Goal: Task Accomplishment & Management: Manage account settings

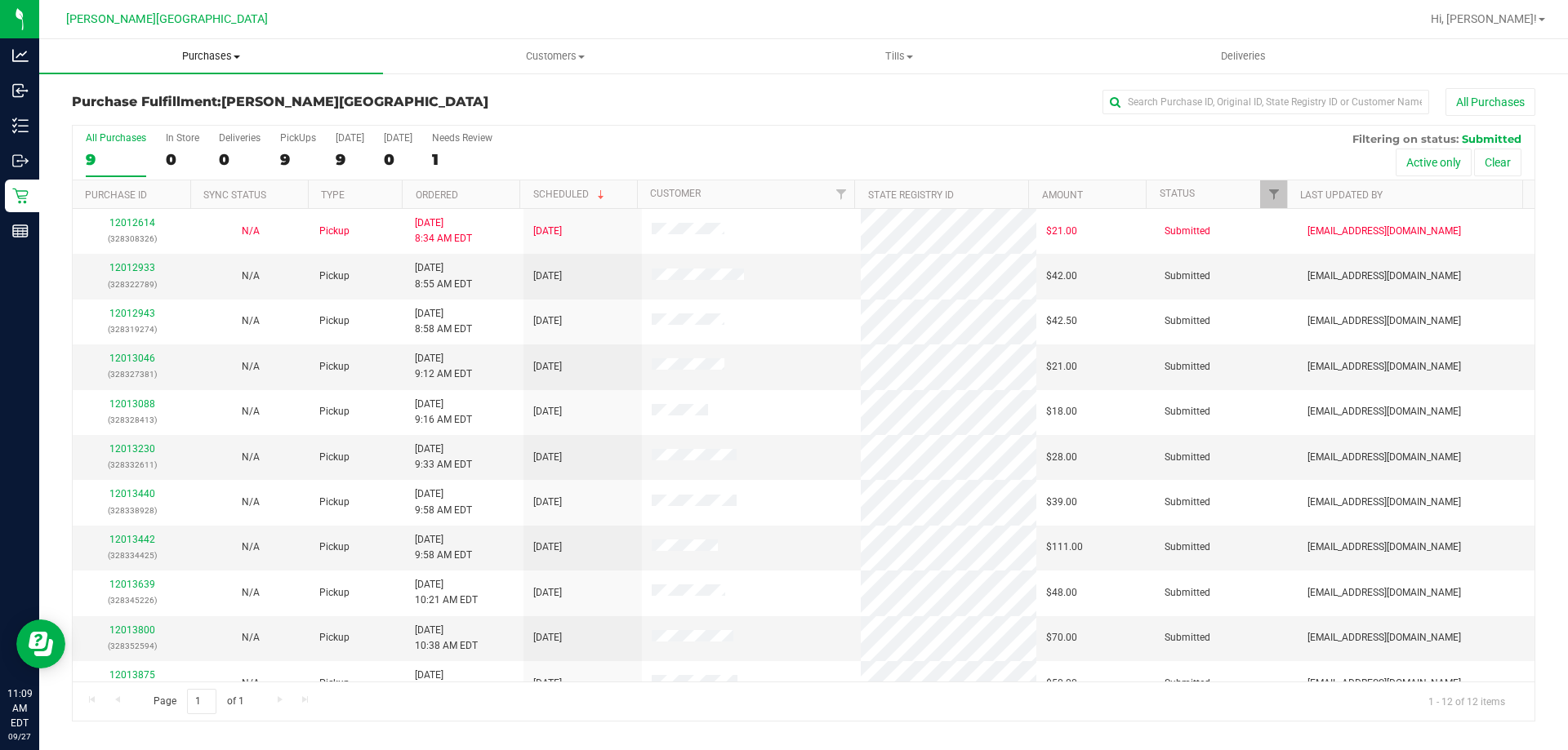
click at [196, 53] on span "Purchases" at bounding box center [211, 56] width 344 height 15
click at [162, 120] on li "Fulfillment" at bounding box center [211, 119] width 344 height 19
click at [1304, 106] on input "text" at bounding box center [1265, 102] width 326 height 25
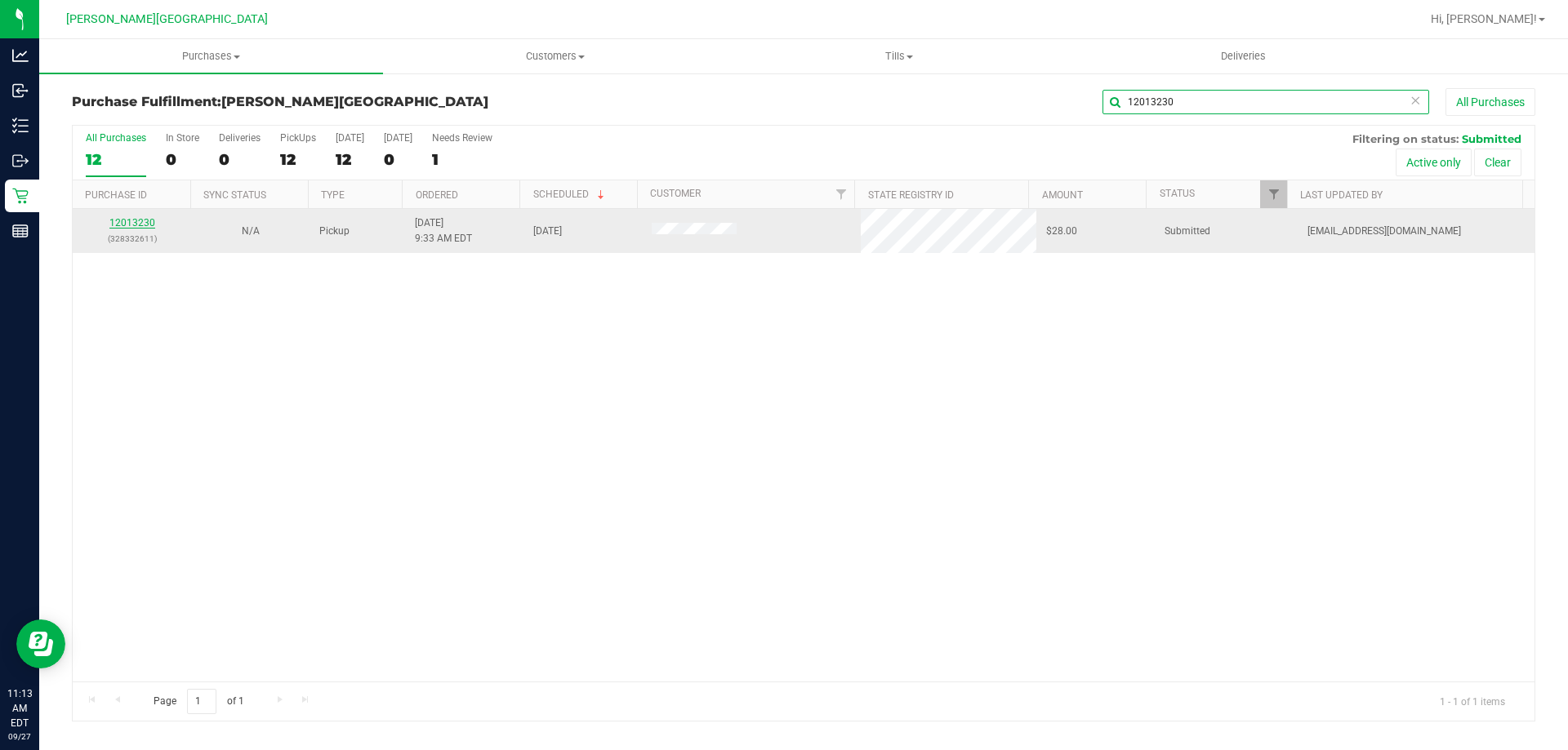
type input "12013230"
click at [134, 221] on link "12013230" at bounding box center [132, 222] width 46 height 11
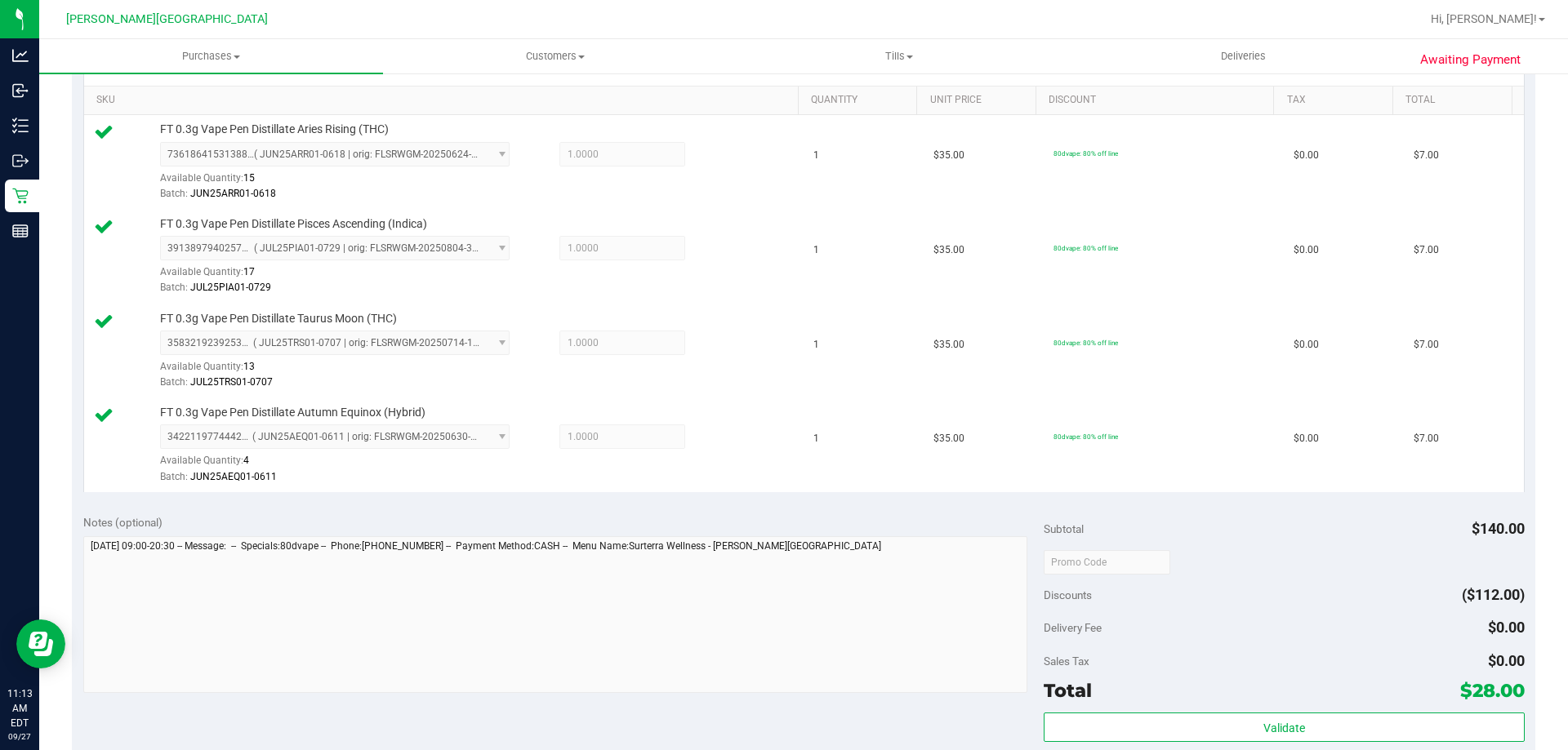
scroll to position [735, 0]
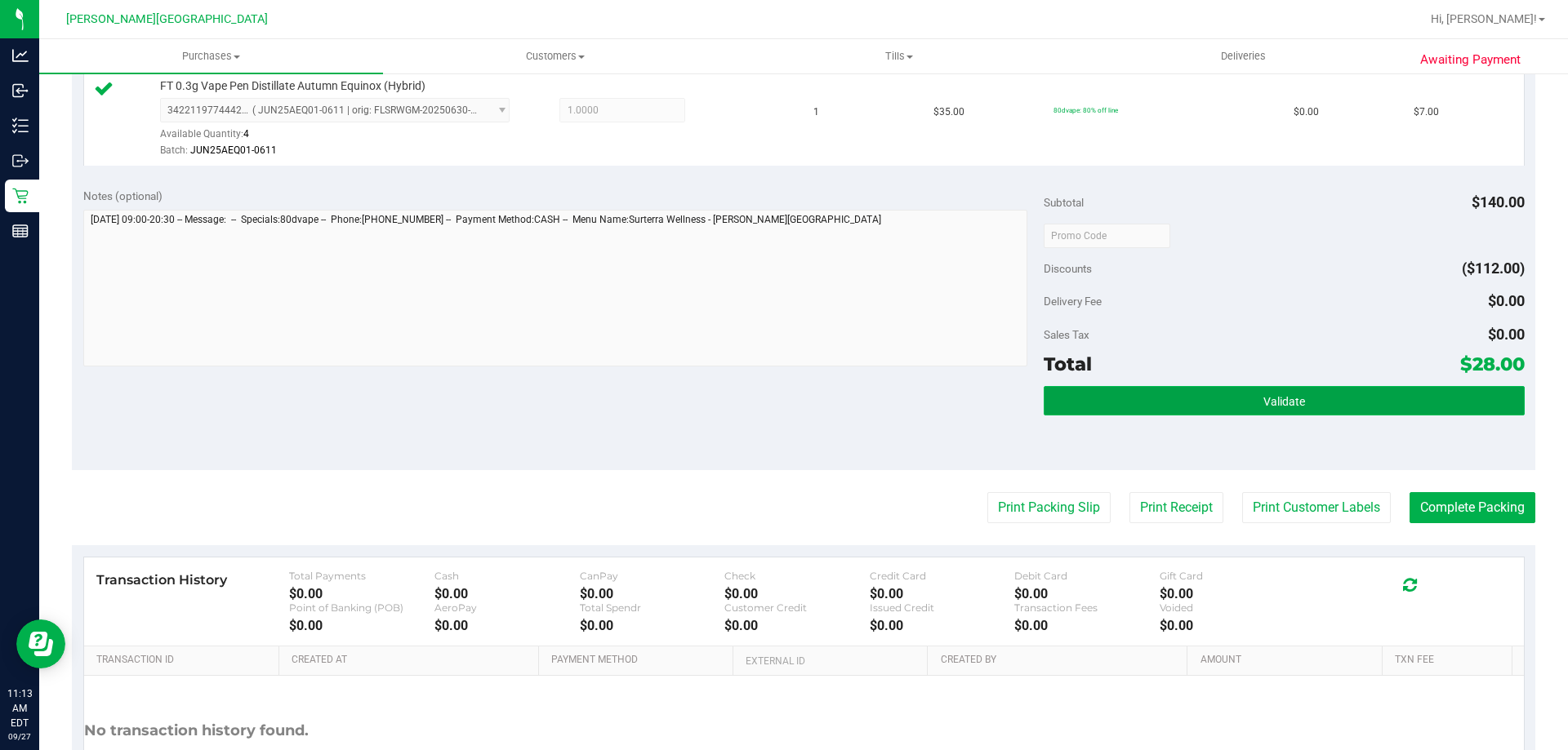
click at [1321, 400] on button "Validate" at bounding box center [1284, 400] width 480 height 29
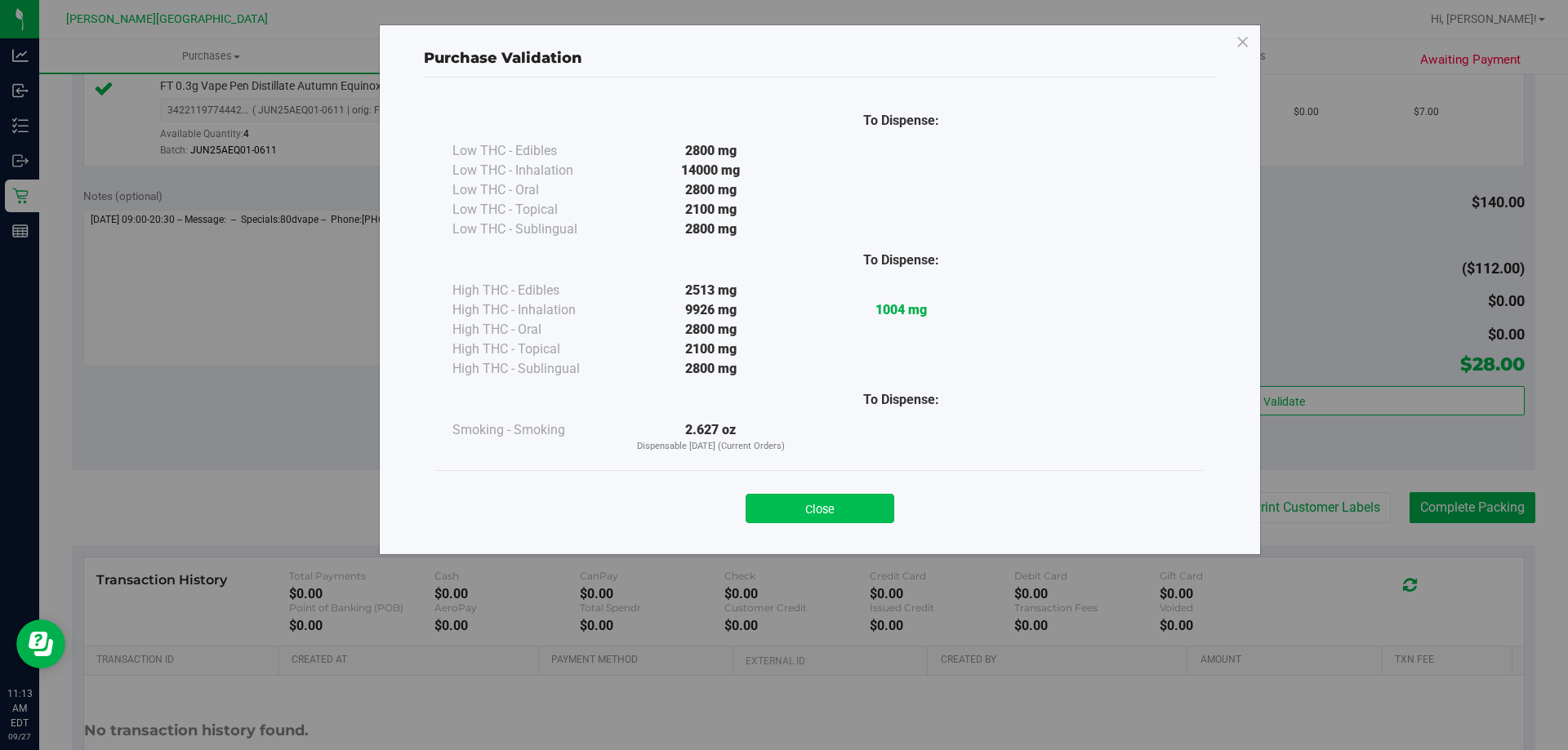
click at [857, 513] on button "Close" at bounding box center [820, 508] width 149 height 29
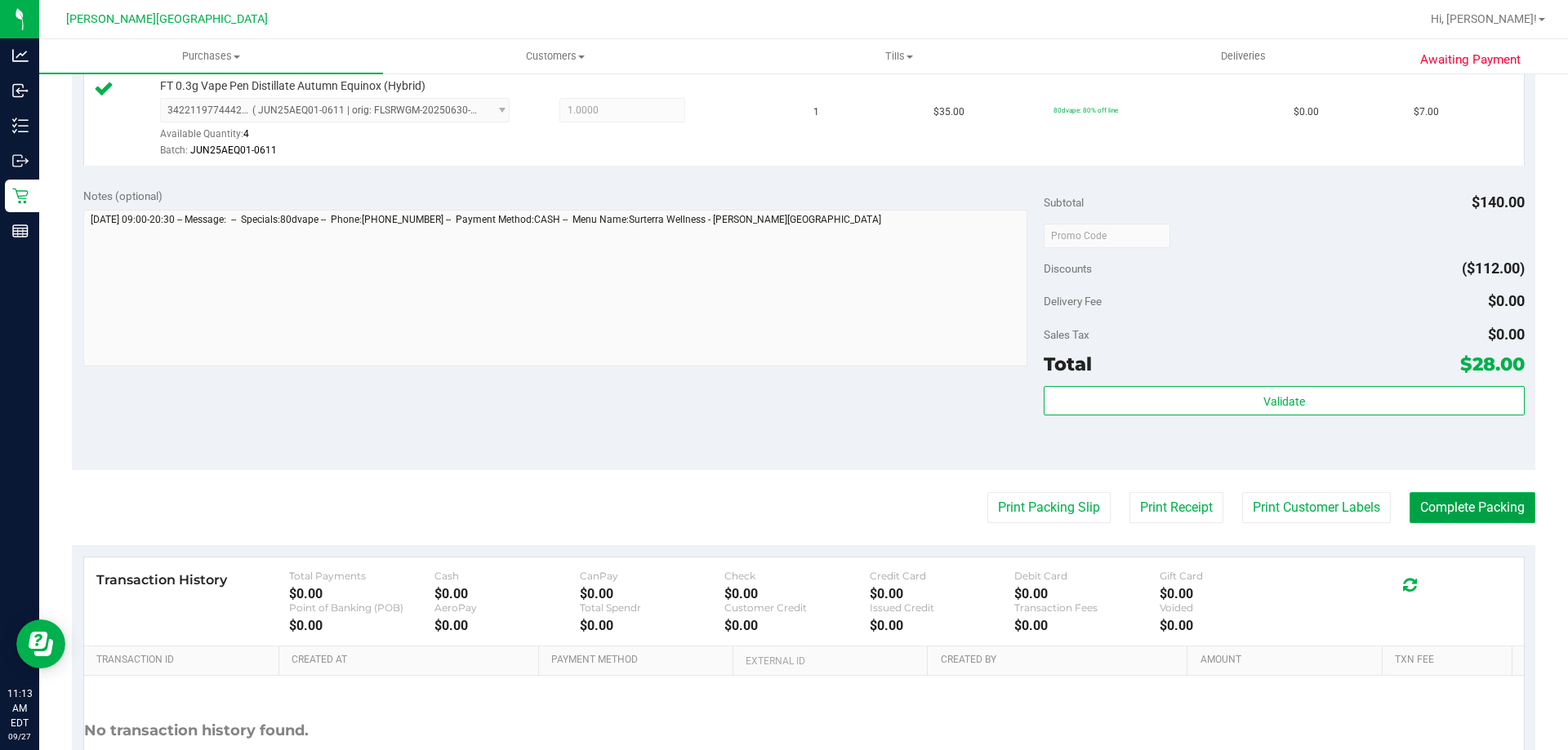
click at [1502, 496] on button "Complete Packing" at bounding box center [1472, 507] width 126 height 31
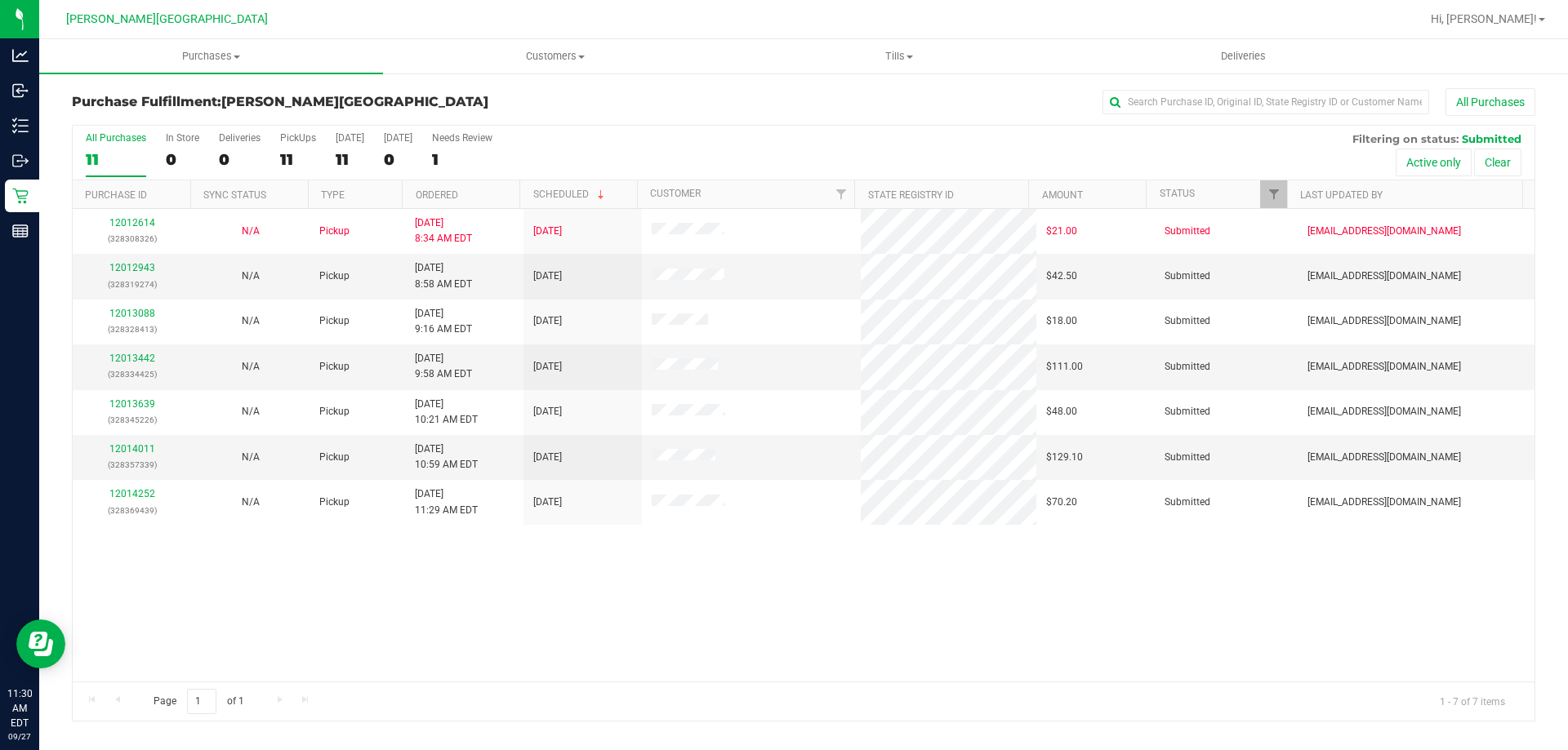
click at [1173, 85] on div "Purchase Fulfillment: Merritt Island WC All Purchases All Purchases 11 In Store…" at bounding box center [804, 405] width 1528 height 666
click at [1184, 96] on input "text" at bounding box center [1265, 102] width 326 height 25
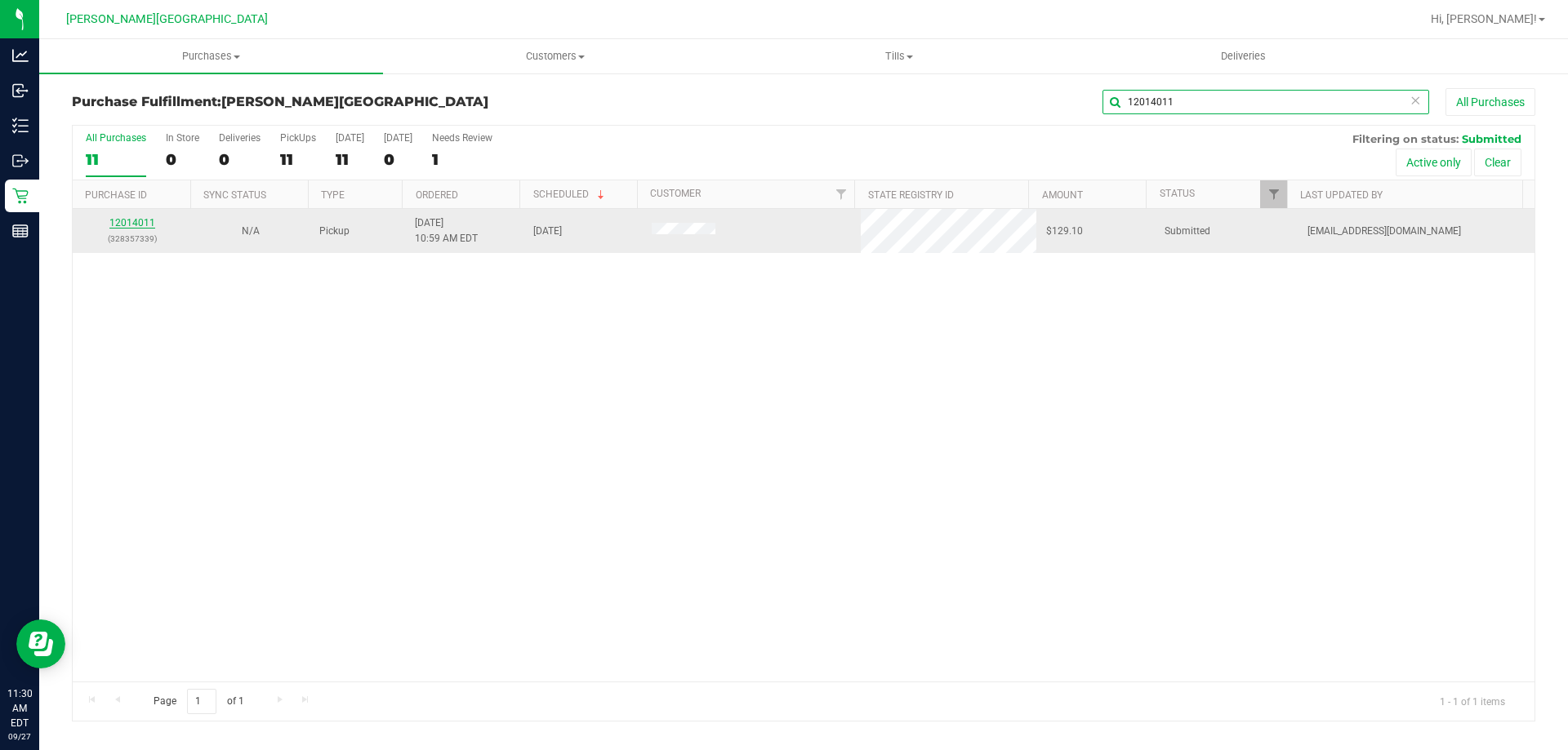
type input "12014011"
click at [142, 228] on link "12014011" at bounding box center [132, 222] width 46 height 11
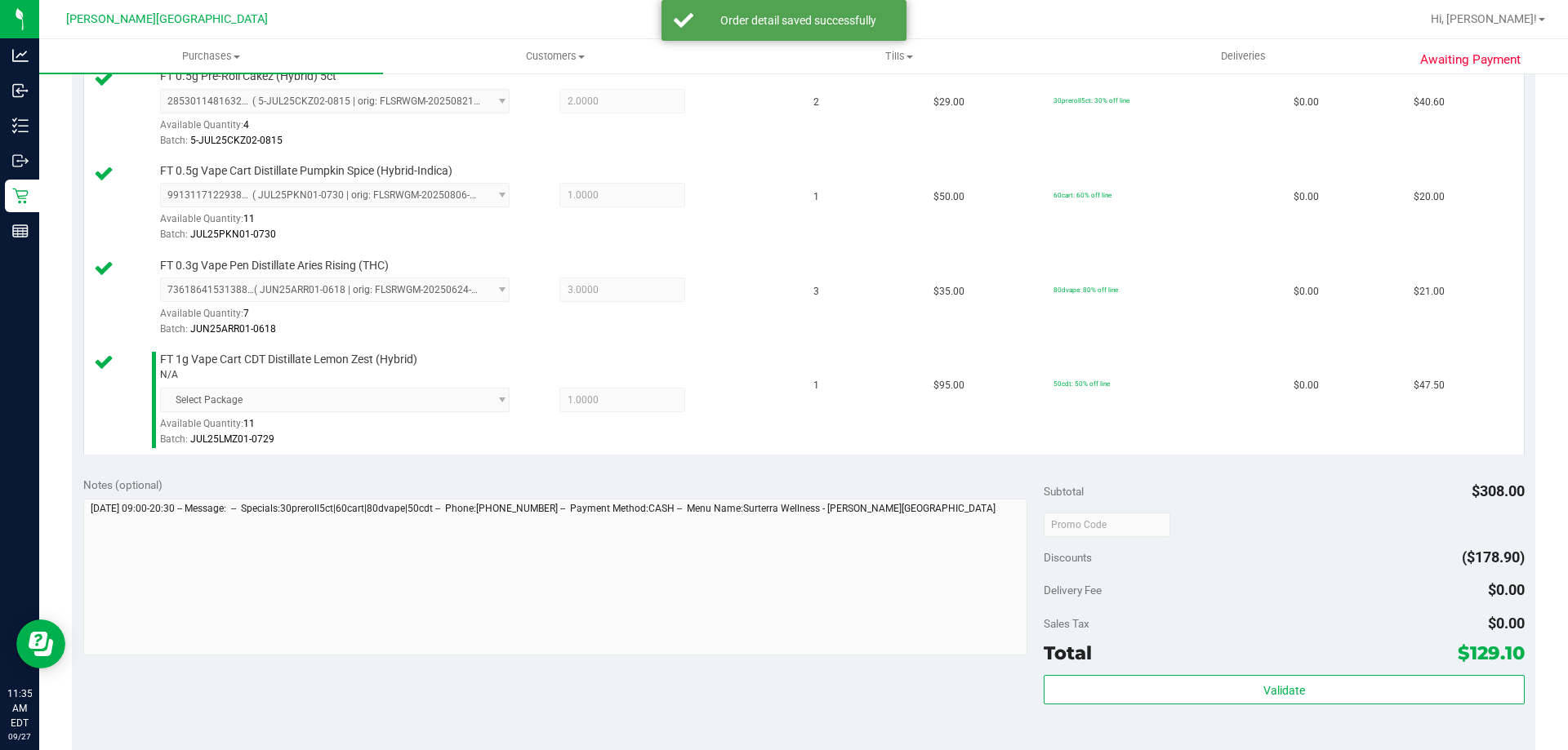
scroll to position [490, 0]
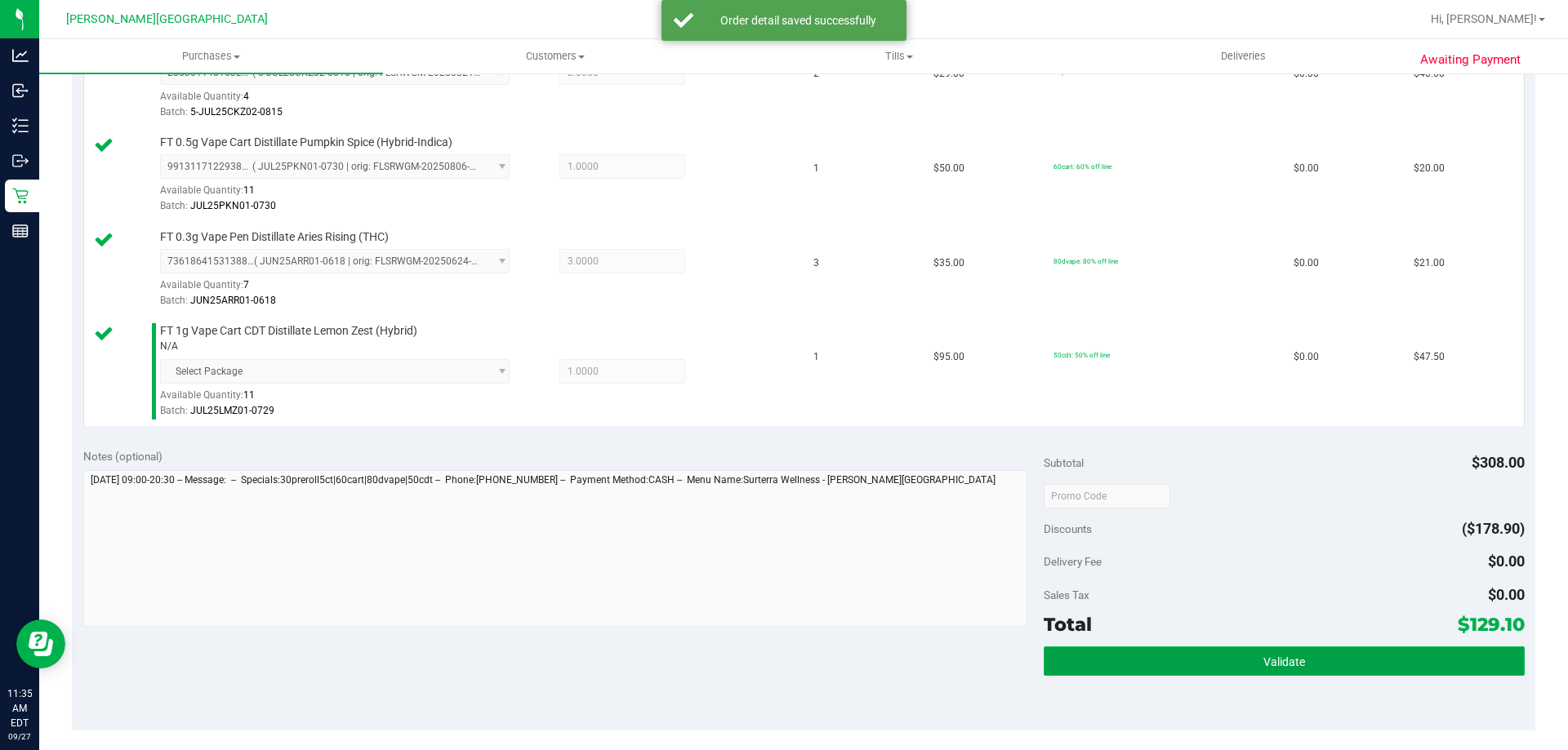
click at [1394, 652] on button "Validate" at bounding box center [1284, 660] width 480 height 29
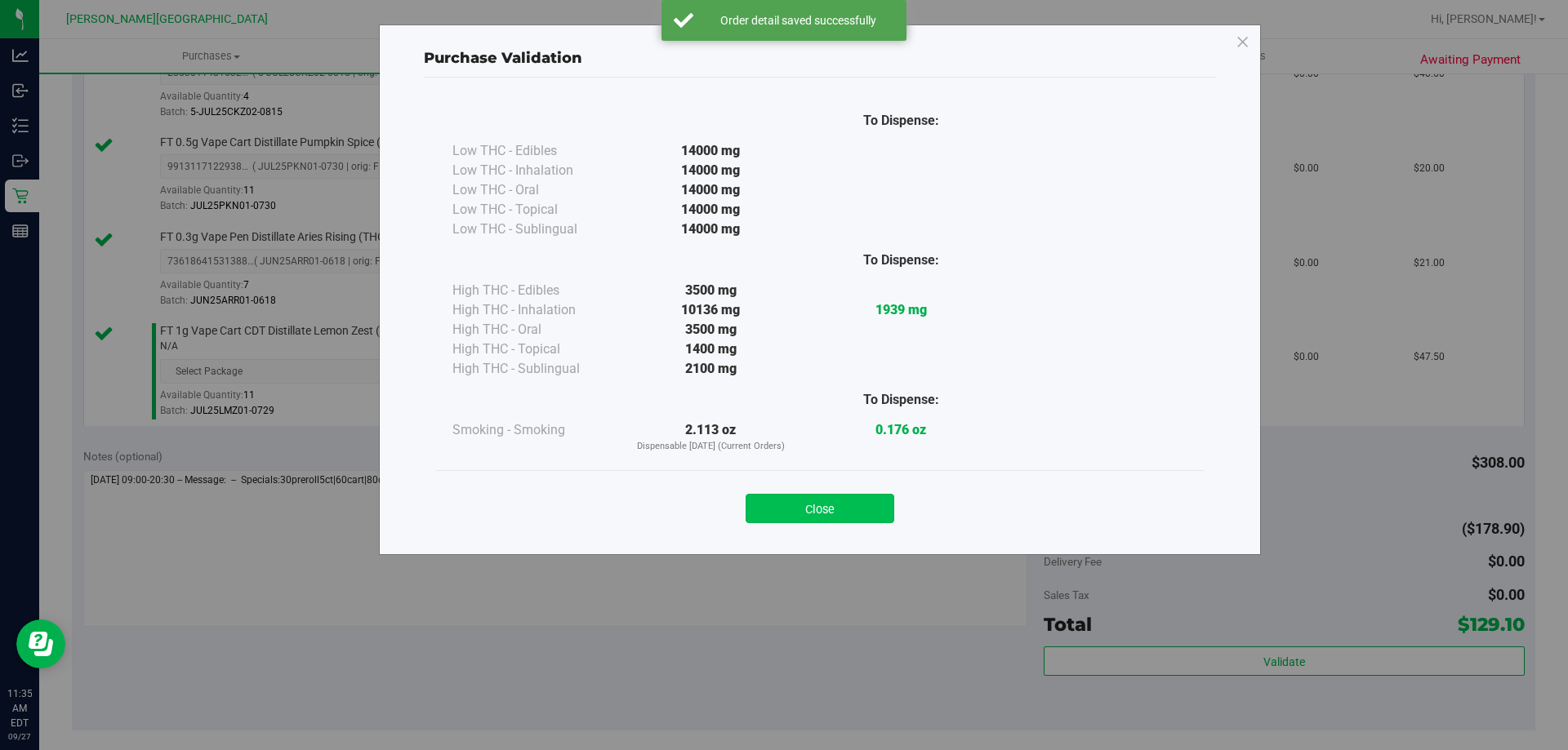
click at [830, 498] on button "Close" at bounding box center [820, 508] width 149 height 29
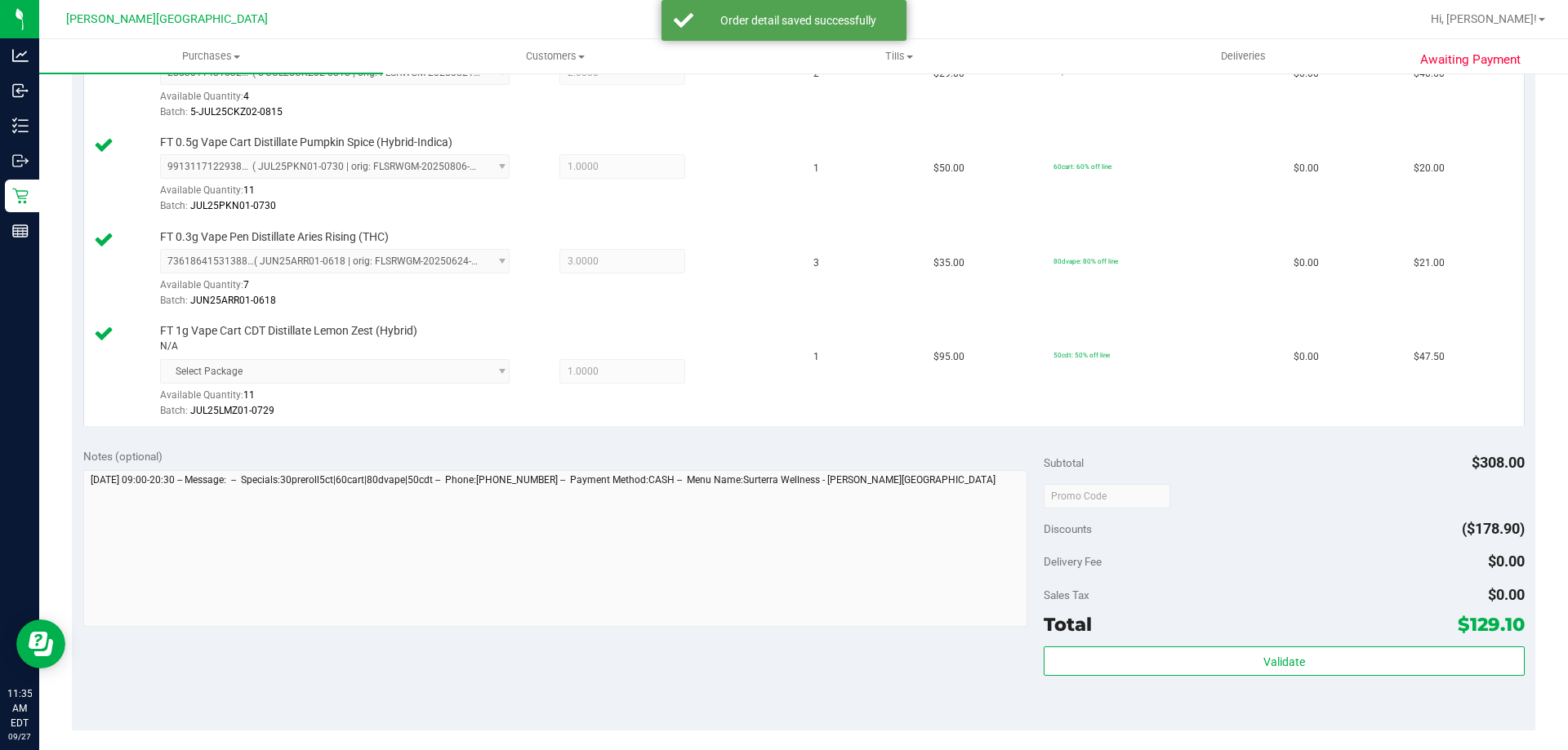
scroll to position [817, 0]
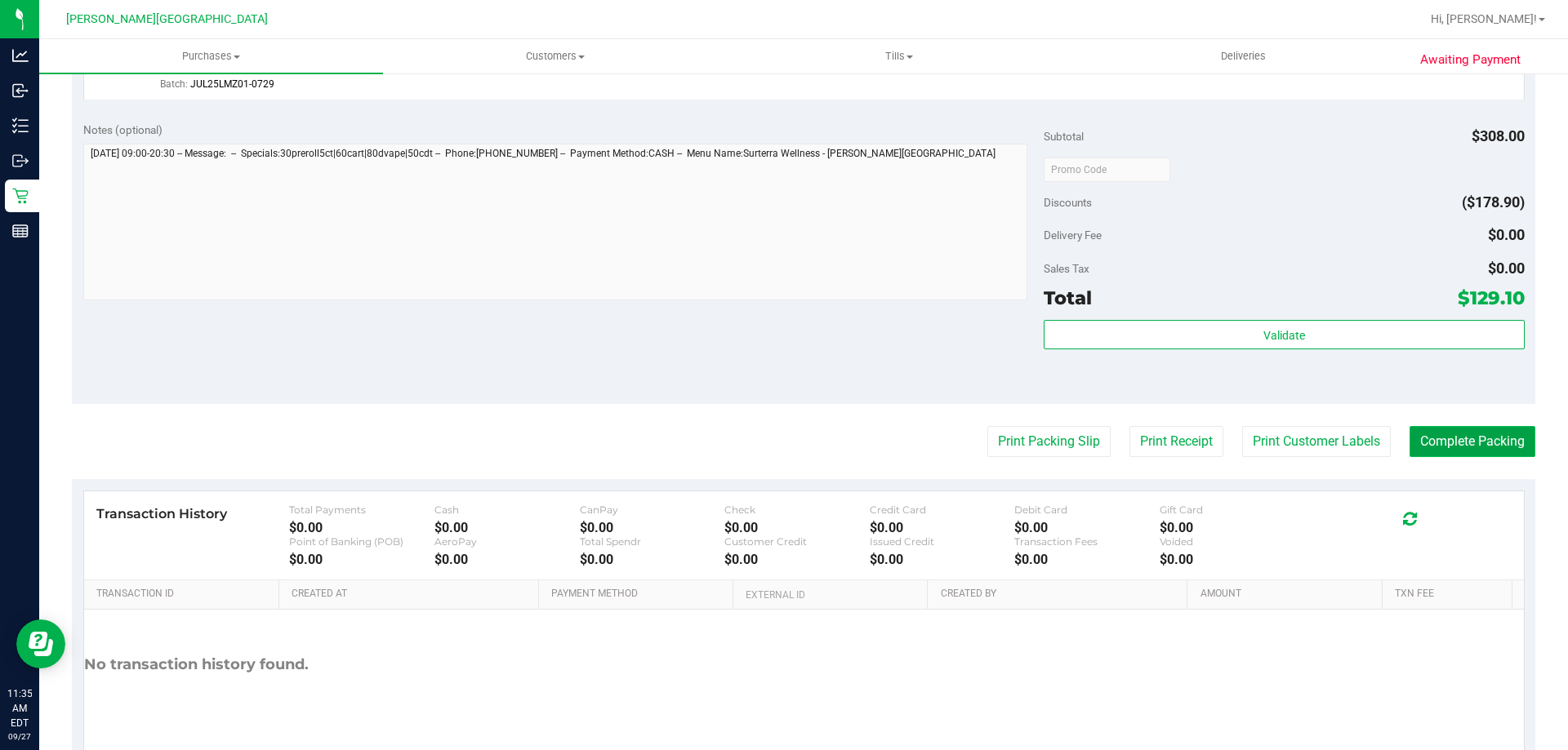
click at [1468, 442] on button "Complete Packing" at bounding box center [1472, 441] width 126 height 31
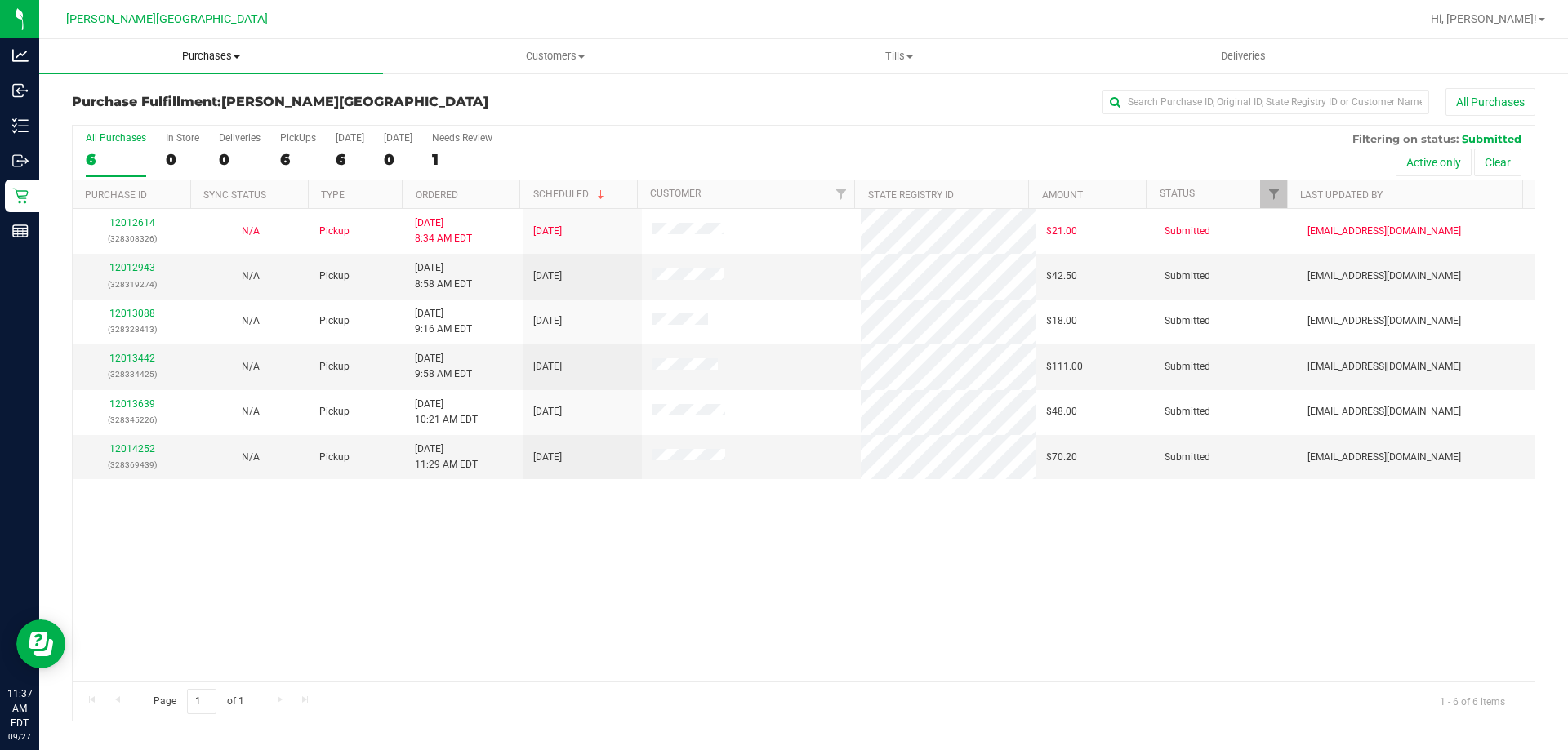
click at [229, 52] on span "Purchases" at bounding box center [211, 56] width 344 height 15
click at [190, 118] on li "Fulfillment" at bounding box center [211, 119] width 344 height 19
click at [1279, 109] on input "text" at bounding box center [1265, 102] width 326 height 25
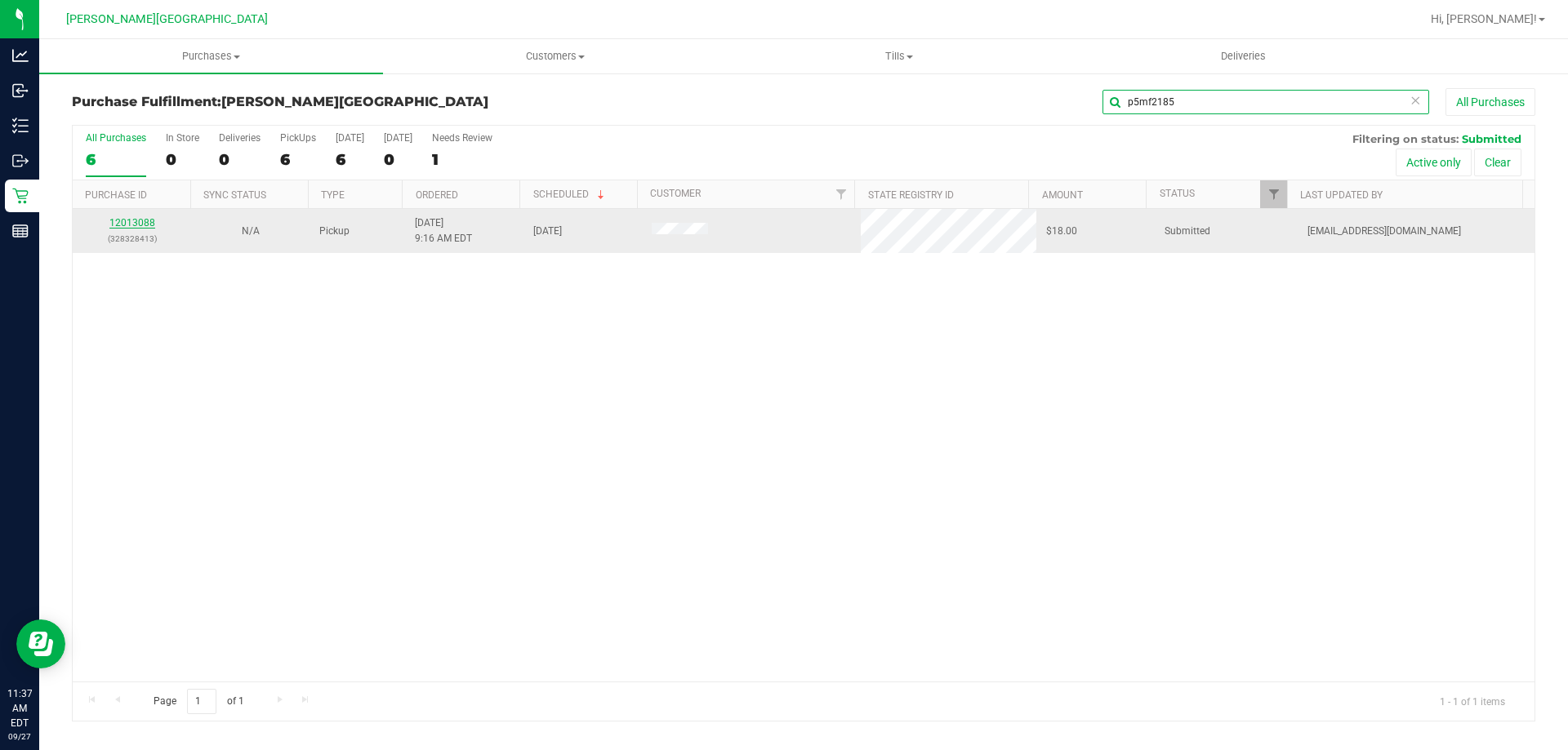
type input "p5mf2185"
click at [140, 221] on link "12013088" at bounding box center [132, 222] width 46 height 11
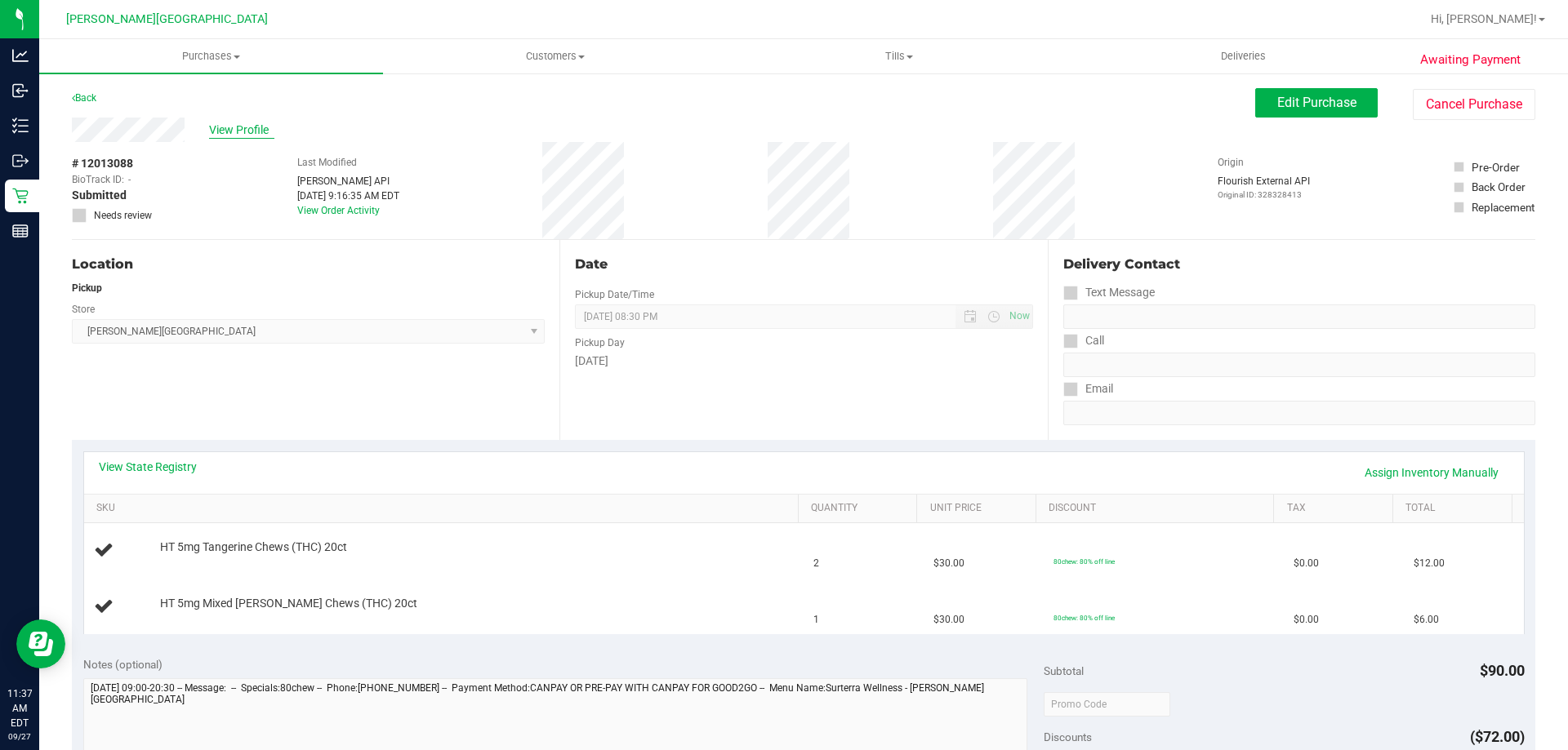
click at [236, 132] on span "View Profile" at bounding box center [242, 130] width 65 height 18
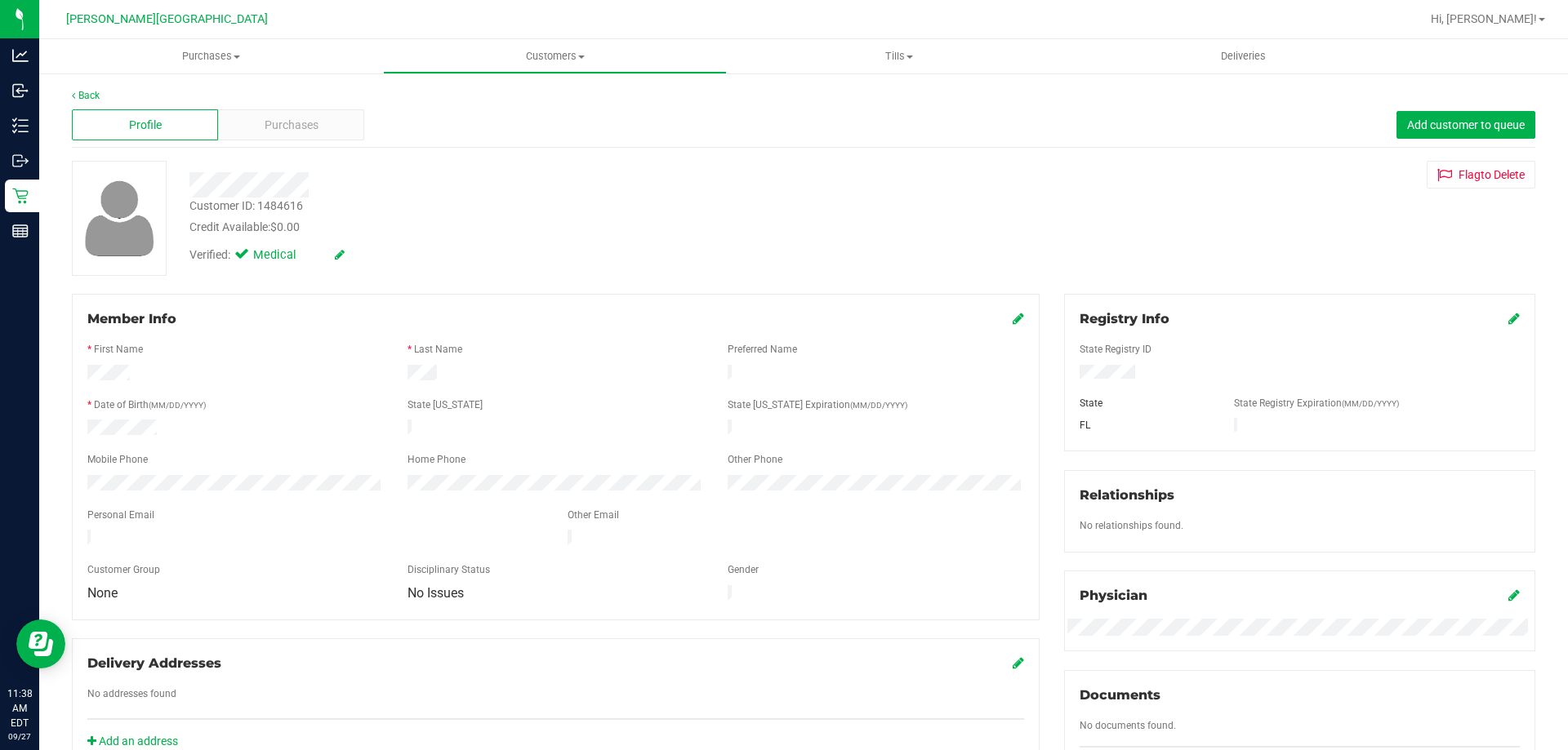
click at [1003, 322] on div "Member Info" at bounding box center [555, 319] width 937 height 19
click at [1013, 317] on icon at bounding box center [1018, 318] width 11 height 13
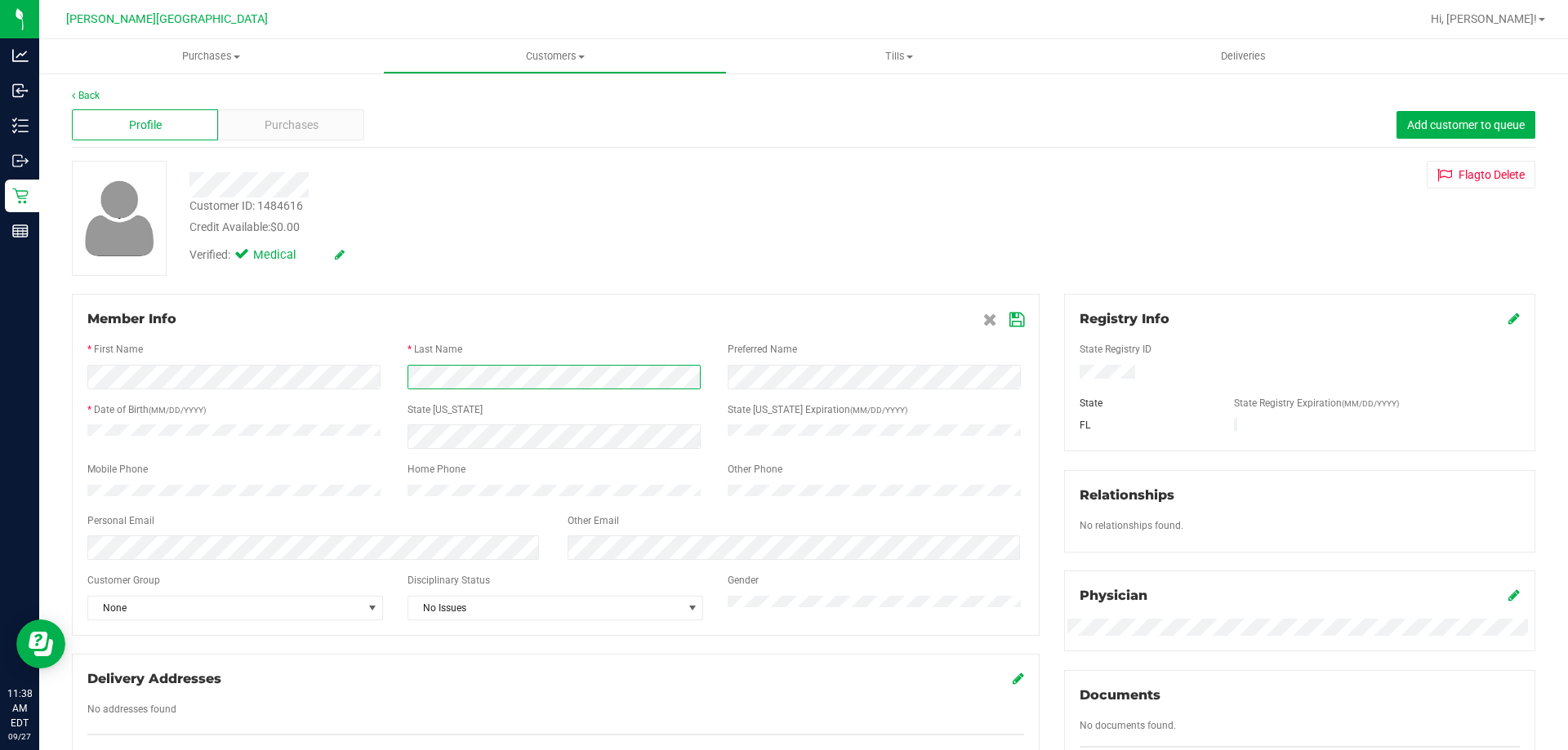
click at [336, 392] on form "Member Info * First Name * Last Name Preferred Name * Date of Birth (MM/DD/YYYY…" at bounding box center [555, 465] width 937 height 311
click at [1015, 322] on div "Member Info * First Name * Last Name Preferred Name * Date of Birth (MM/DD/YYYY…" at bounding box center [556, 464] width 967 height 342
click at [1015, 325] on icon at bounding box center [1017, 320] width 15 height 13
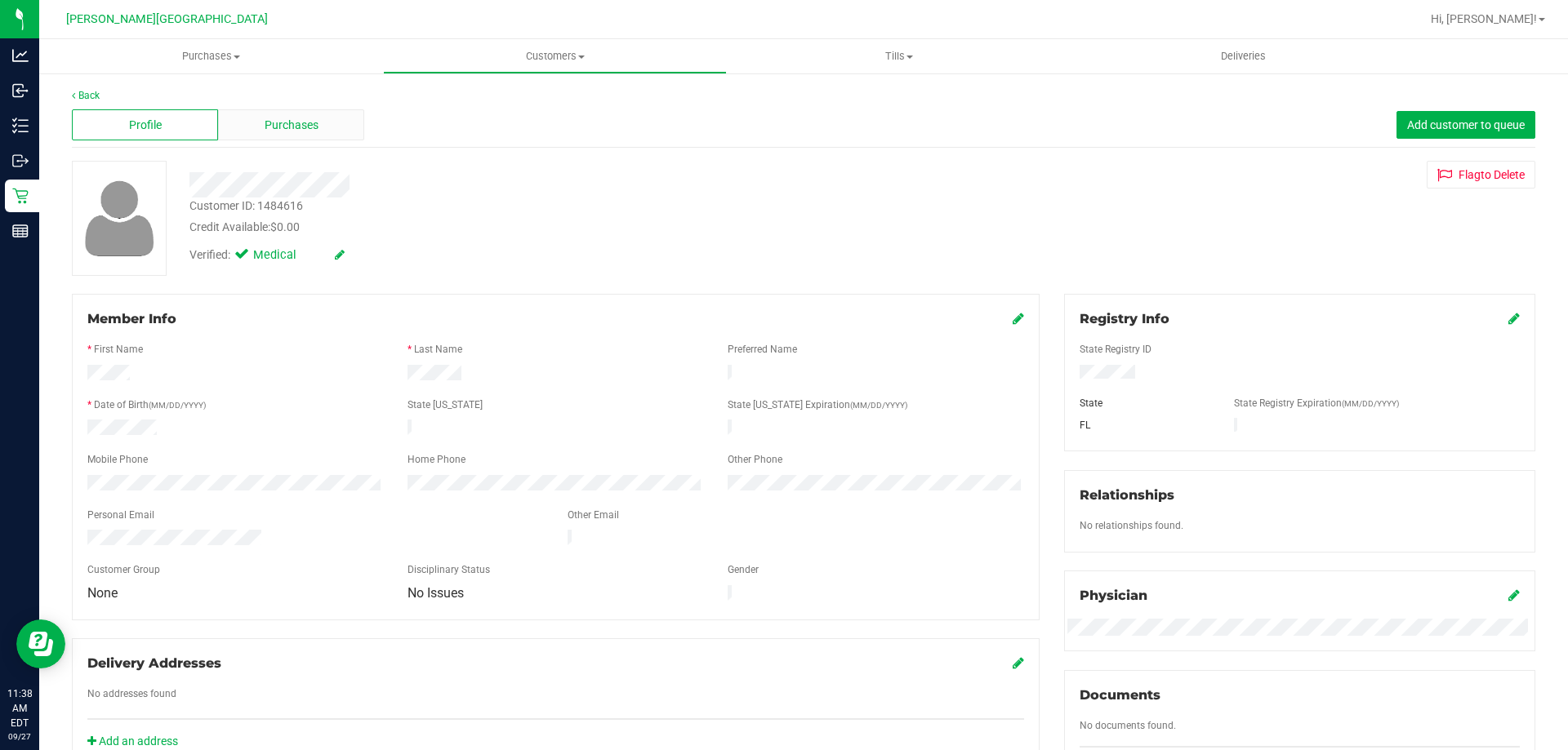
click at [281, 124] on span "Purchases" at bounding box center [291, 126] width 54 height 18
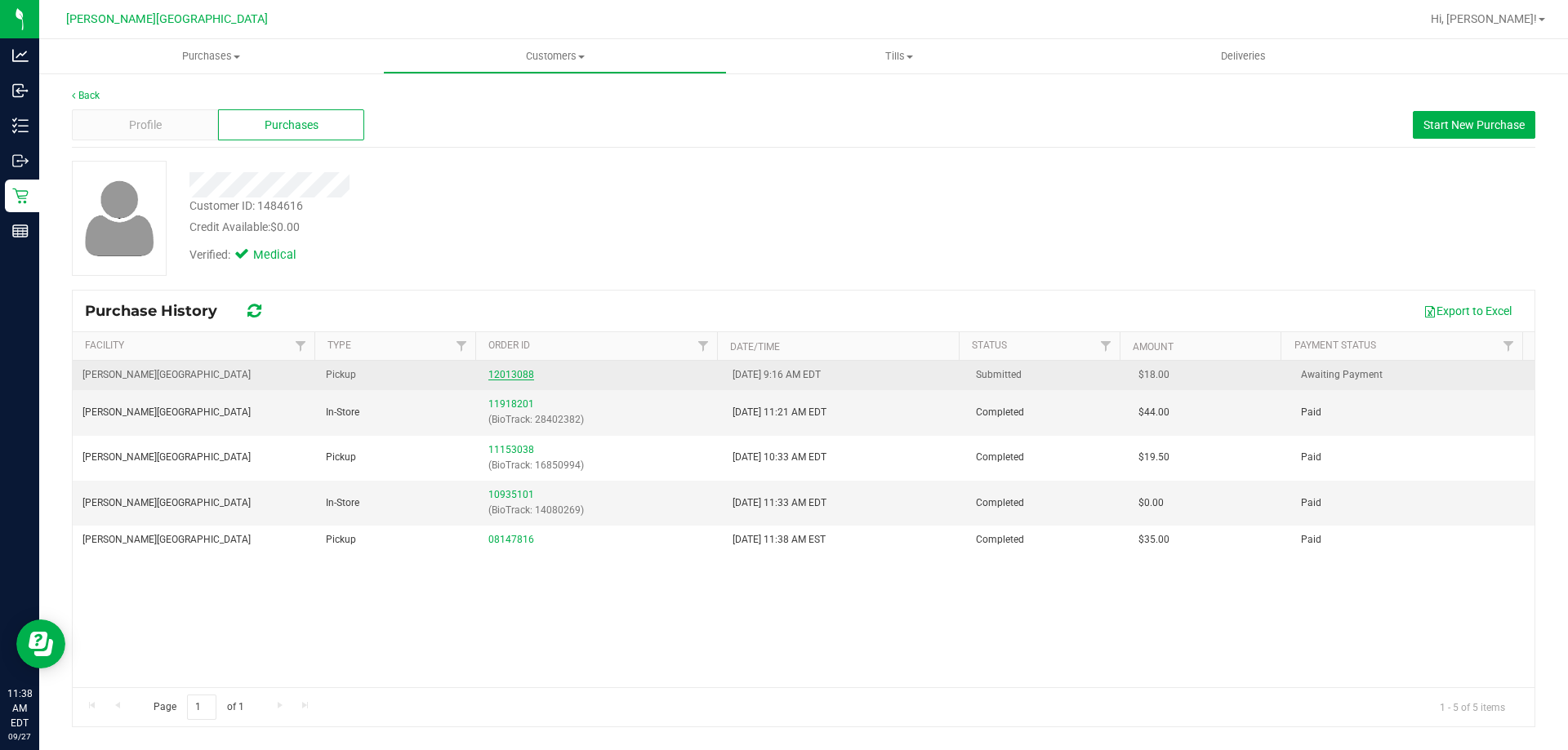
click at [501, 371] on link "12013088" at bounding box center [511, 375] width 46 height 11
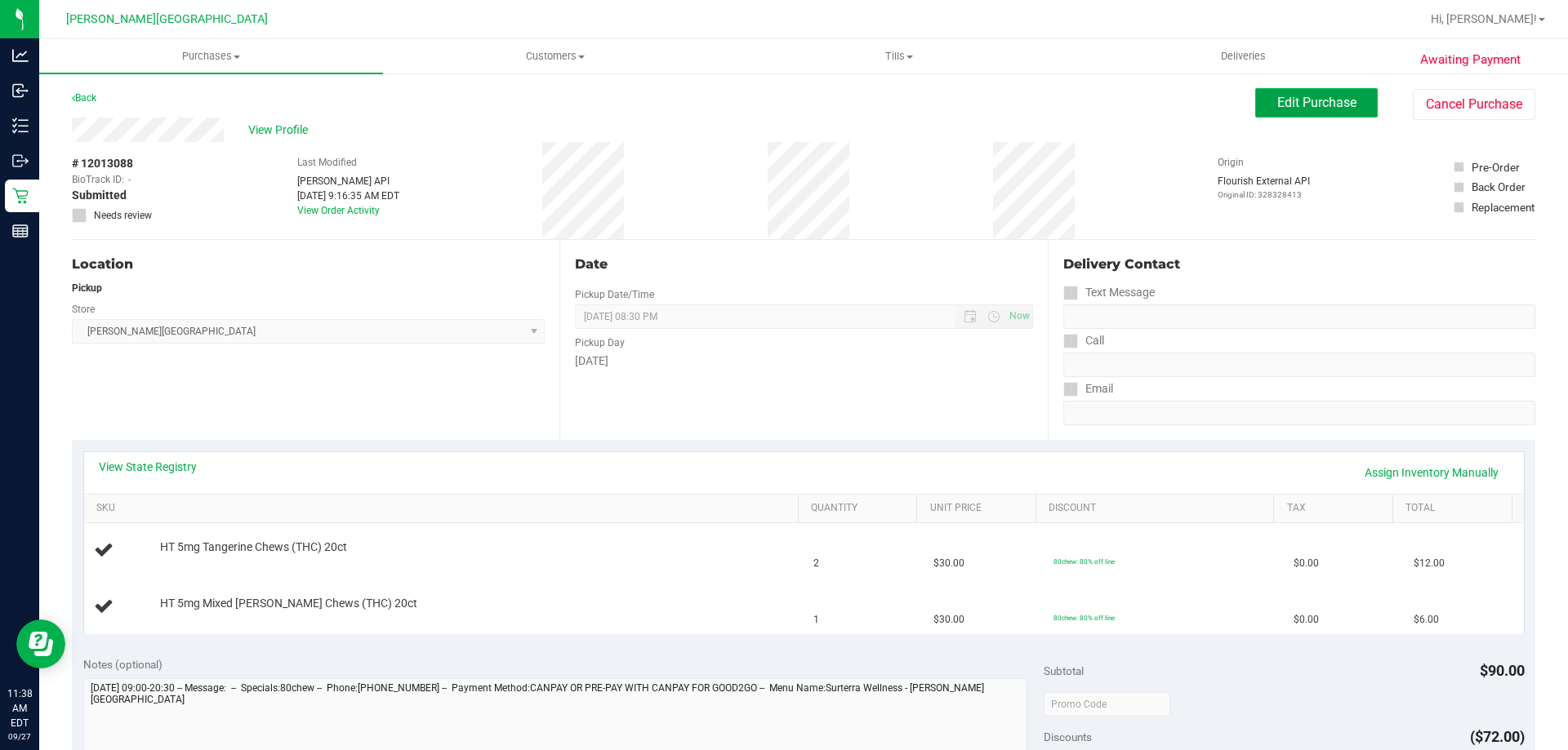
click at [1294, 103] on span "Edit Purchase" at bounding box center [1316, 103] width 79 height 16
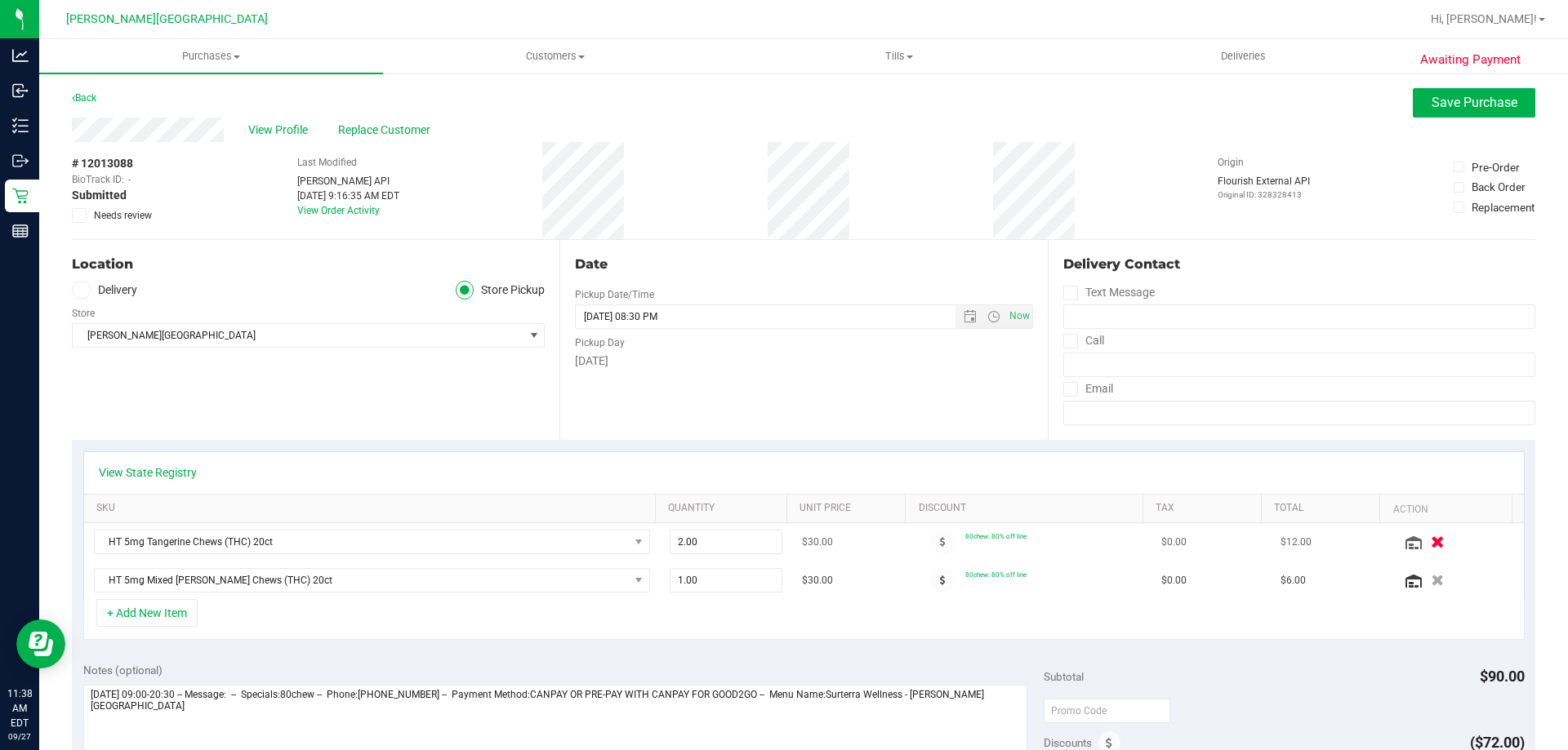
click at [1431, 543] on icon "button" at bounding box center [1438, 542] width 14 height 12
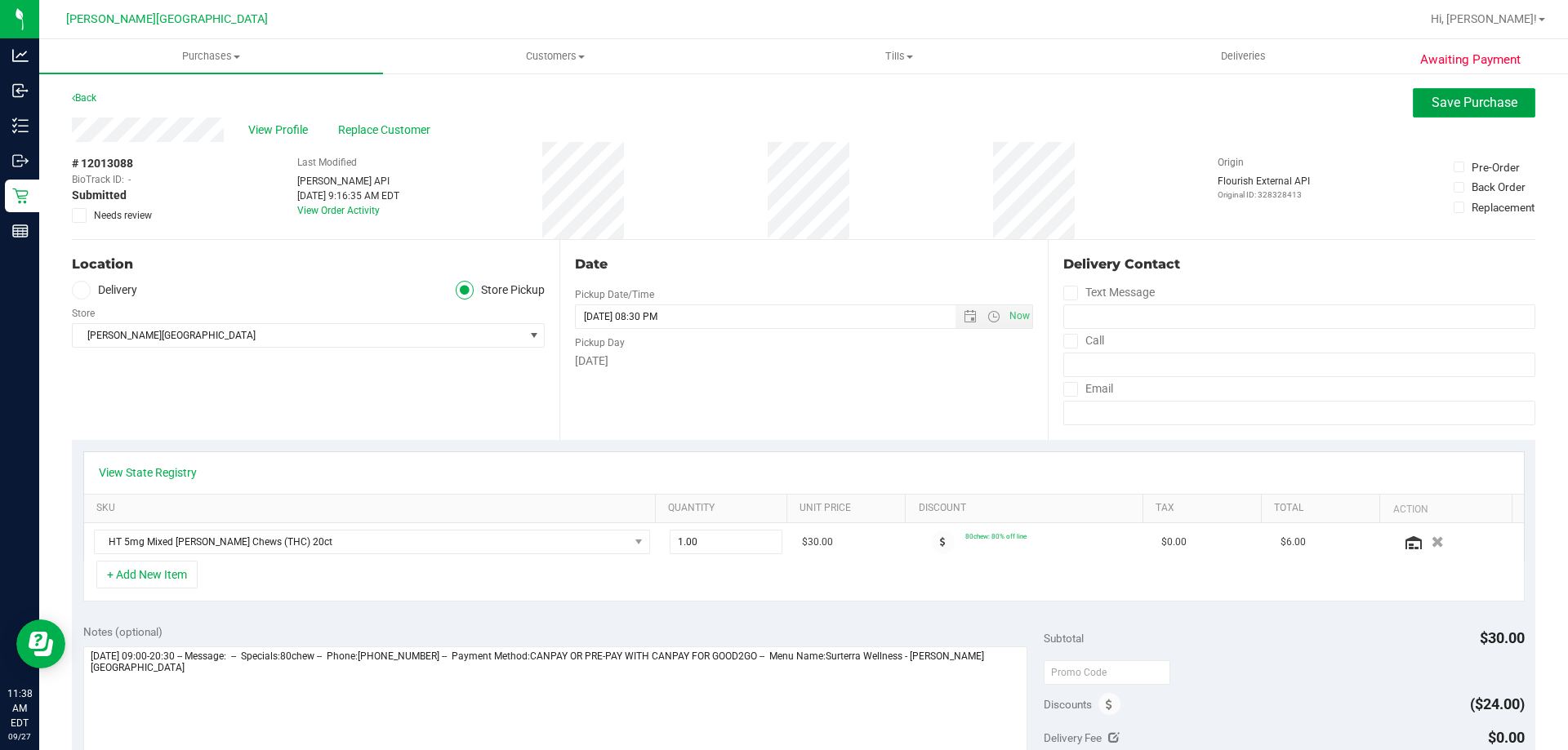
click at [1439, 116] on button "Save Purchase" at bounding box center [1474, 102] width 122 height 29
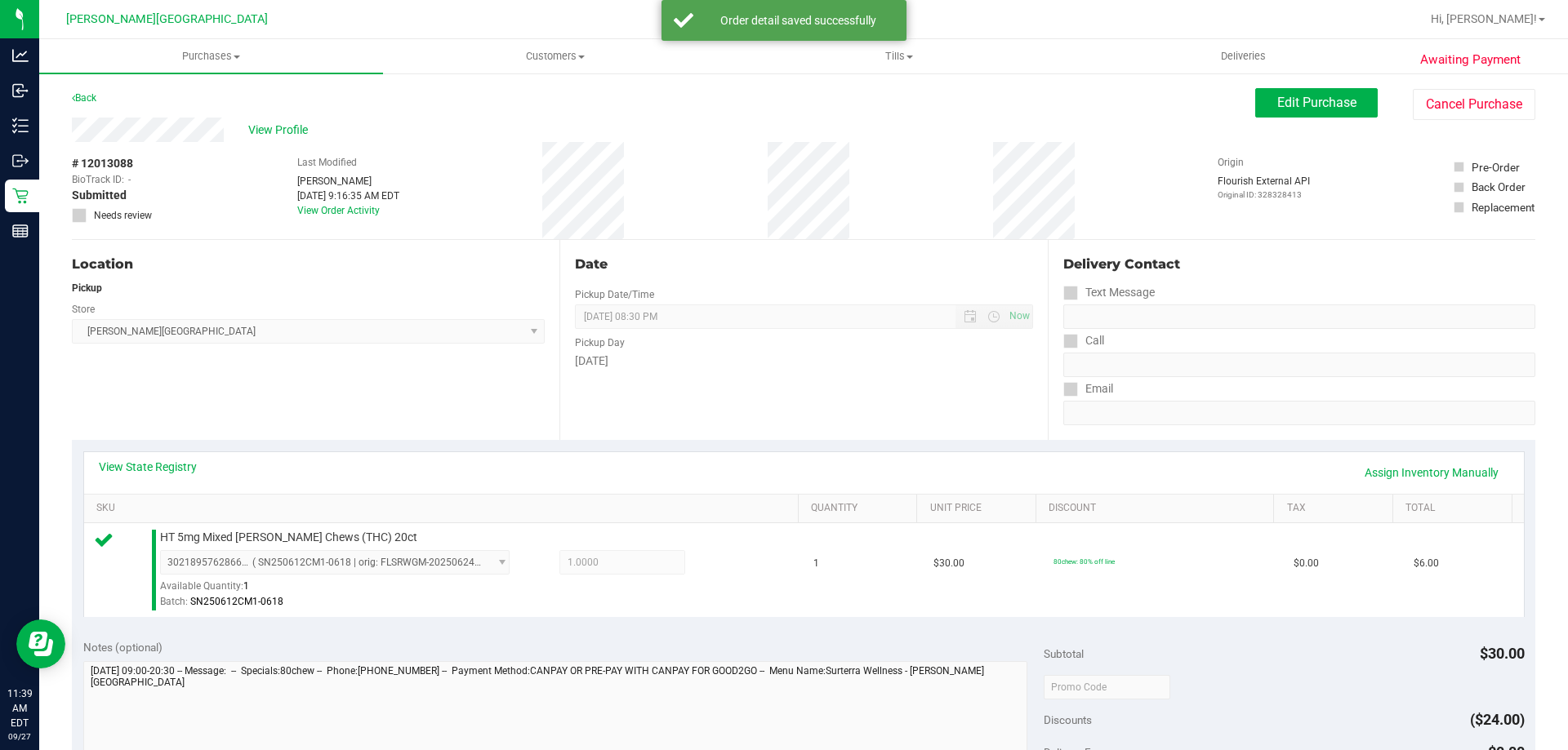
scroll to position [408, 0]
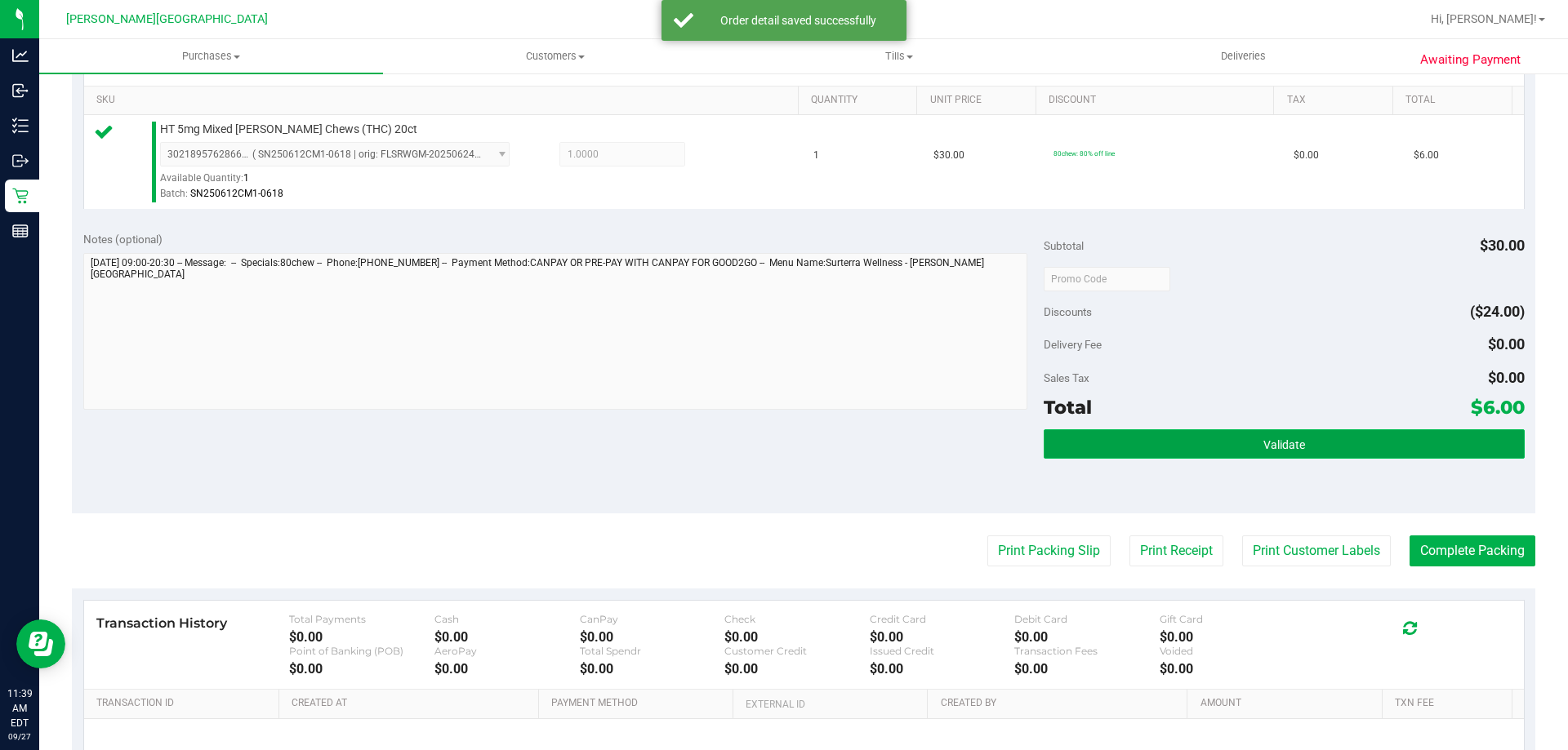
click at [1338, 433] on button "Validate" at bounding box center [1284, 443] width 480 height 29
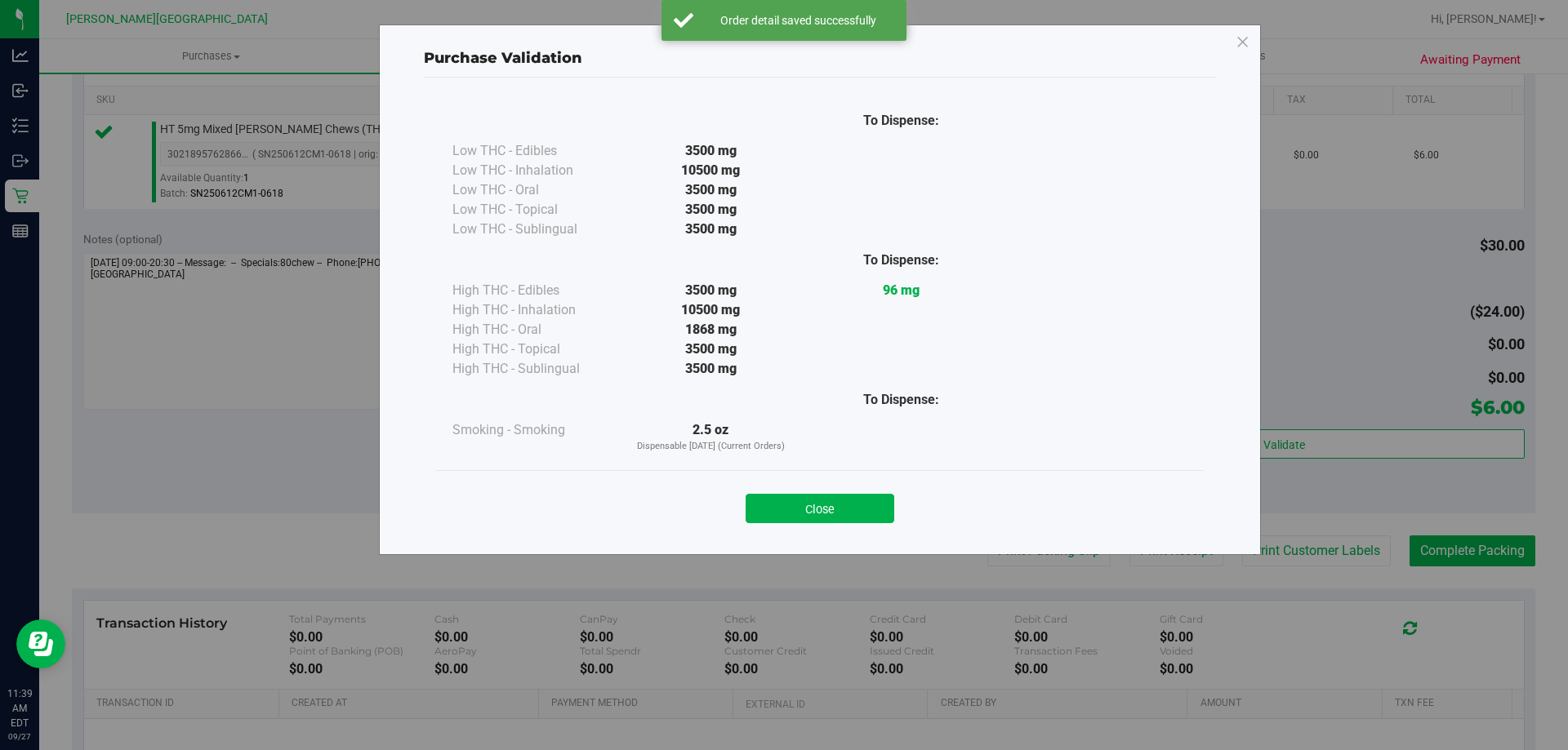
drag, startPoint x: 862, startPoint y: 503, endPoint x: 1060, endPoint y: 529, distance: 199.7
click at [863, 503] on button "Close" at bounding box center [820, 508] width 149 height 29
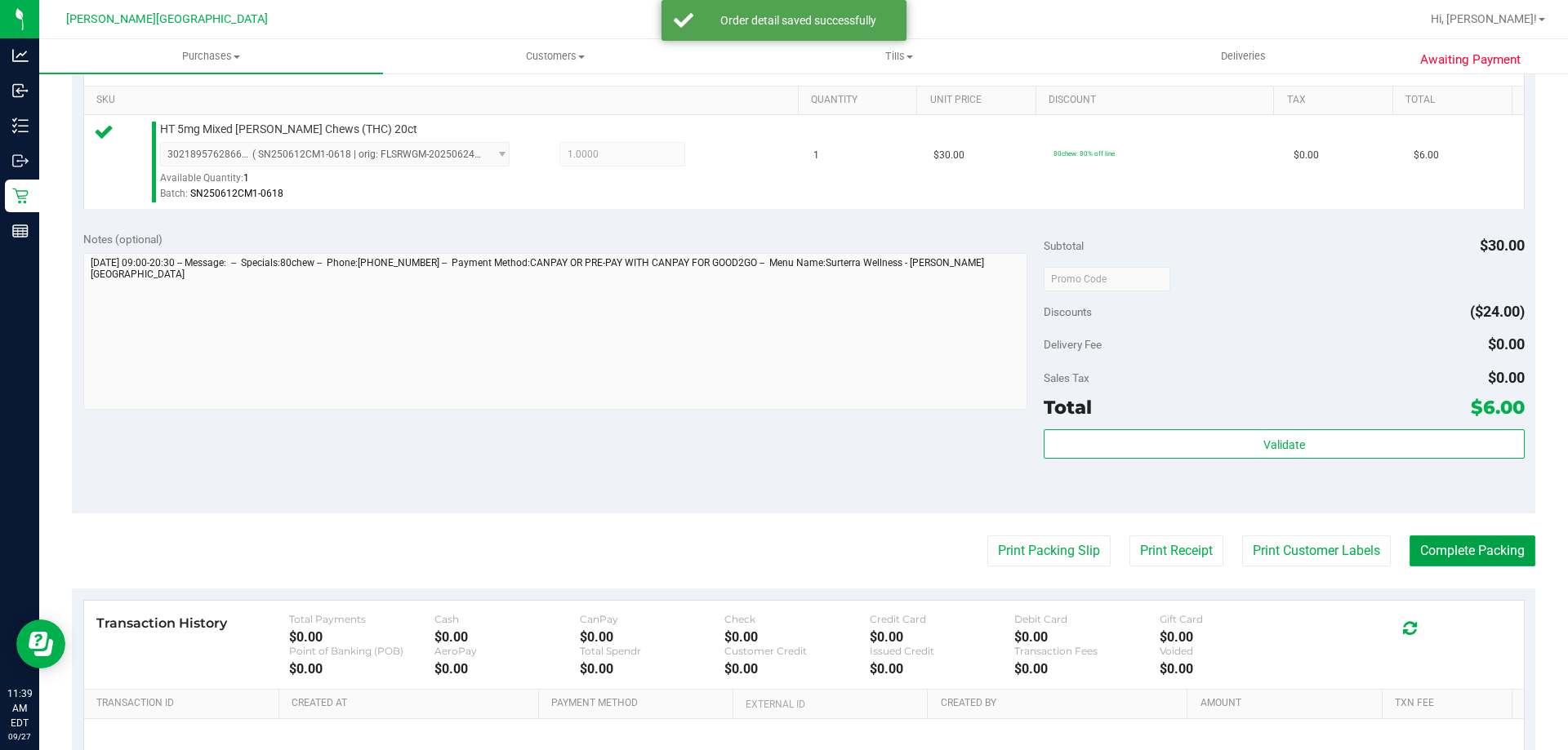
click at [1435, 544] on button "Complete Packing" at bounding box center [1472, 550] width 126 height 31
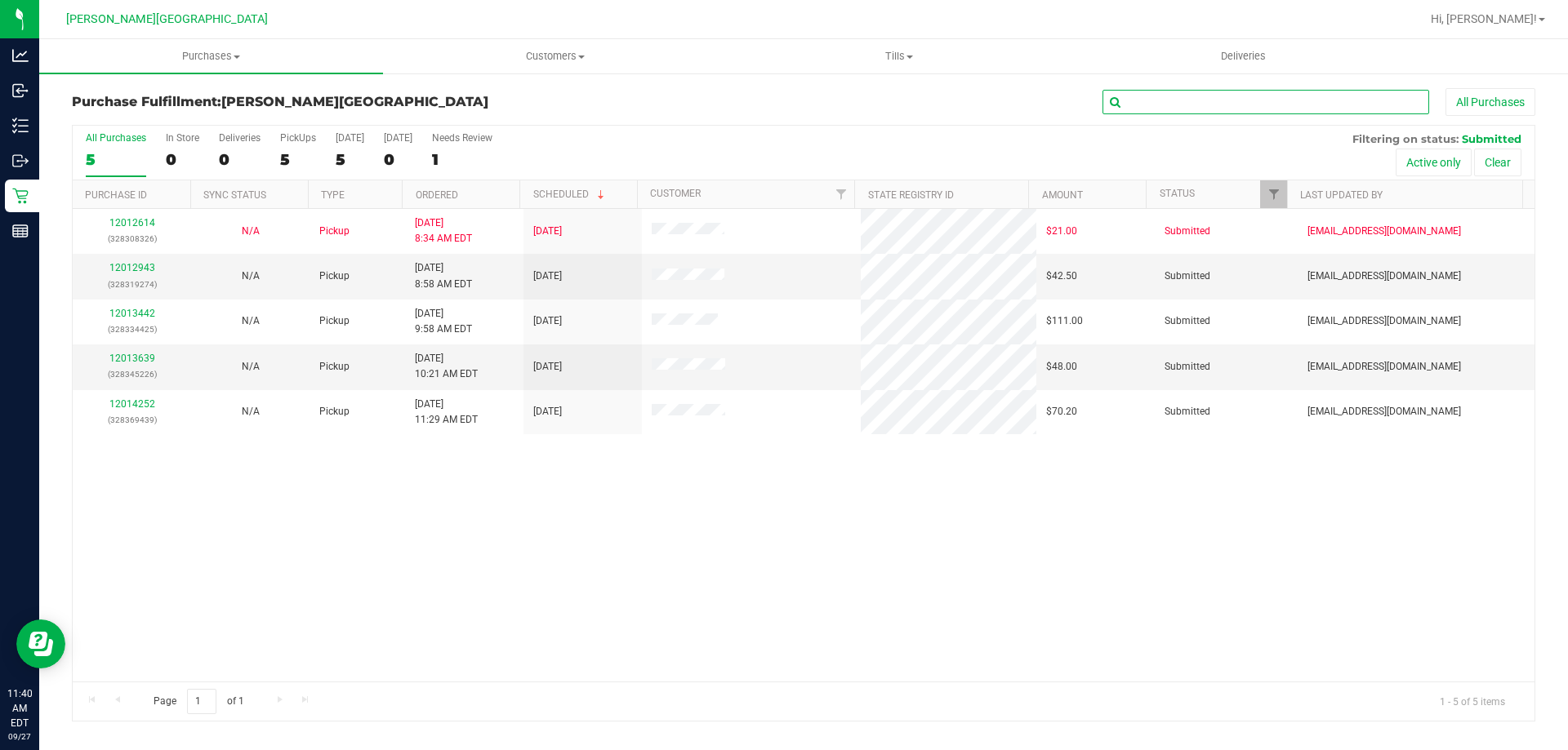
click at [1302, 98] on input "text" at bounding box center [1265, 102] width 326 height 25
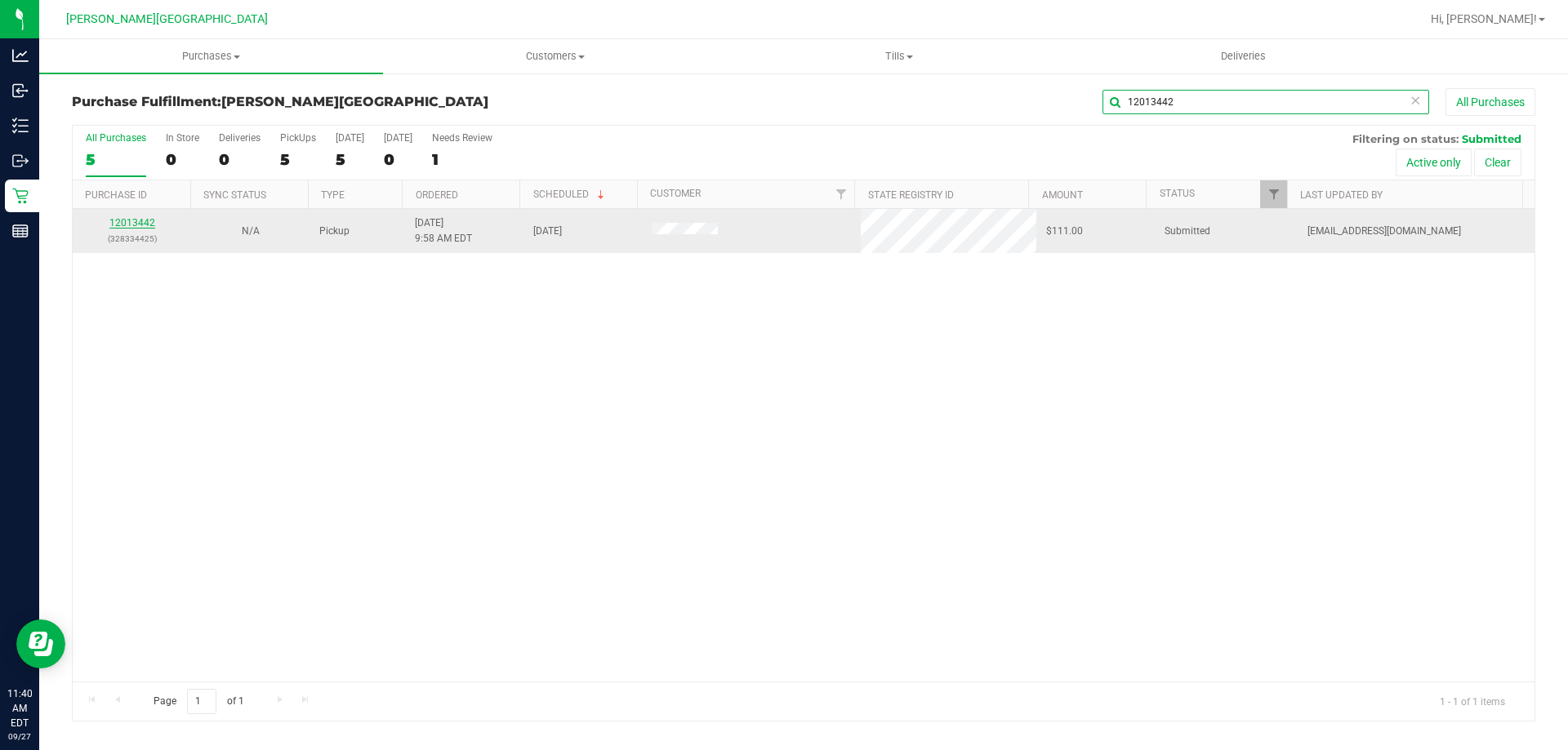
type input "12013442"
click at [137, 217] on link "12013442" at bounding box center [132, 222] width 46 height 11
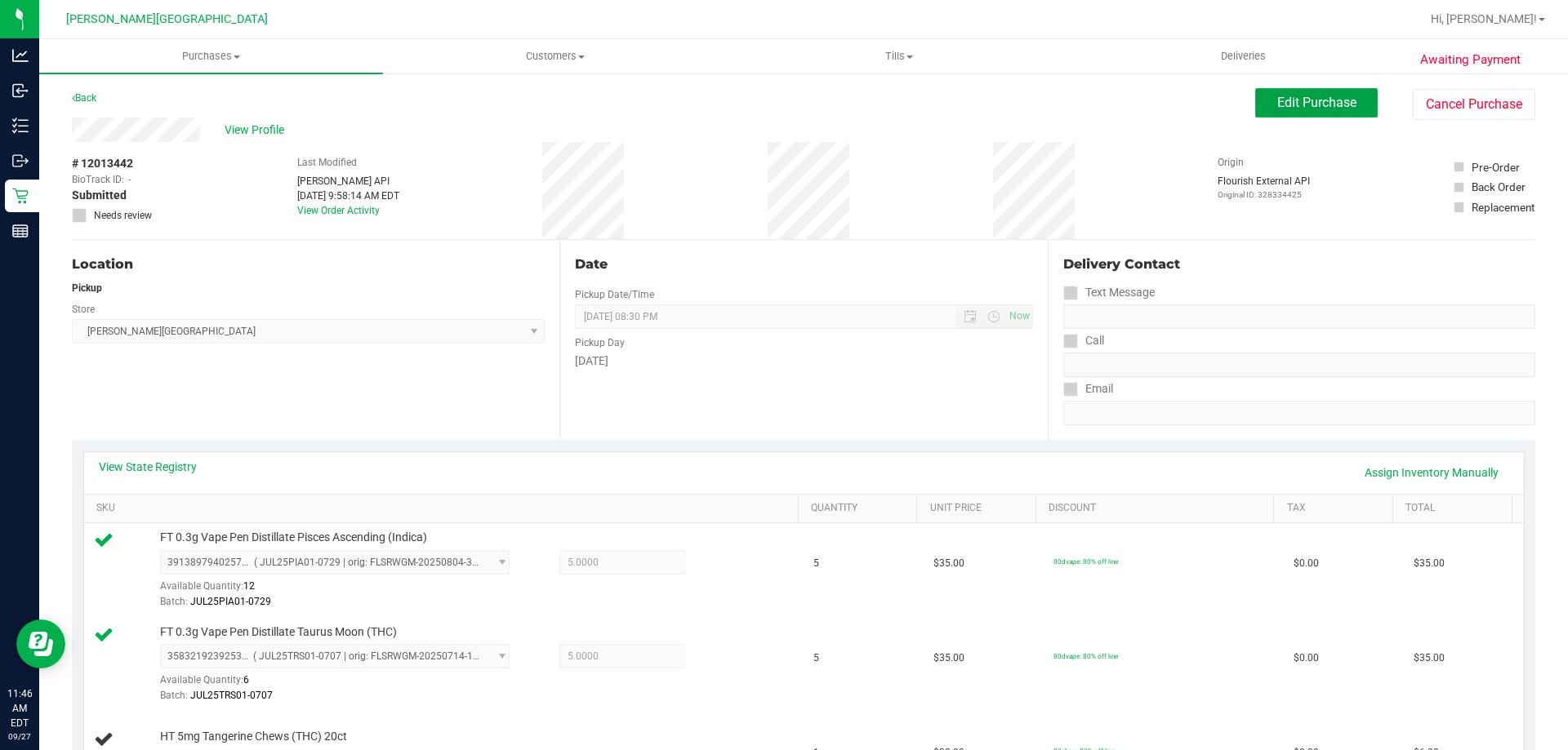
click at [1332, 106] on span "Edit Purchase" at bounding box center [1316, 103] width 79 height 16
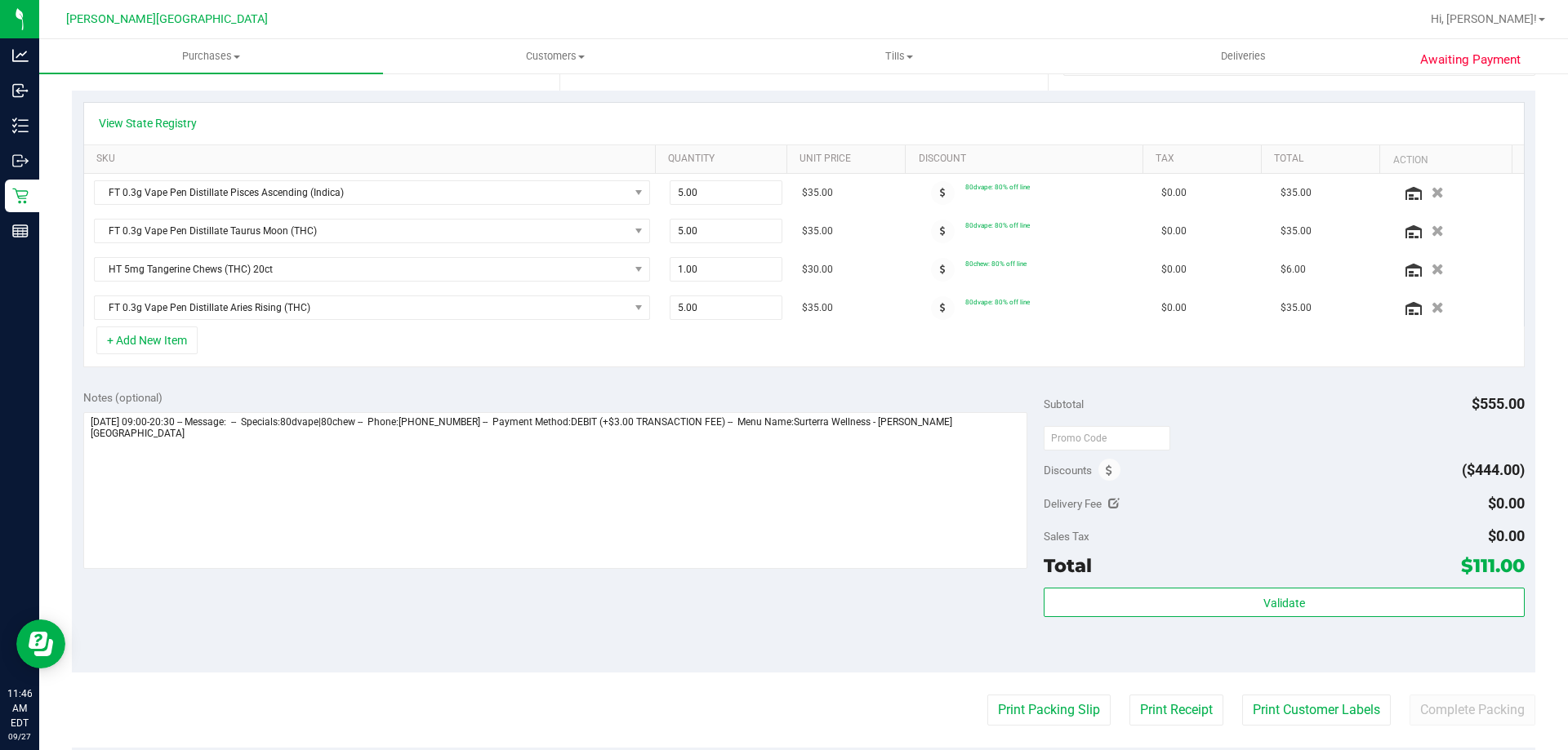
scroll to position [408, 0]
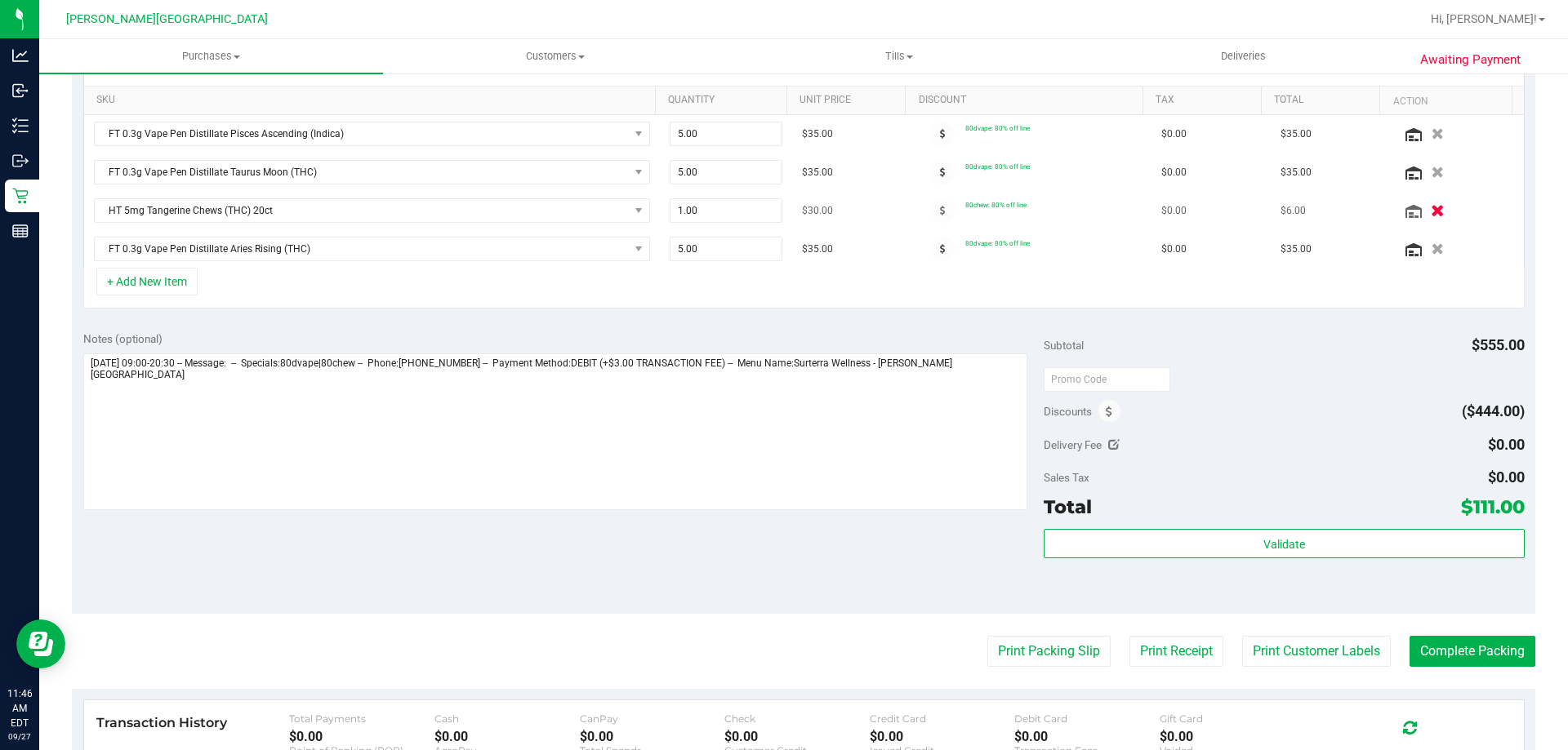
click at [1424, 214] on button "button" at bounding box center [1438, 210] width 28 height 18
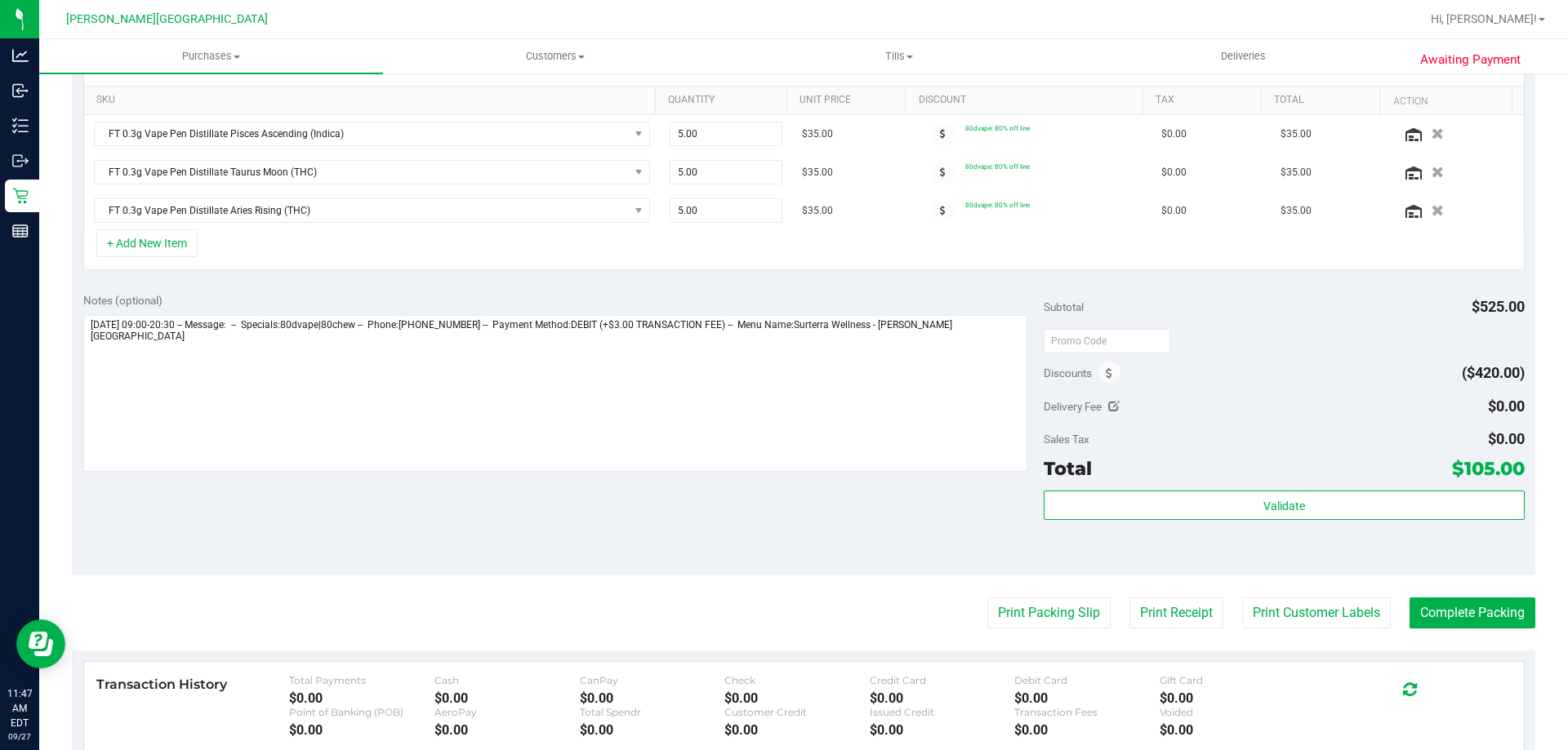
scroll to position [0, 0]
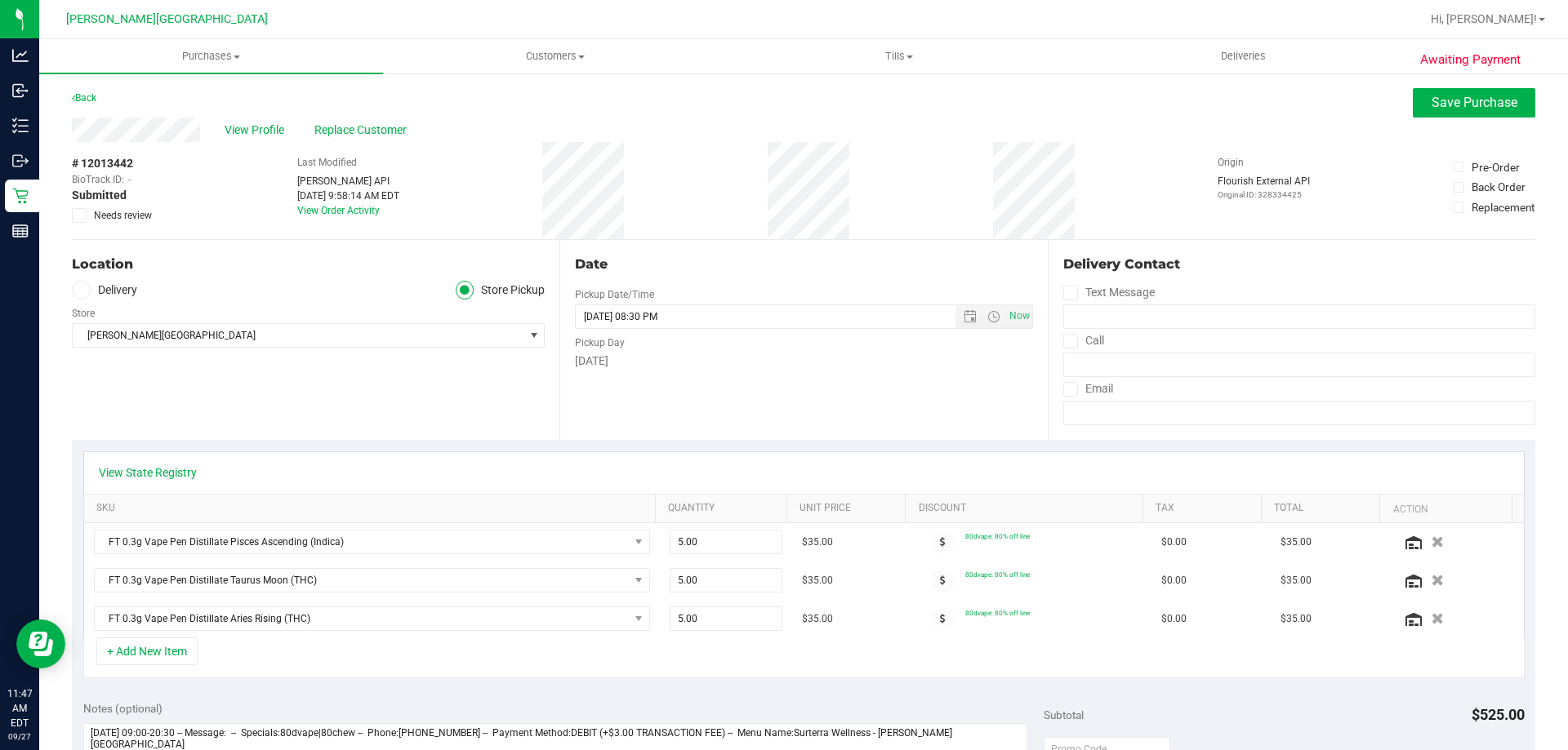
click at [1439, 119] on div "View Profile Replace Customer" at bounding box center [804, 130] width 1463 height 25
click at [1446, 107] on span "Save Purchase" at bounding box center [1475, 103] width 86 height 16
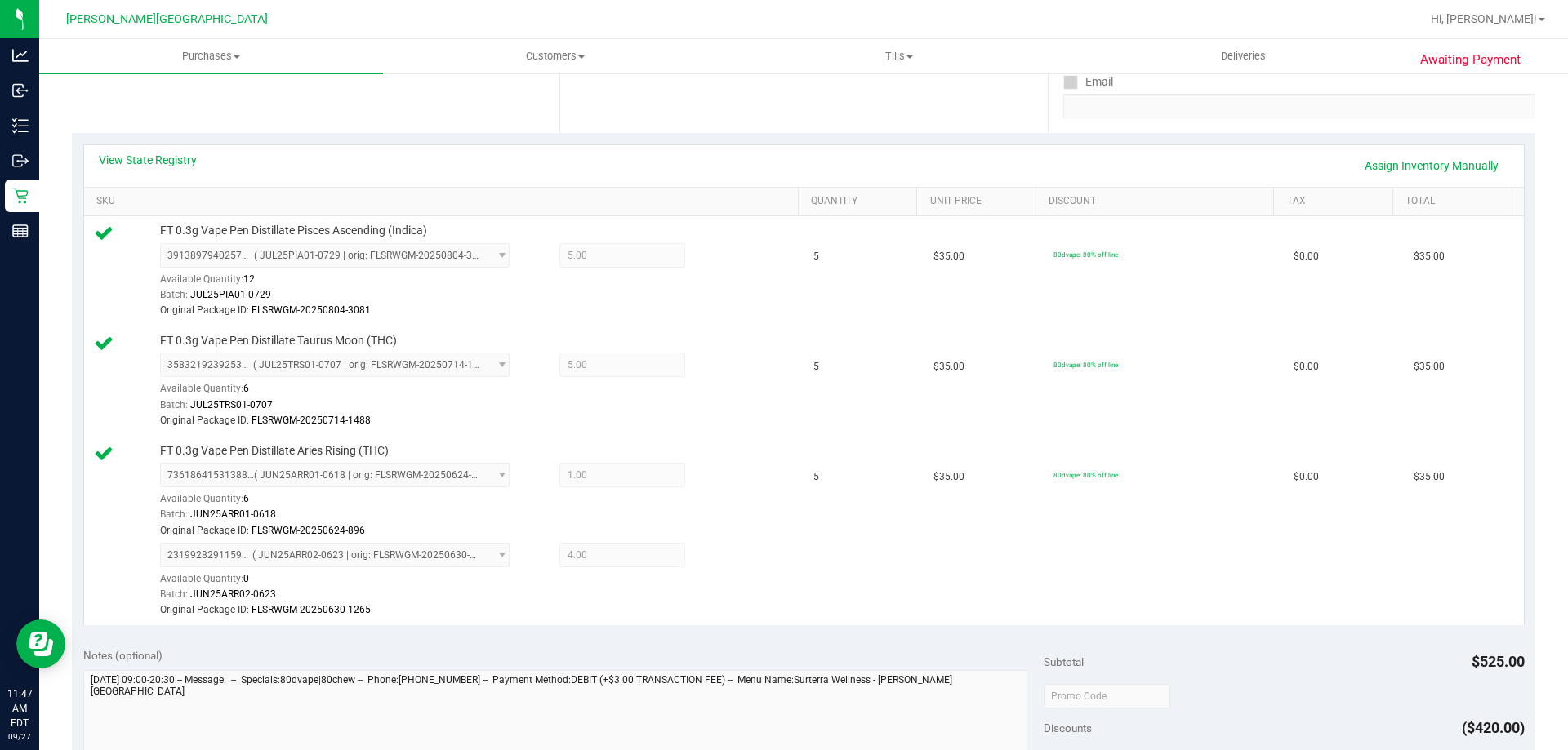
scroll to position [490, 0]
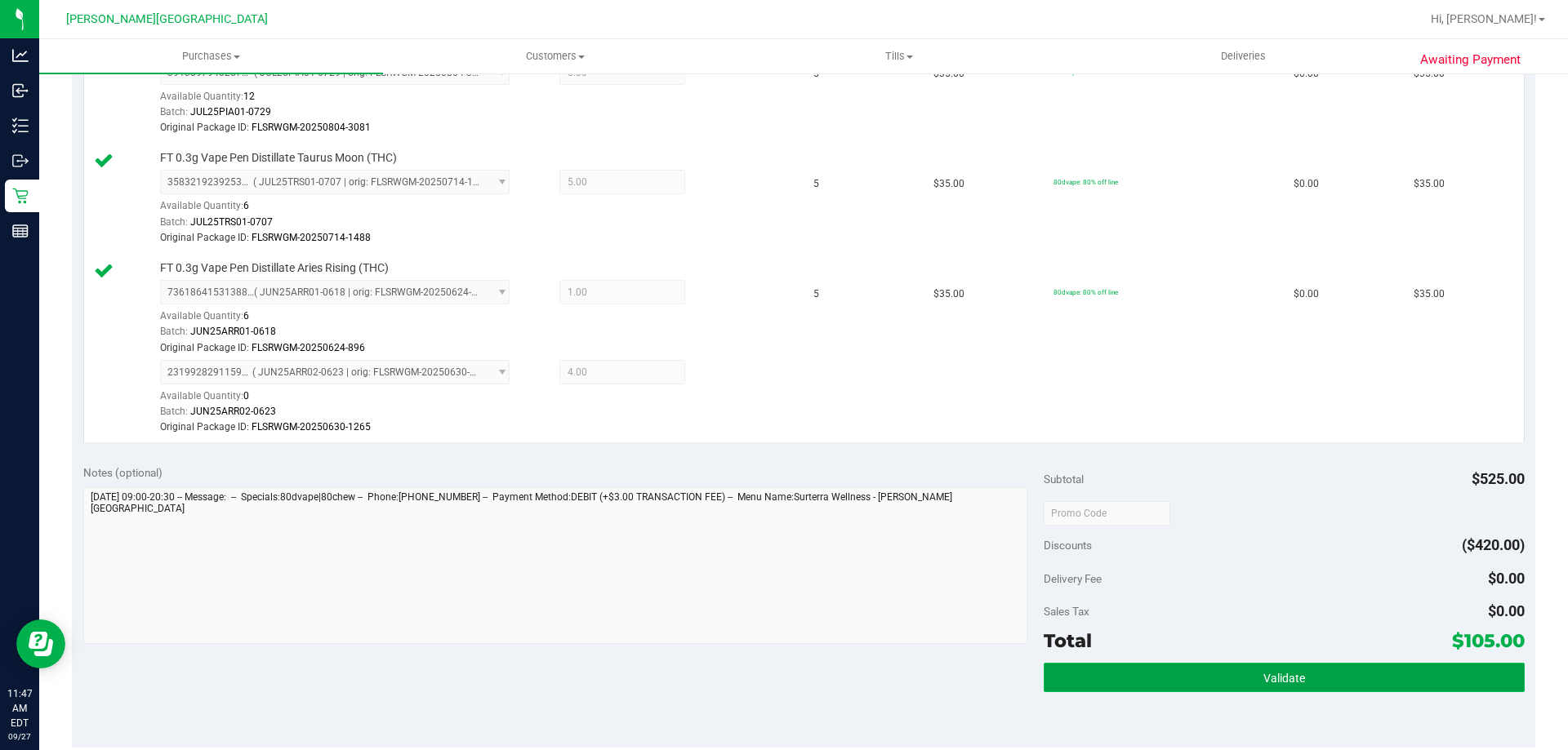
click at [1283, 673] on span "Validate" at bounding box center [1284, 678] width 41 height 13
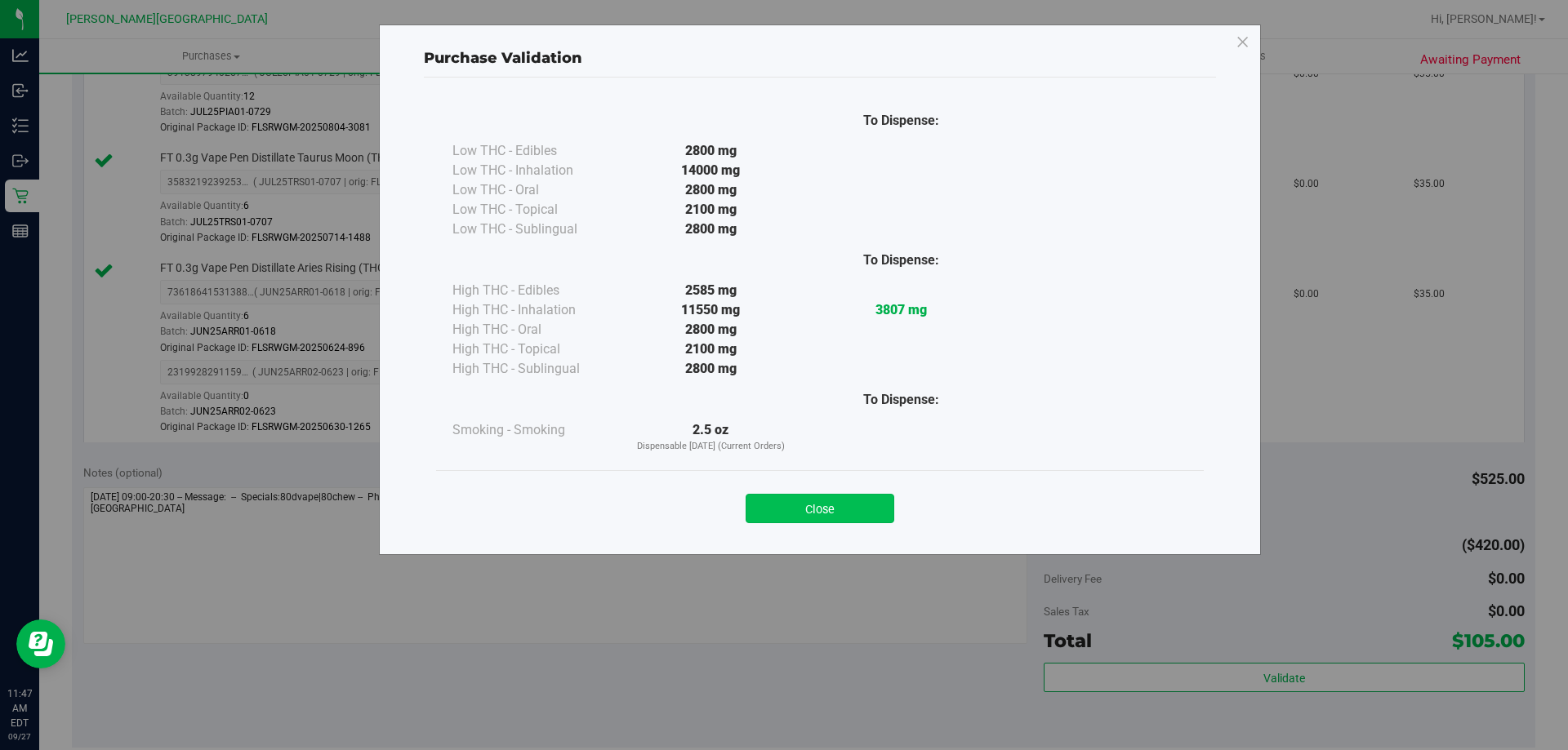
click at [889, 506] on div "Close" at bounding box center [820, 504] width 743 height 40
click at [886, 506] on button "Close" at bounding box center [820, 508] width 149 height 29
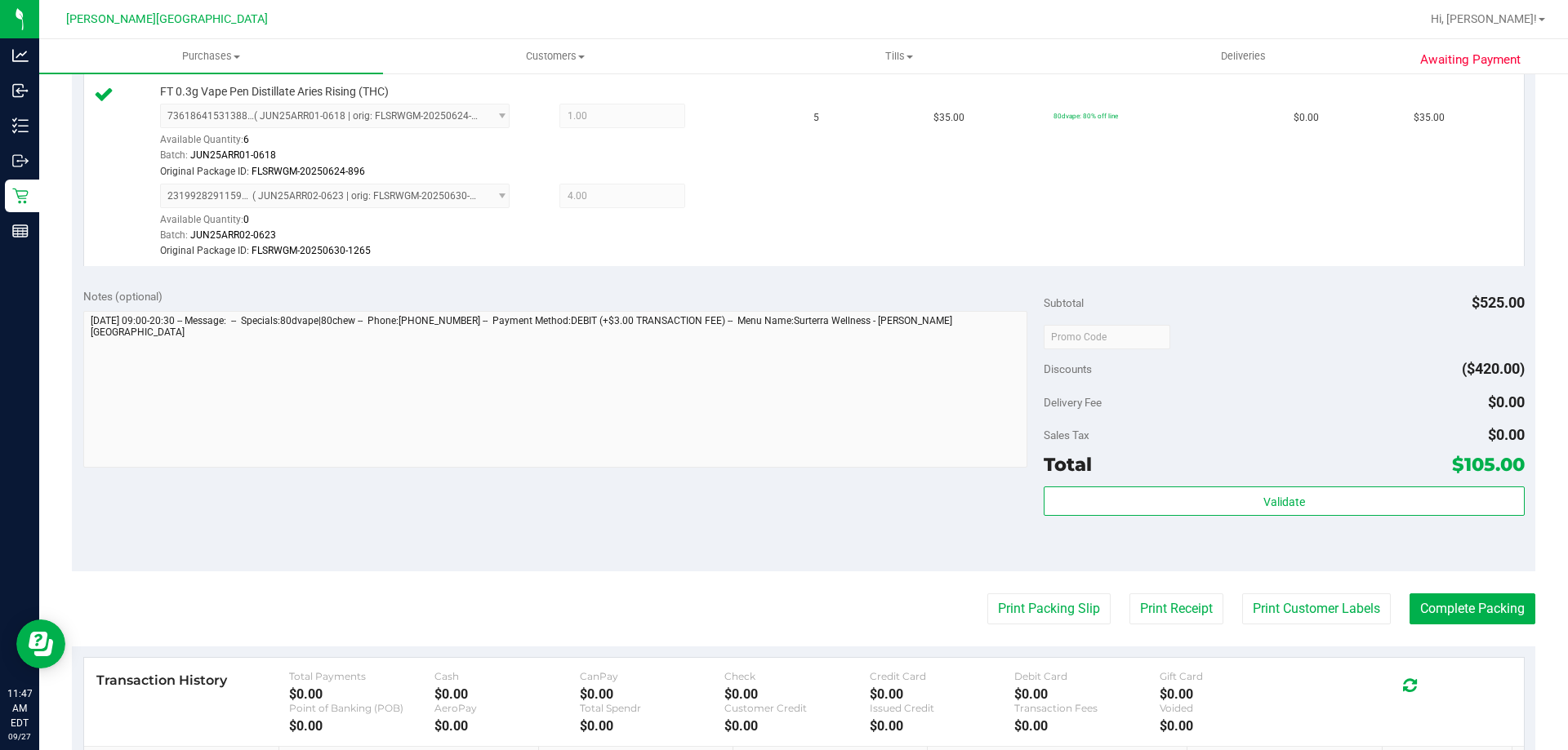
scroll to position [900, 0]
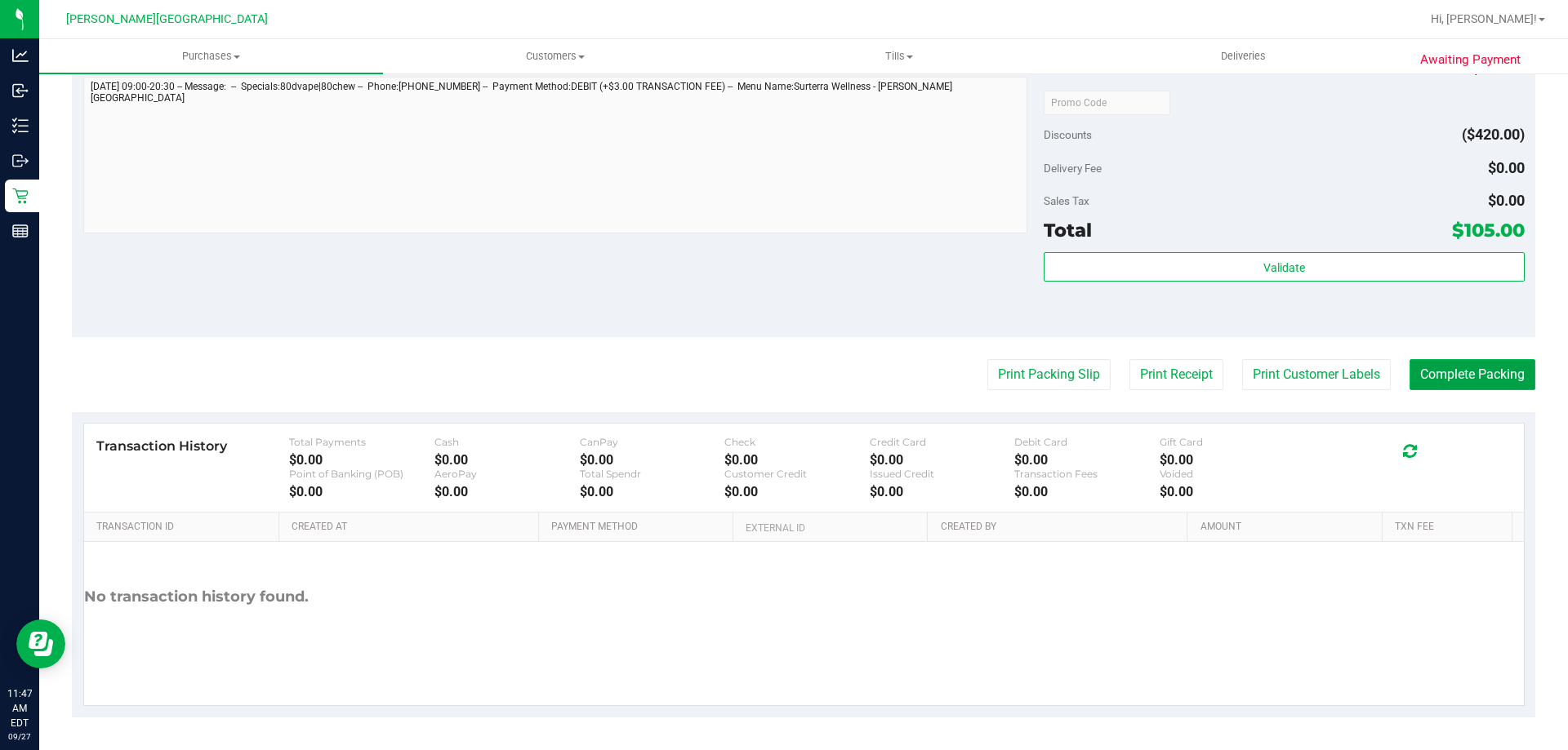
click at [1459, 377] on button "Complete Packing" at bounding box center [1472, 375] width 126 height 31
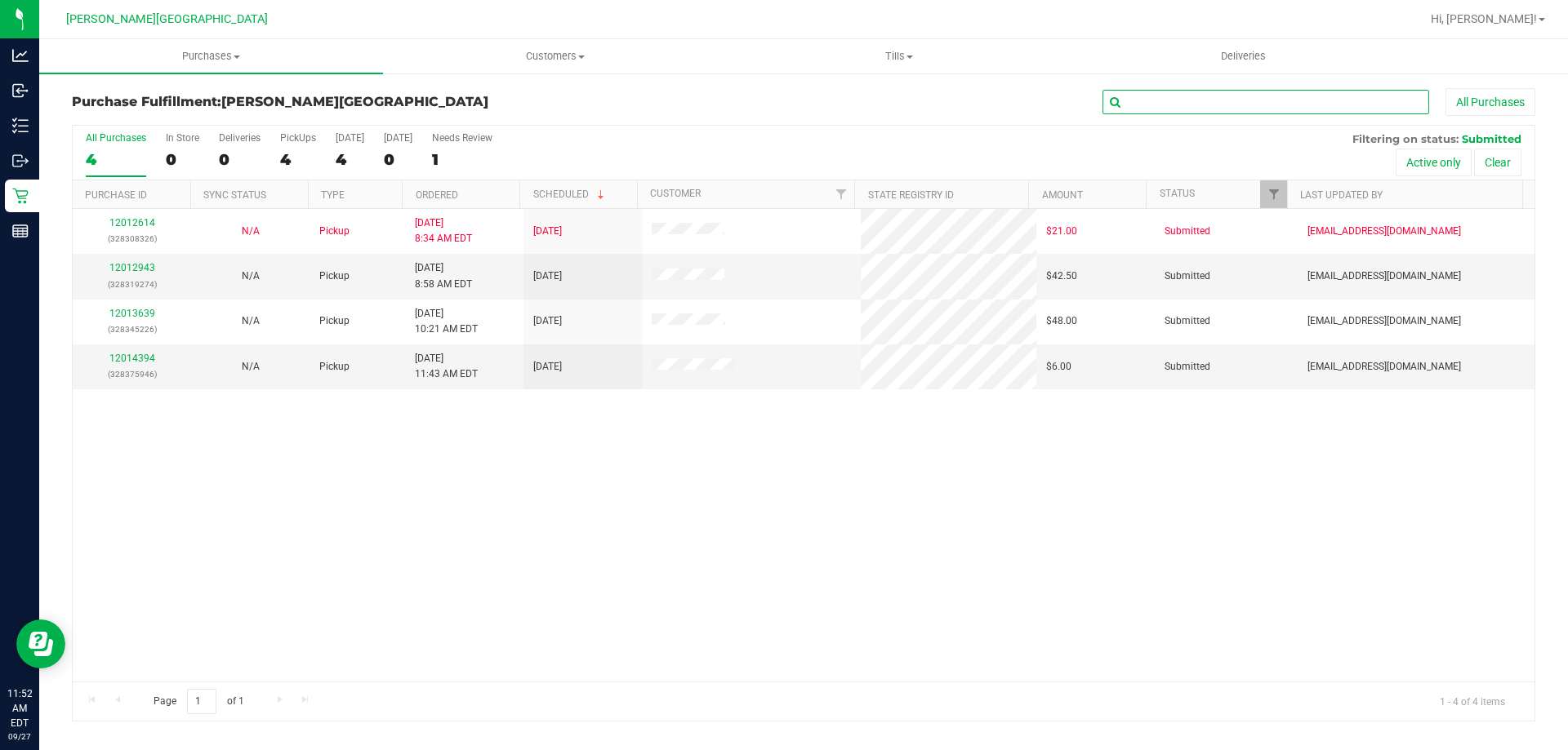
click at [1278, 113] on input "text" at bounding box center [1265, 102] width 326 height 25
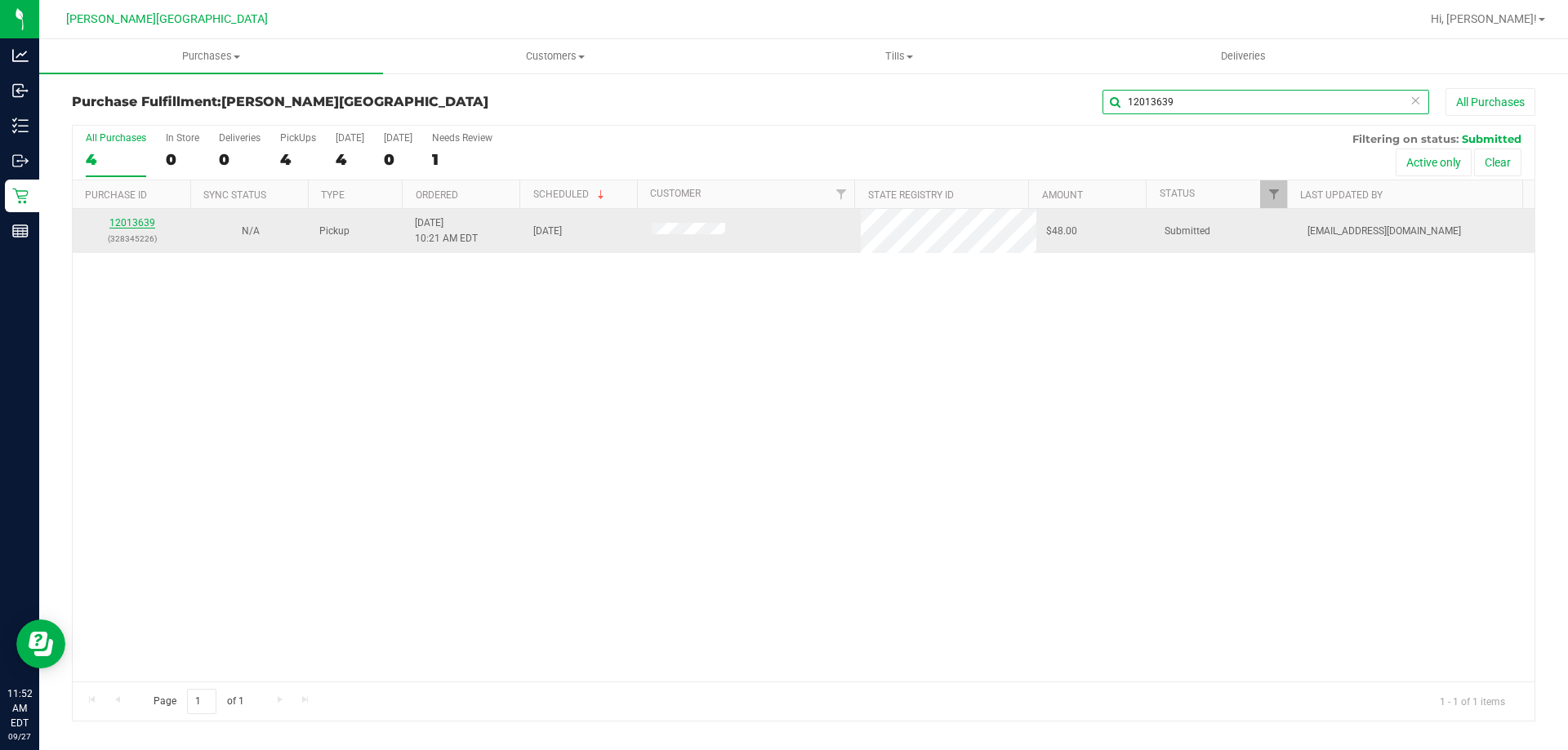
type input "12013639"
click at [141, 223] on link "12013639" at bounding box center [132, 222] width 46 height 11
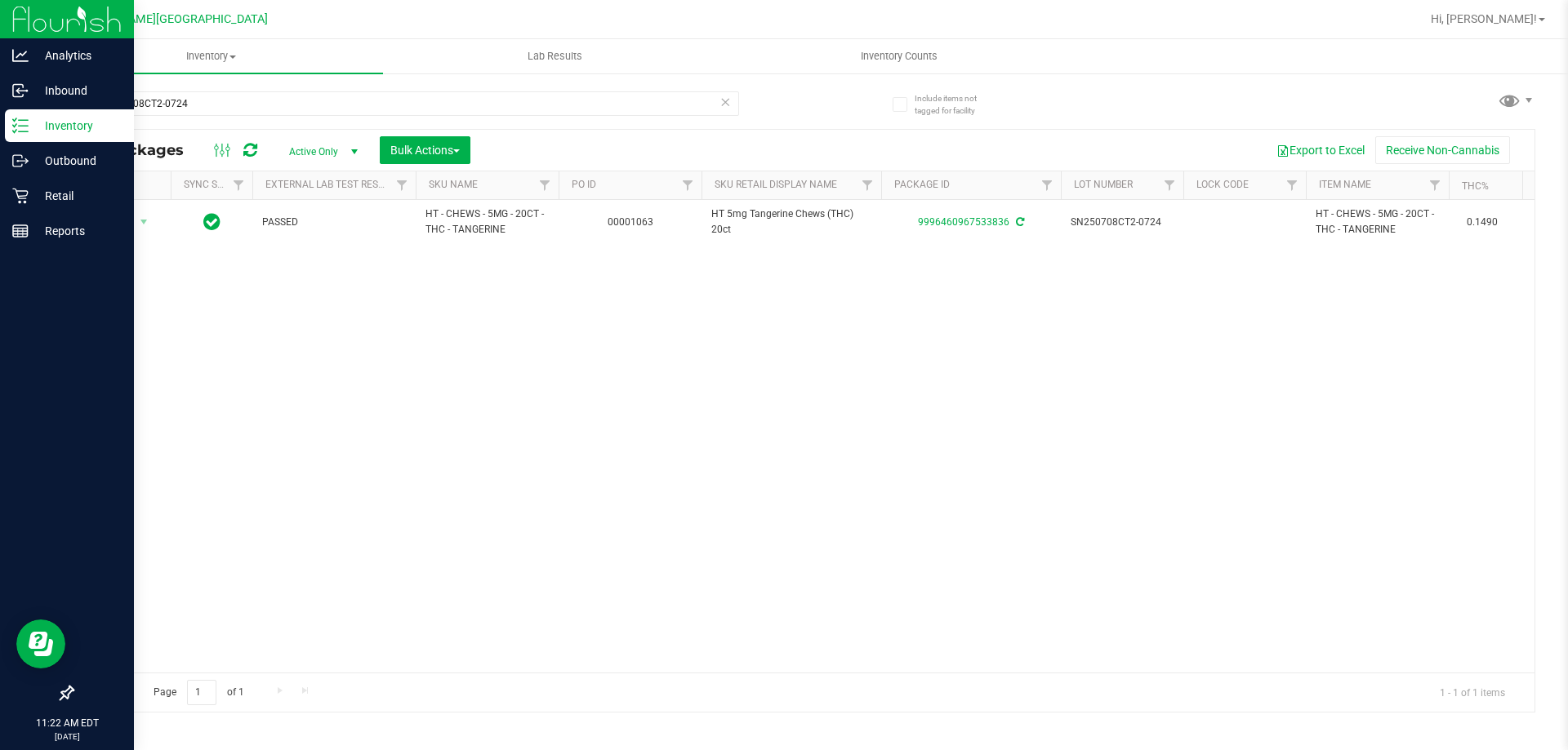
drag, startPoint x: 201, startPoint y: 105, endPoint x: 0, endPoint y: 122, distance: 201.7
click at [0, 122] on div "Analytics Inbound Inventory Outbound Retail Reports 11:22 AM EDT [DATE] 09/27 […" at bounding box center [784, 375] width 1568 height 750
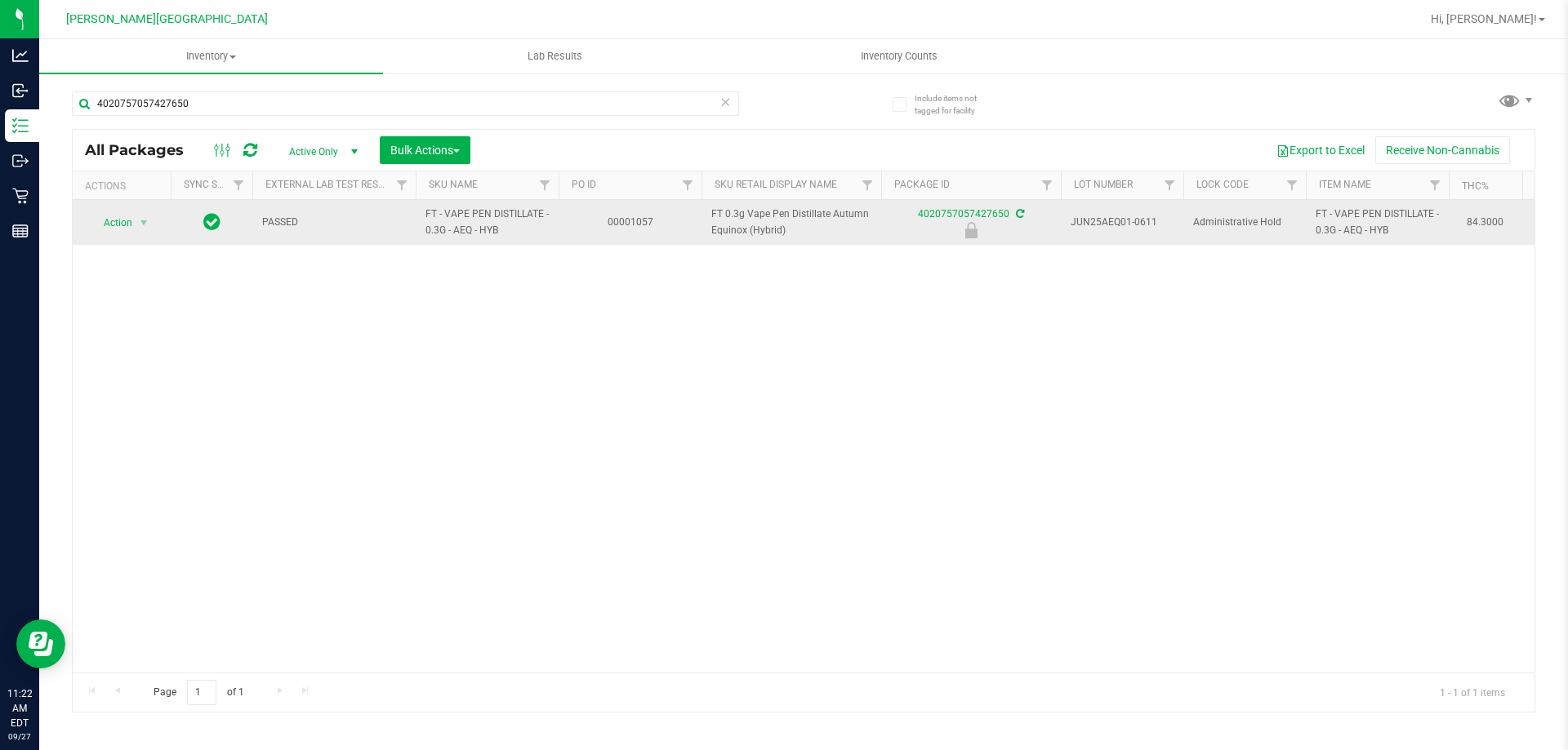
type input "4020757057427650"
click at [109, 221] on span "Action" at bounding box center [111, 223] width 44 height 23
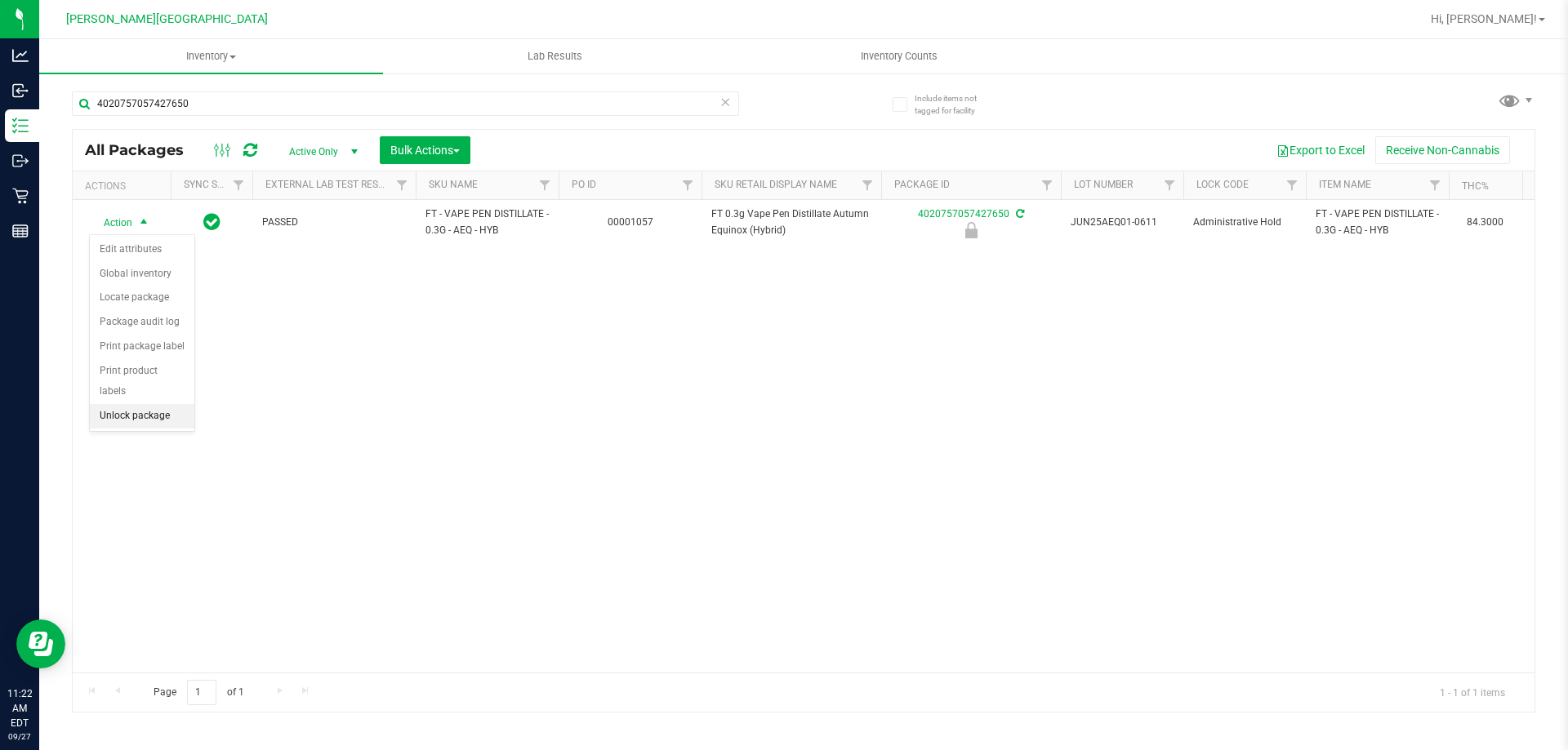
click at [102, 404] on li "Unlock package" at bounding box center [142, 417] width 105 height 25
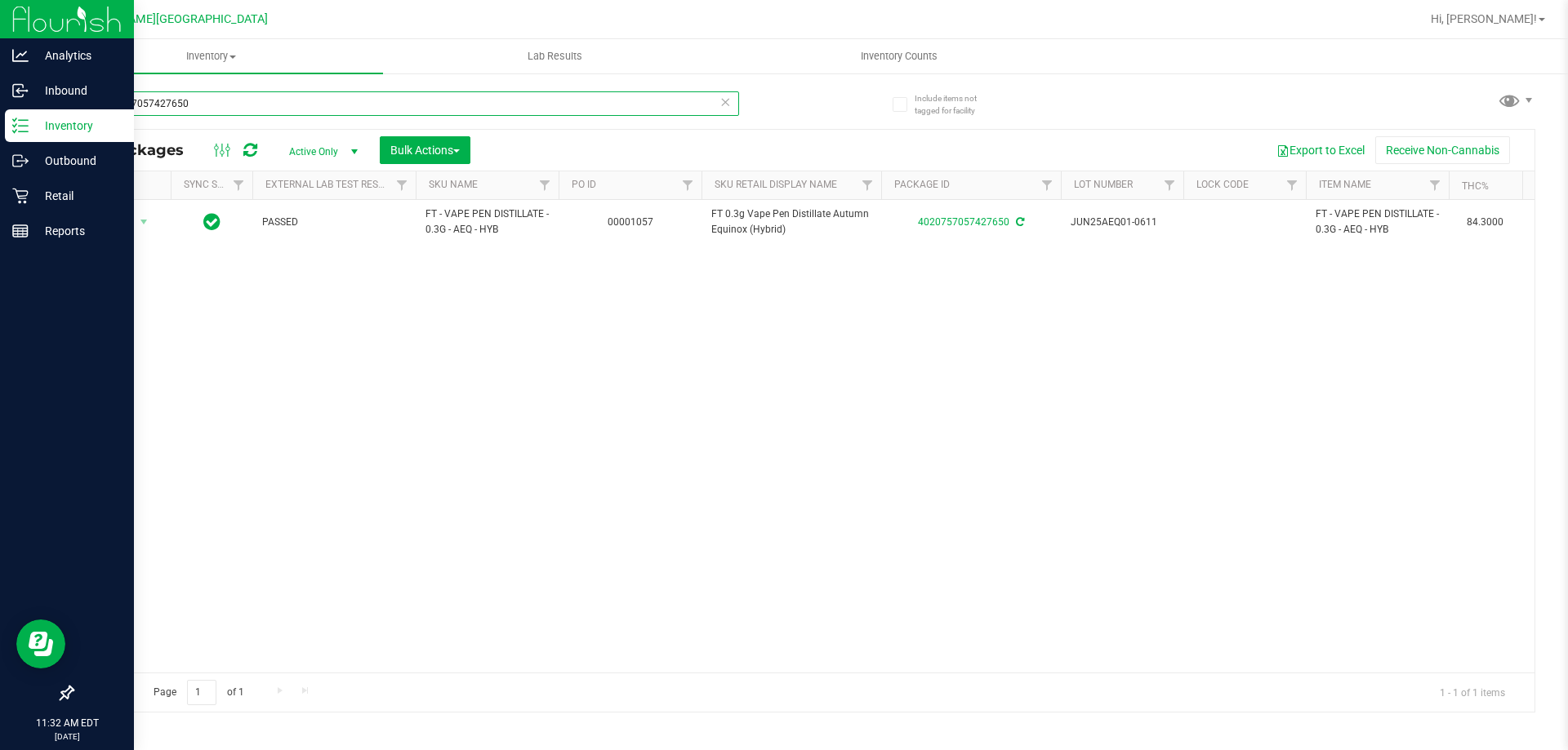
drag, startPoint x: 238, startPoint y: 98, endPoint x: 0, endPoint y: 113, distance: 238.5
click at [0, 113] on div "Analytics Inbound Inventory Outbound Retail Reports 11:32 AM EDT [DATE] 09/27 […" at bounding box center [784, 375] width 1568 height 750
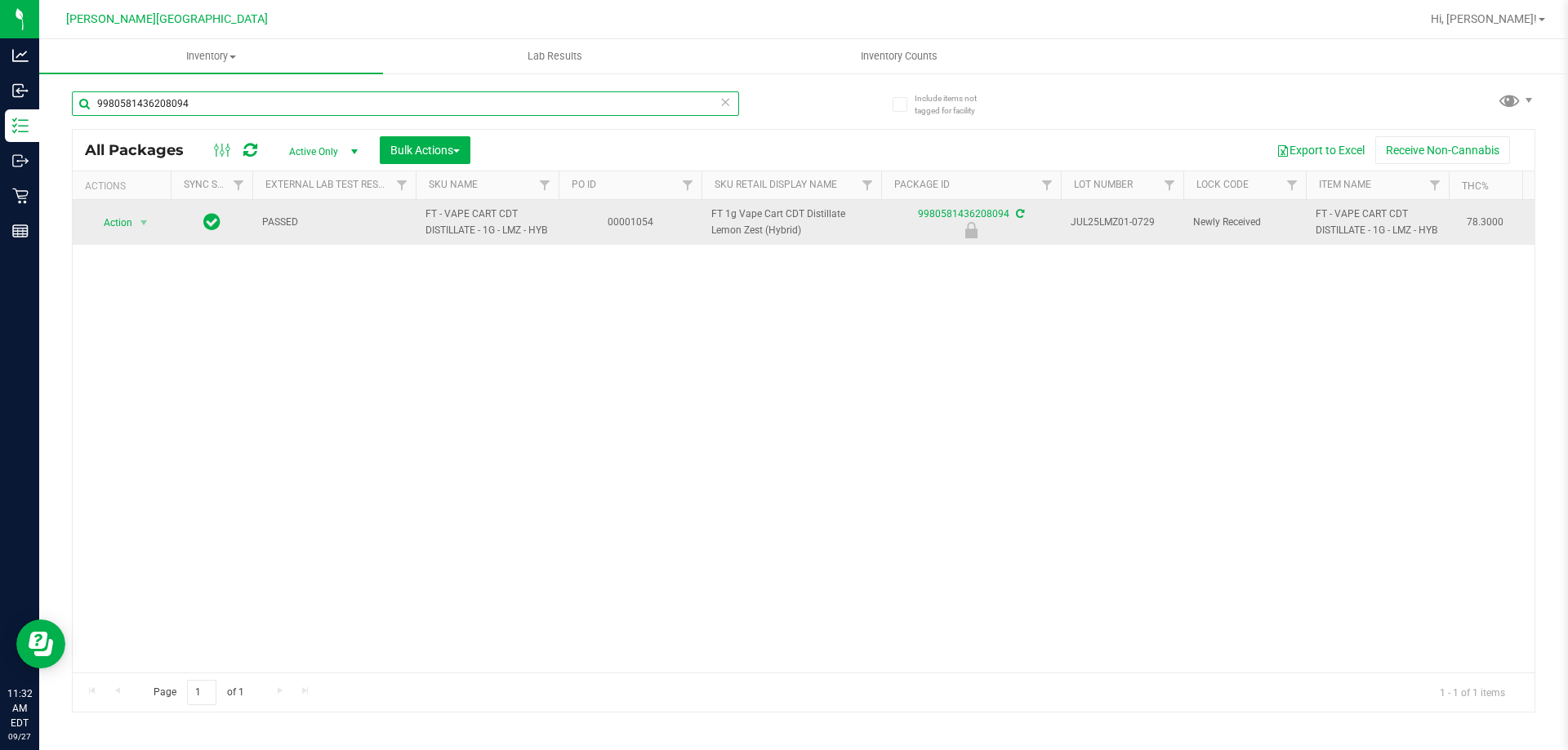
type input "9980581436208094"
click at [128, 229] on span "Action" at bounding box center [111, 223] width 44 height 23
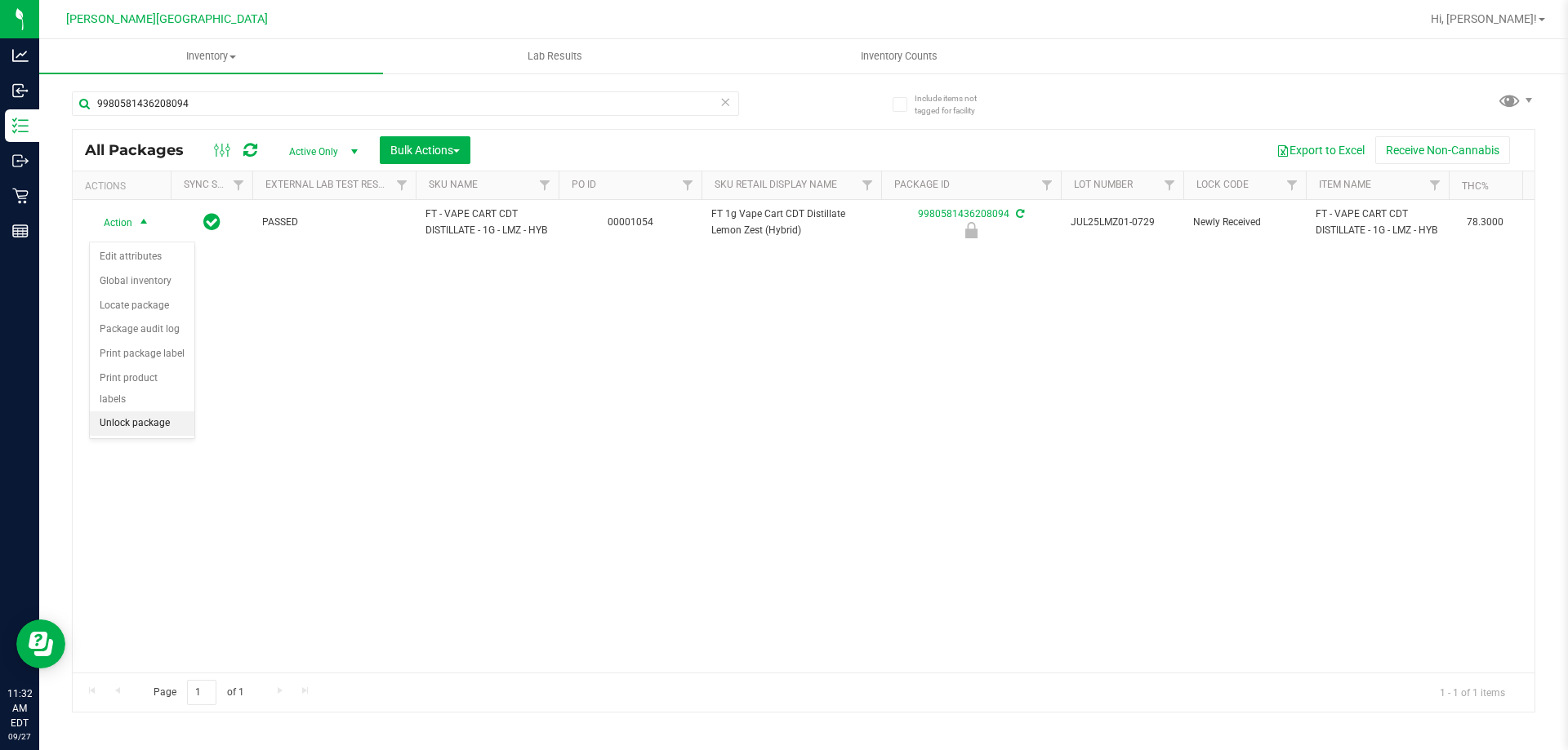
click at [111, 411] on li "Unlock package" at bounding box center [142, 424] width 105 height 25
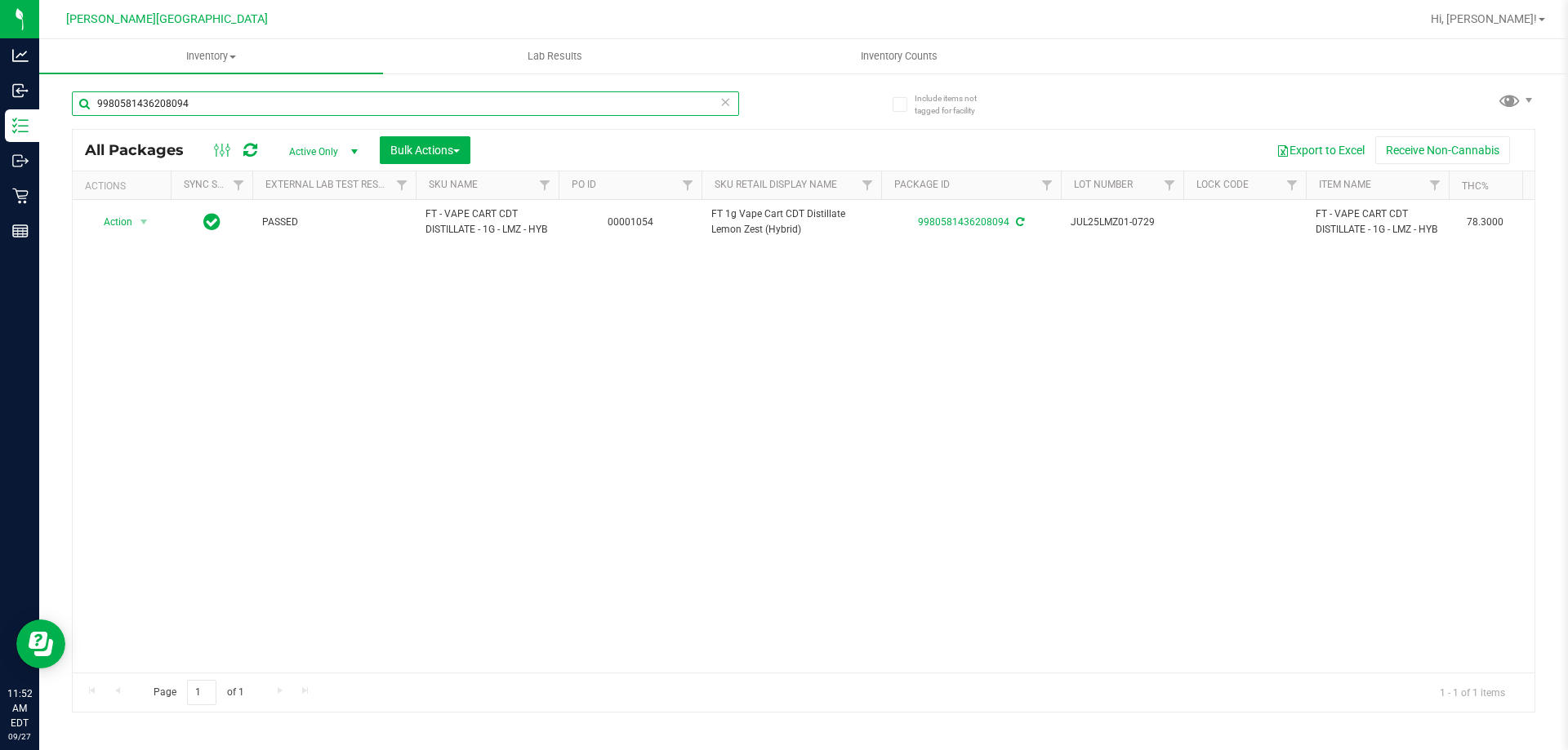
drag, startPoint x: 203, startPoint y: 101, endPoint x: 40, endPoint y: 120, distance: 164.1
click at [41, 120] on div "Include items not tagged for facility 9980581436208094 All Packages Active Only…" at bounding box center [804, 321] width 1528 height 498
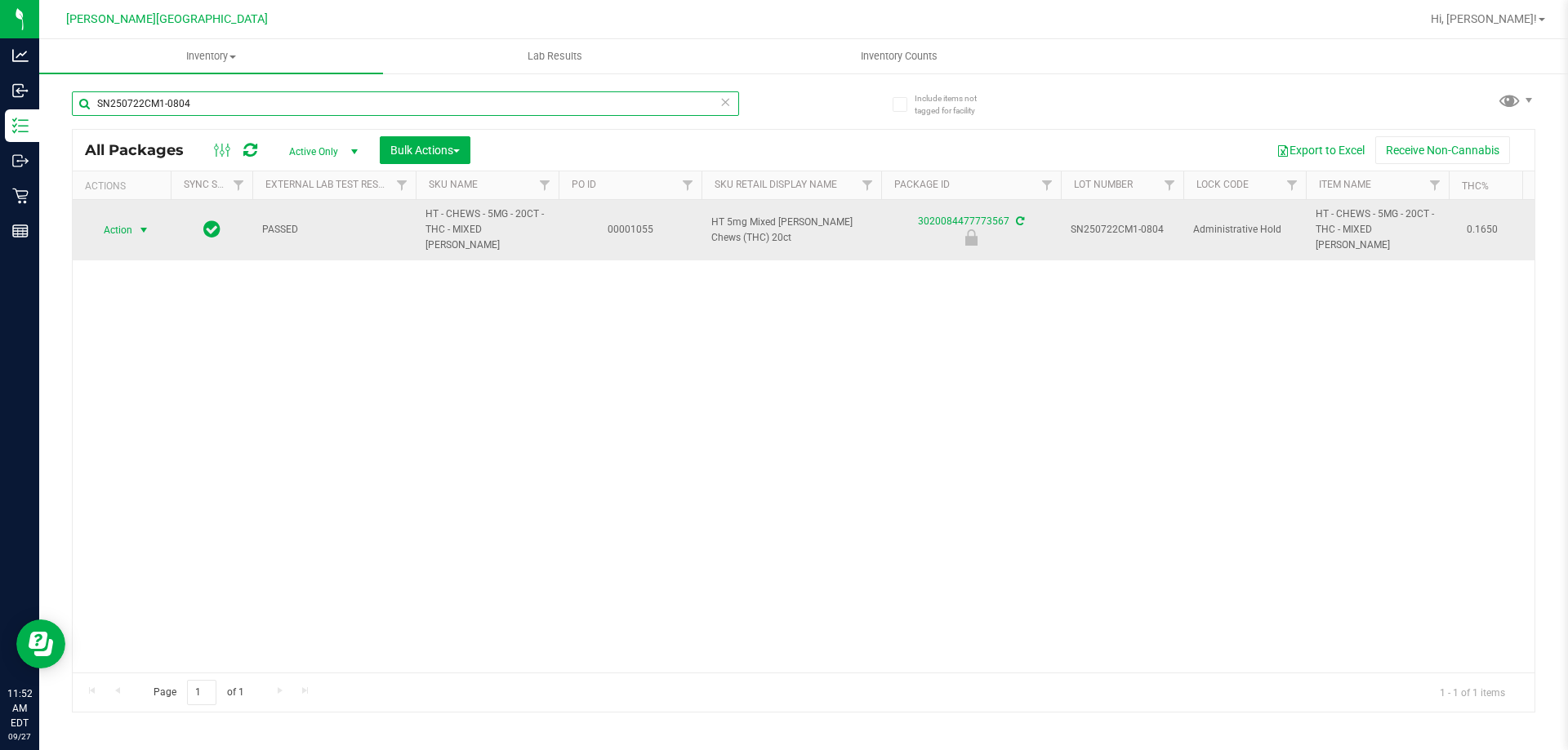
type input "SN250722CM1-0804"
click at [120, 219] on span "Action" at bounding box center [111, 230] width 44 height 23
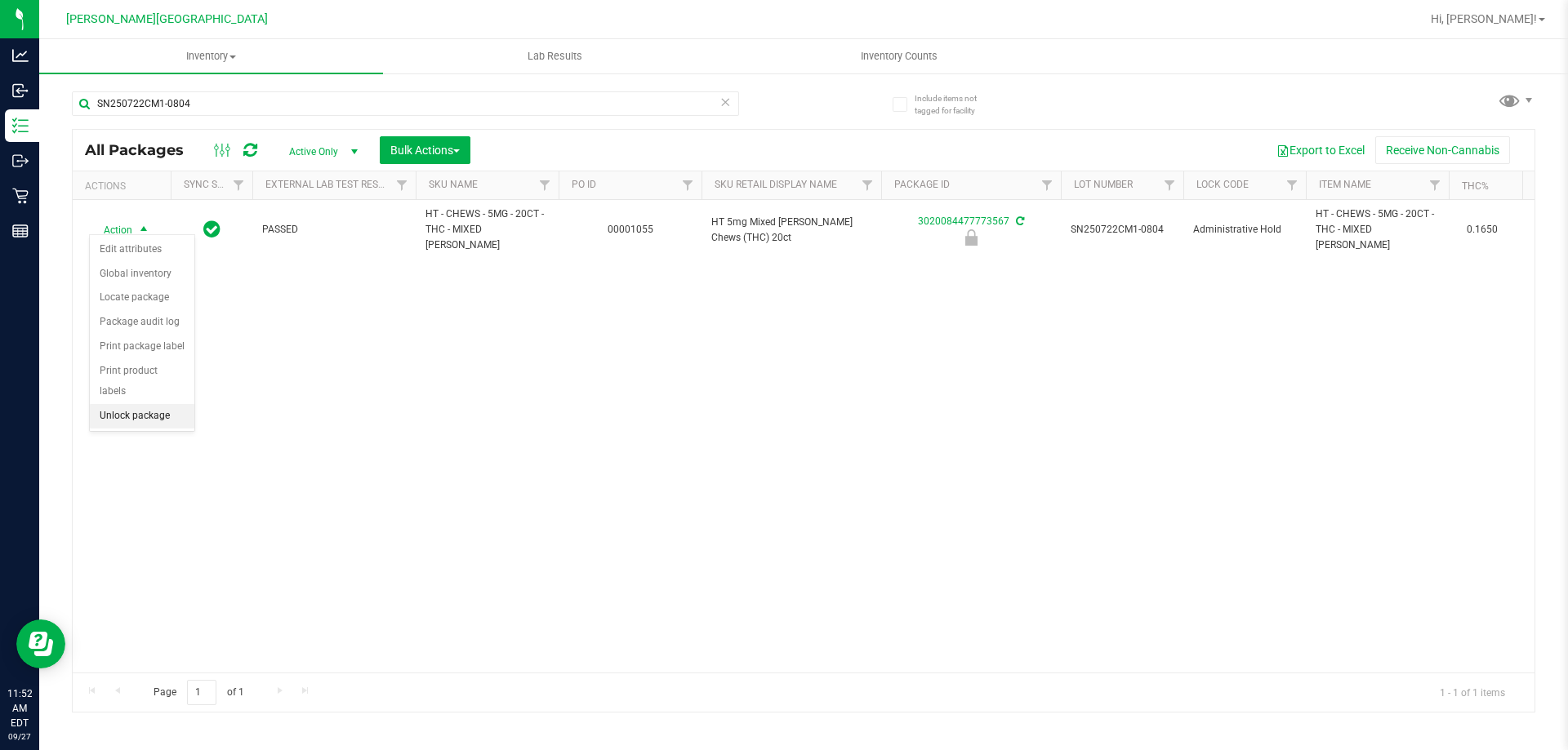
click at [136, 404] on li "Unlock package" at bounding box center [142, 417] width 105 height 25
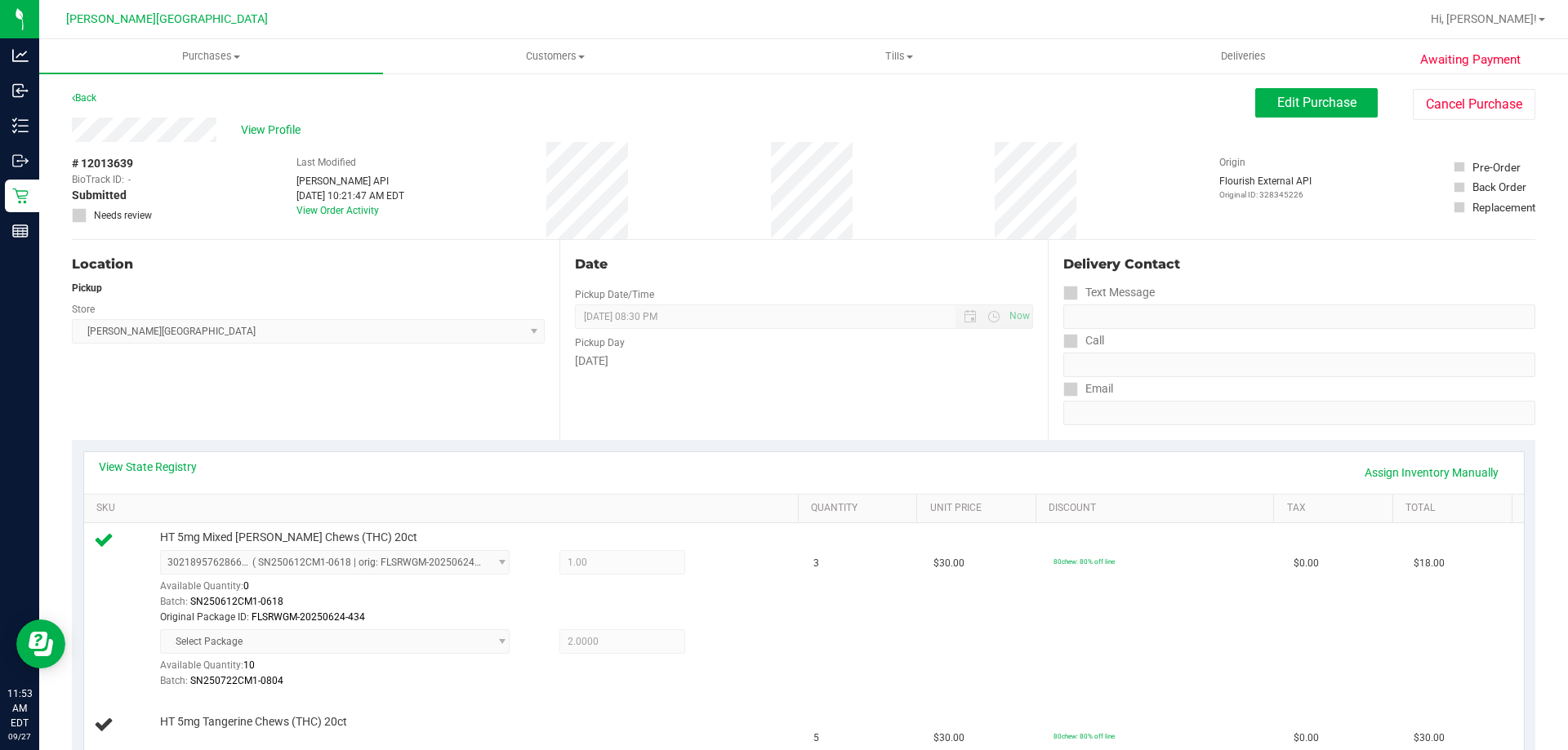
click at [1289, 98] on span "Edit Purchase" at bounding box center [1316, 103] width 79 height 16
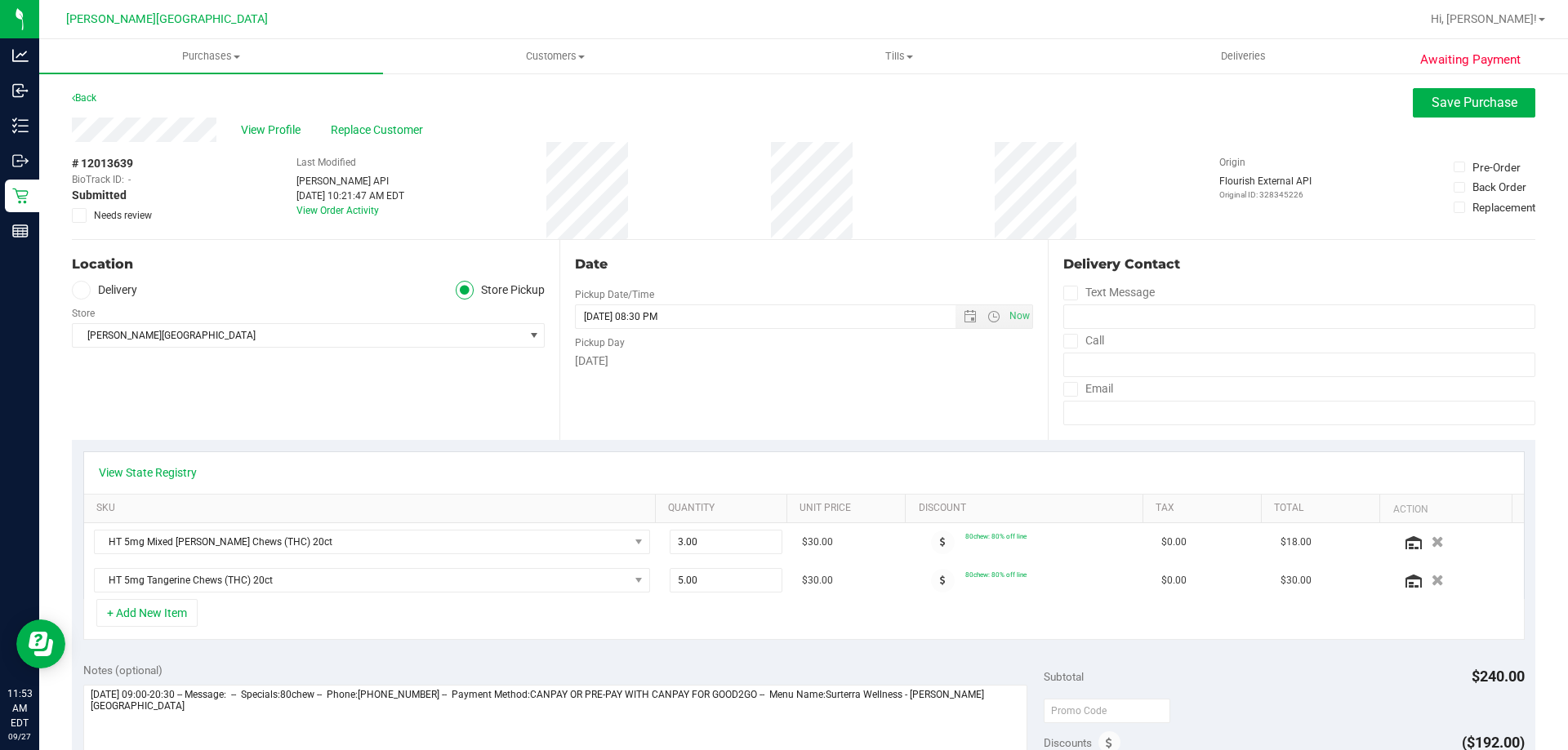
click at [95, 215] on span "Needs review" at bounding box center [123, 215] width 58 height 15
click at [75, 215] on icon at bounding box center [80, 215] width 11 height 0
click at [0, 0] on input "Needs review" at bounding box center [0, 0] width 0 height 0
click at [1435, 101] on span "Save Purchase" at bounding box center [1475, 103] width 86 height 16
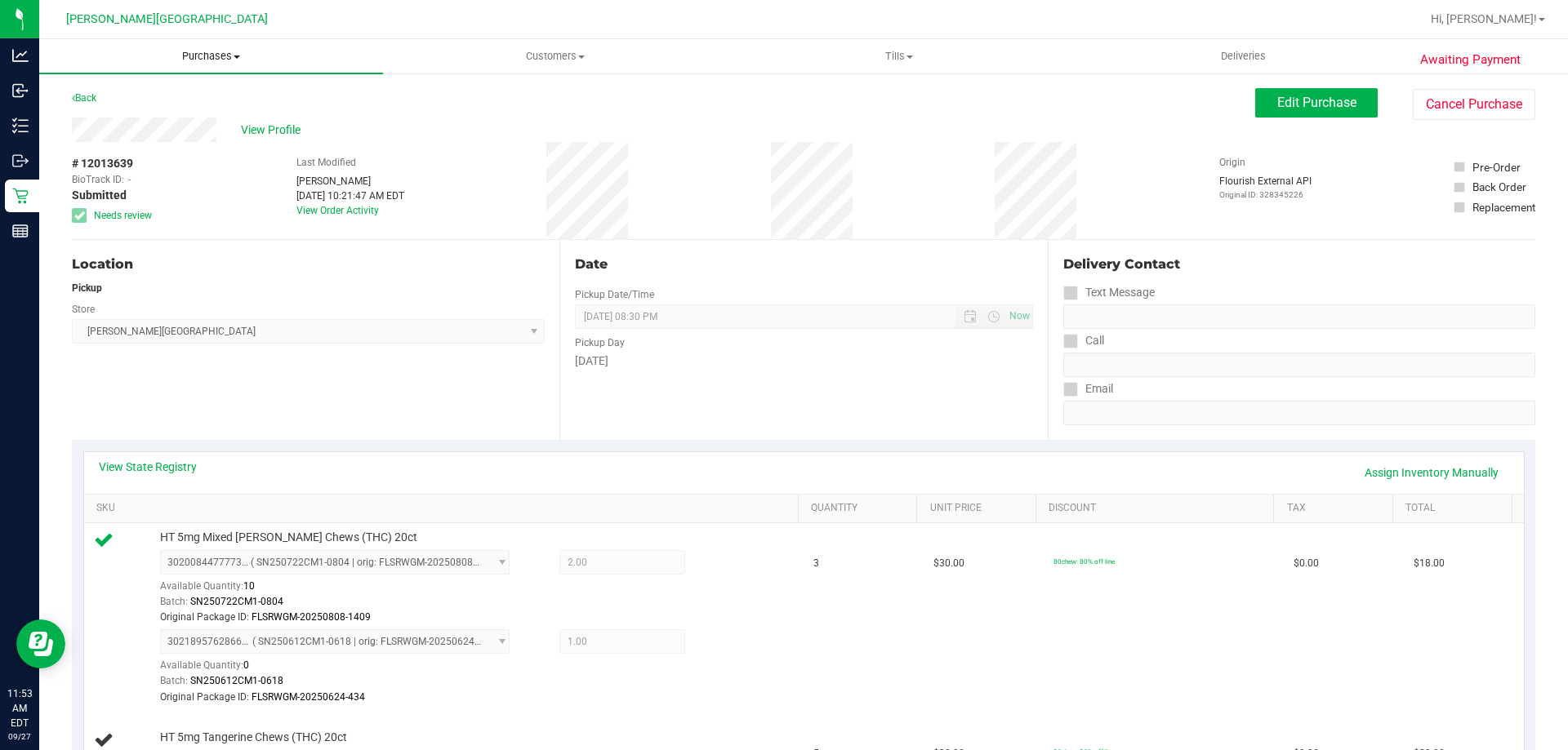
click at [222, 58] on span "Purchases" at bounding box center [211, 56] width 344 height 15
click at [108, 118] on span "Fulfillment" at bounding box center [90, 118] width 101 height 14
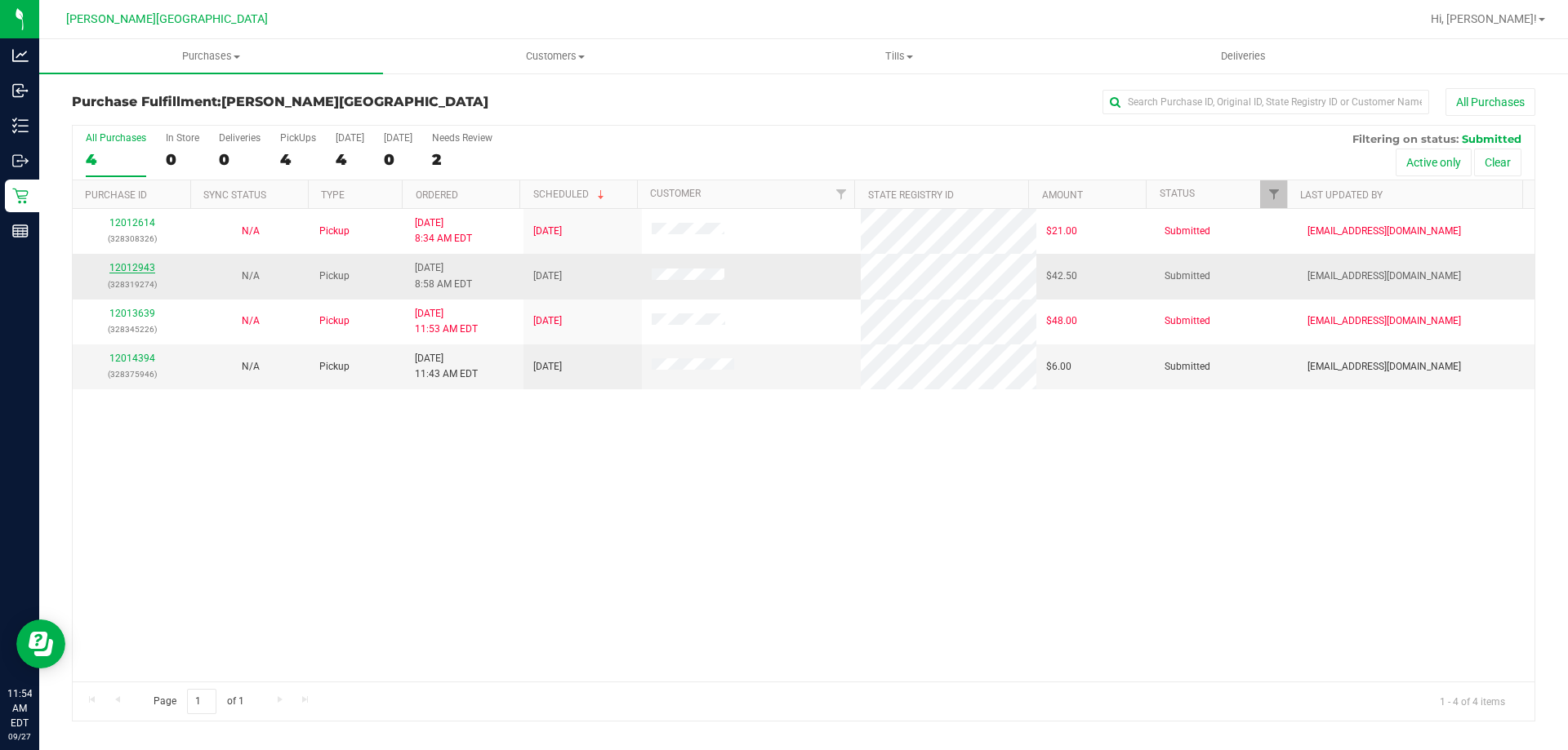
click at [125, 270] on link "12012943" at bounding box center [132, 267] width 46 height 11
click at [136, 361] on link "12014394" at bounding box center [132, 358] width 46 height 11
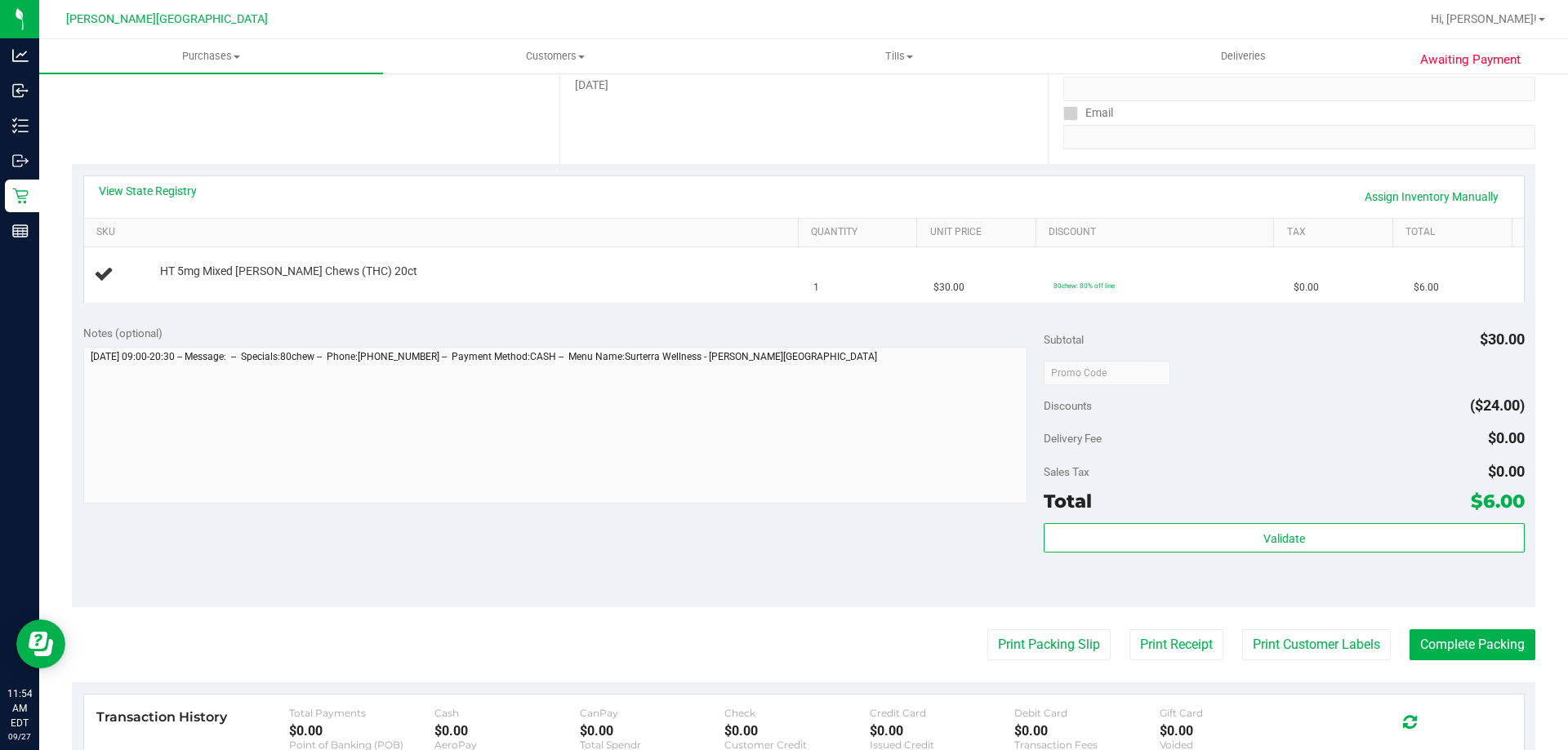
scroll to position [326, 0]
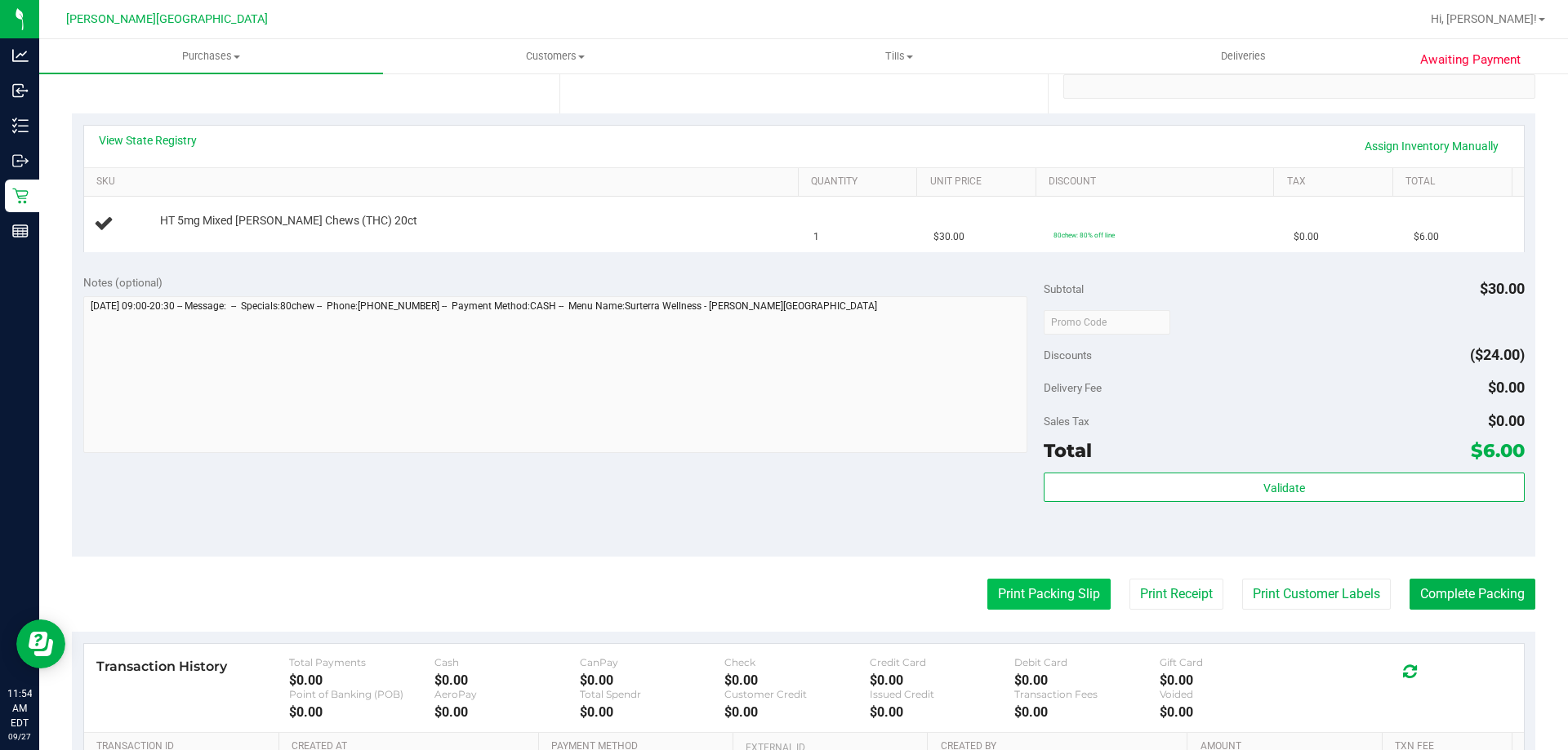
click at [1075, 600] on button "Print Packing Slip" at bounding box center [1049, 593] width 123 height 31
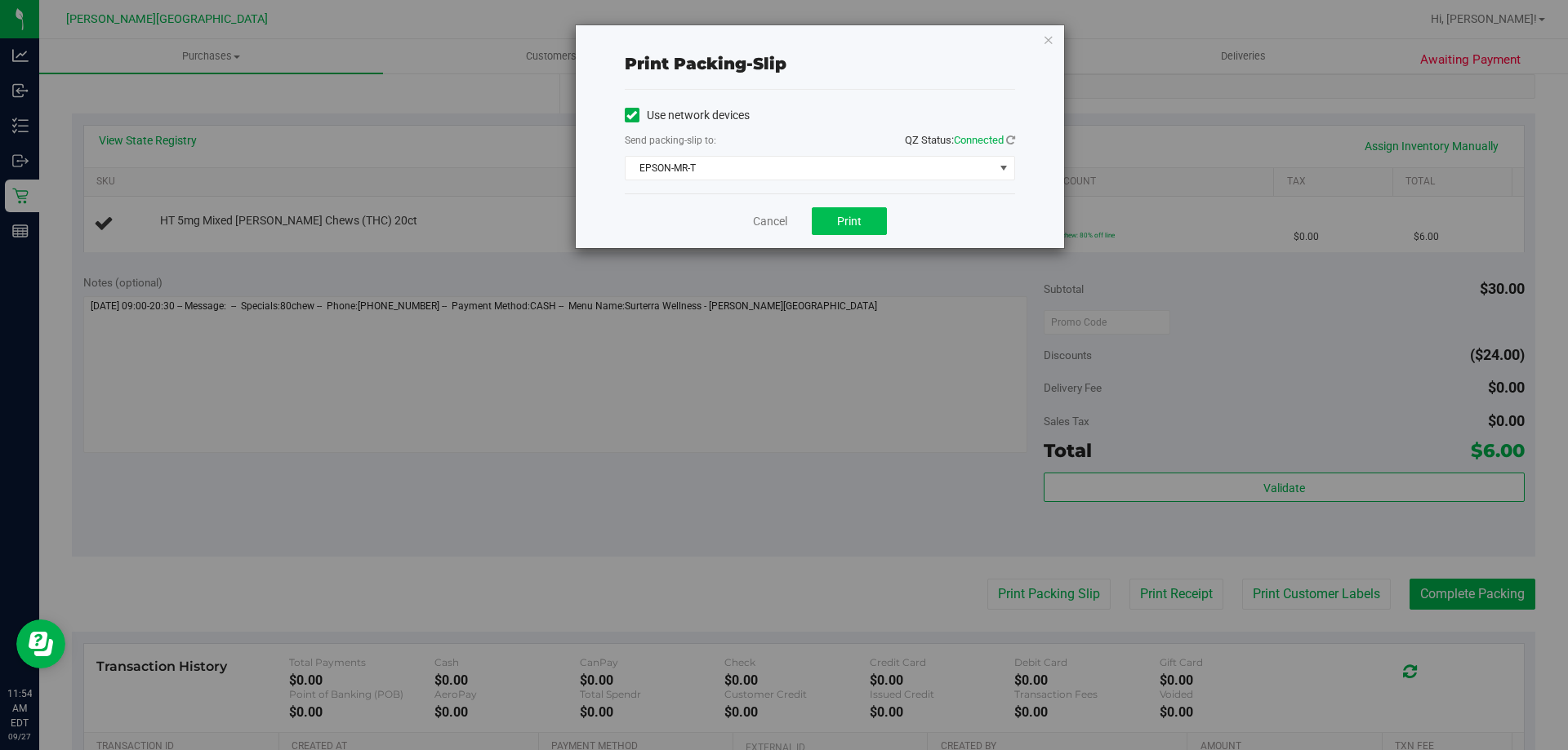
click at [836, 201] on div "Cancel Print" at bounding box center [820, 221] width 390 height 55
click at [839, 211] on button "Print" at bounding box center [849, 222] width 75 height 28
click at [779, 217] on link "Cancel" at bounding box center [769, 222] width 34 height 18
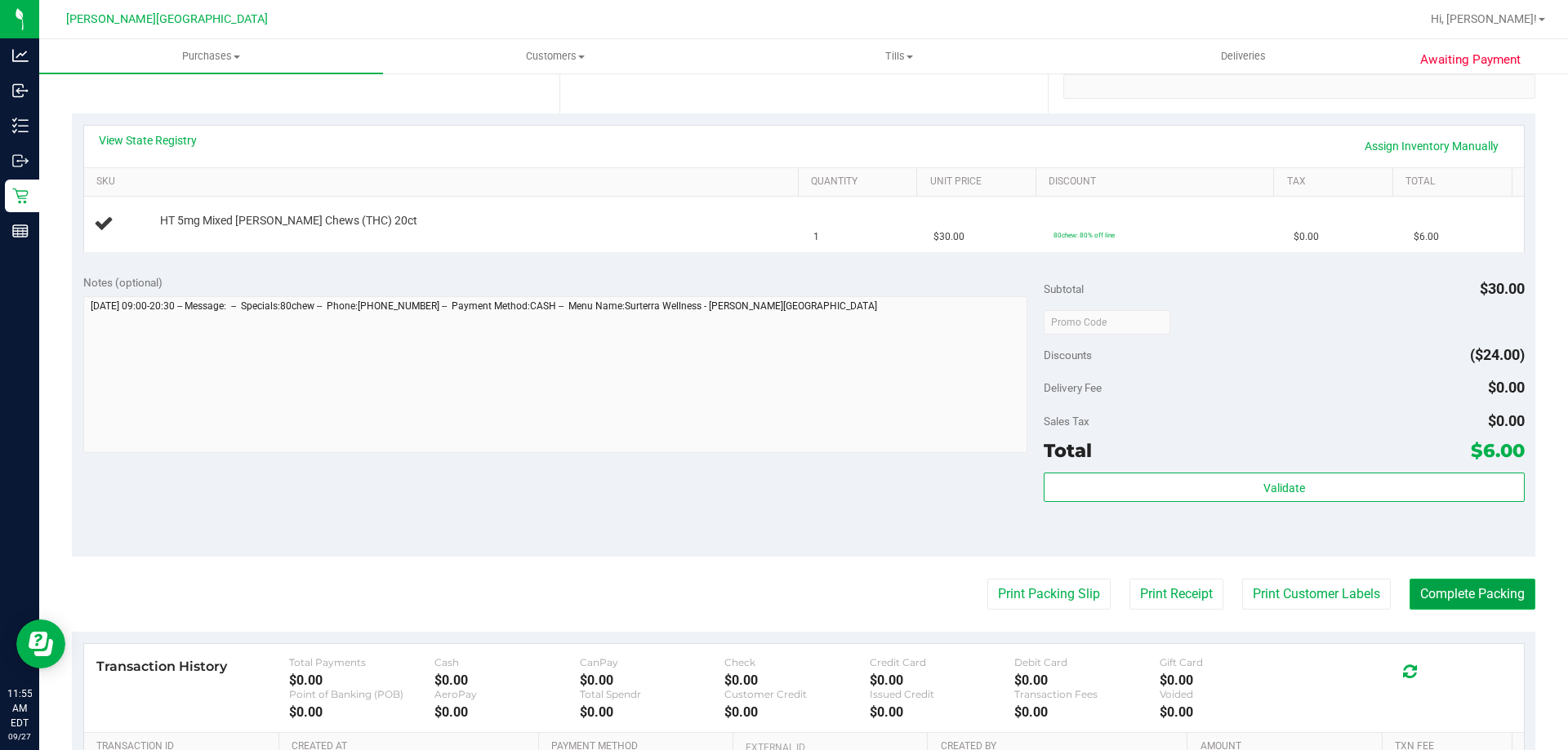
click at [1465, 584] on button "Complete Packing" at bounding box center [1472, 593] width 126 height 31
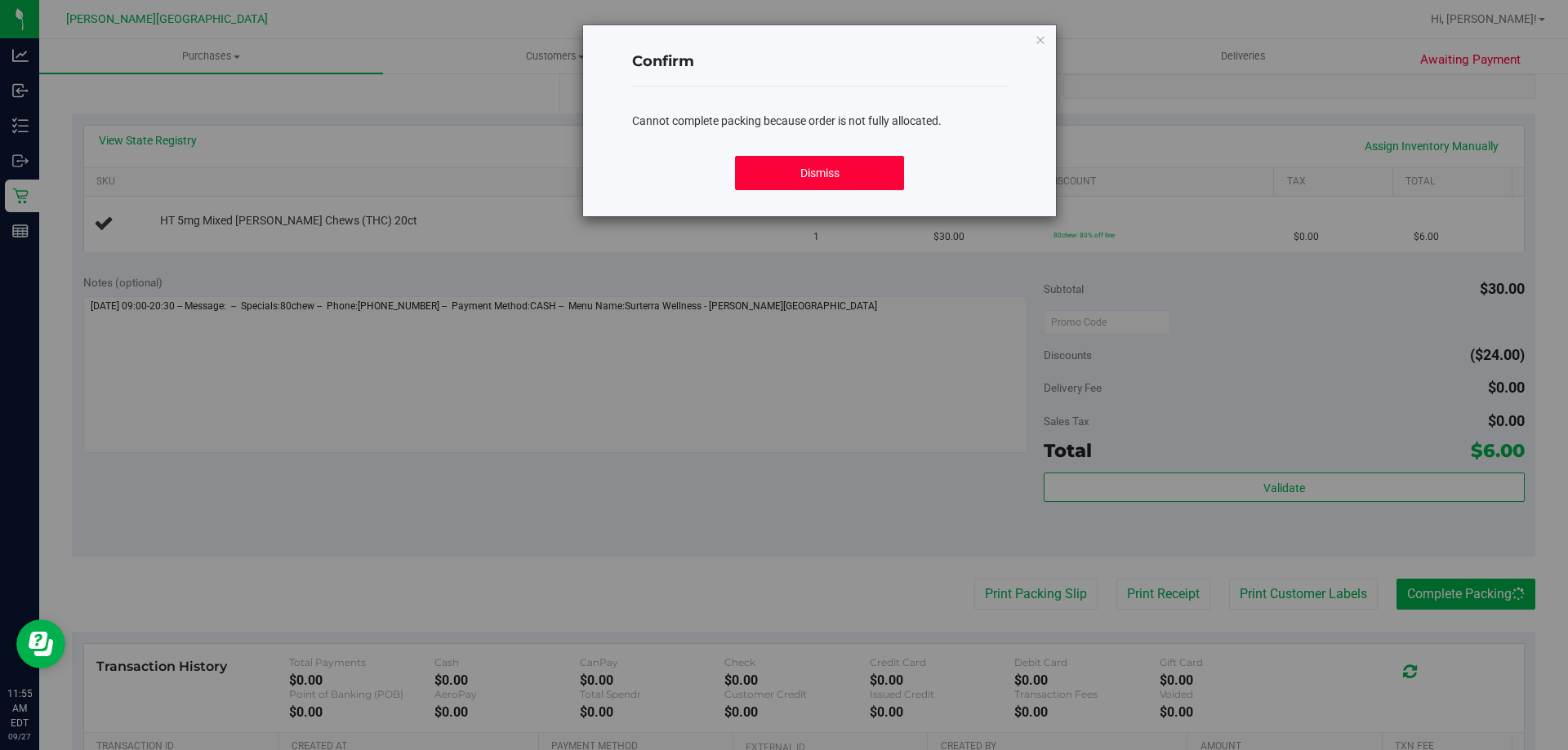
click at [823, 169] on button "Dismiss" at bounding box center [819, 172] width 168 height 34
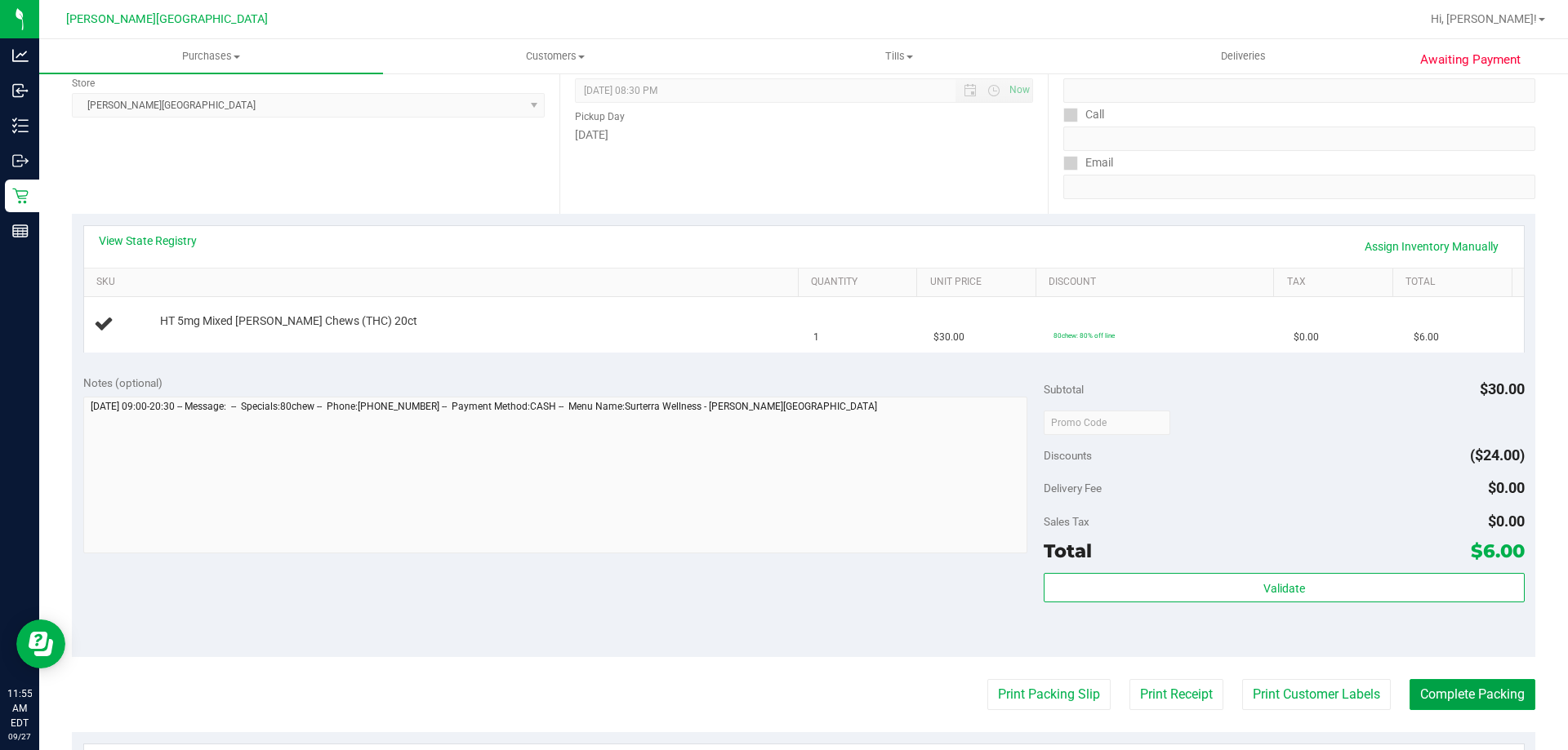
scroll to position [82, 0]
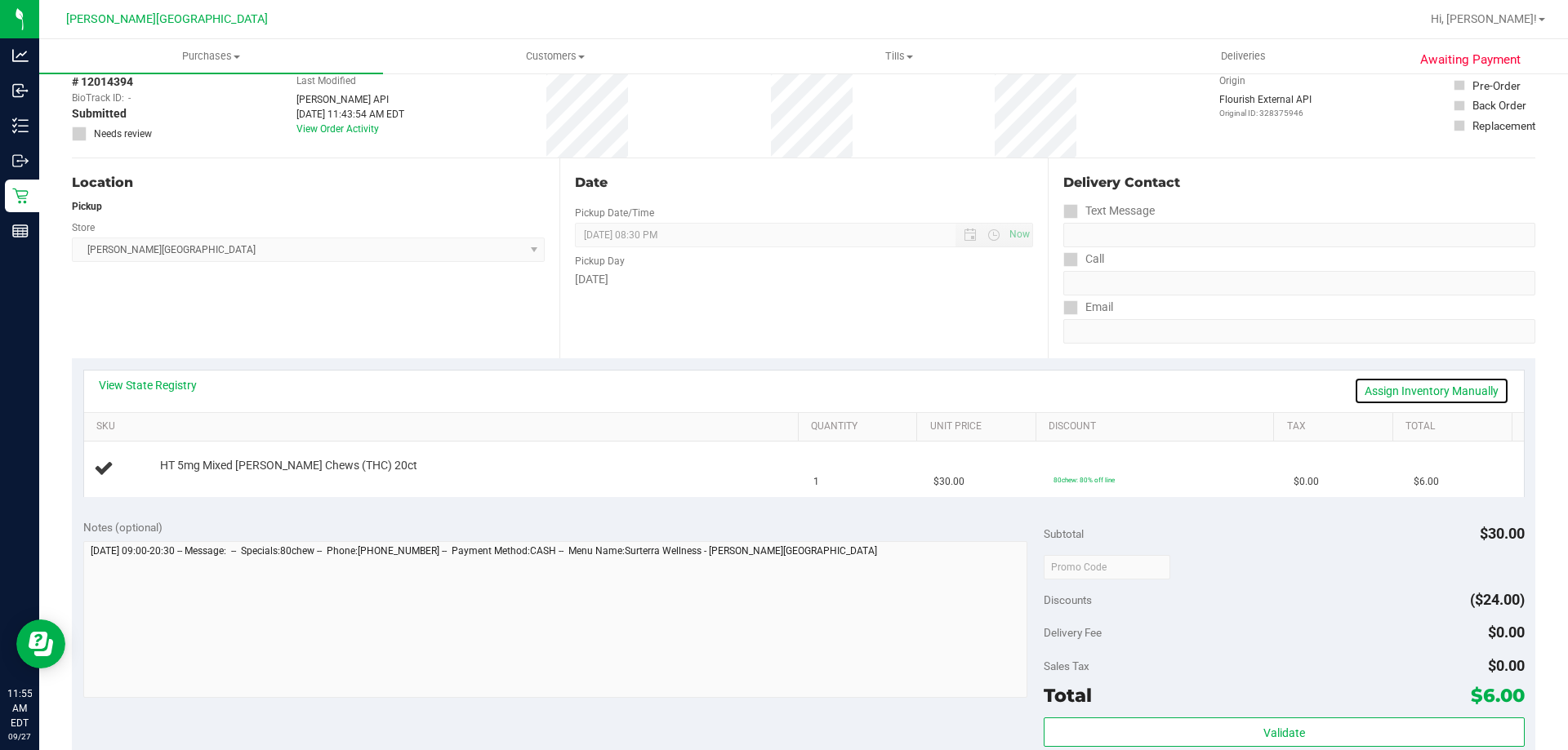
click at [1432, 388] on link "Assign Inventory Manually" at bounding box center [1432, 391] width 155 height 28
click at [196, 479] on link "Add Package" at bounding box center [189, 477] width 59 height 11
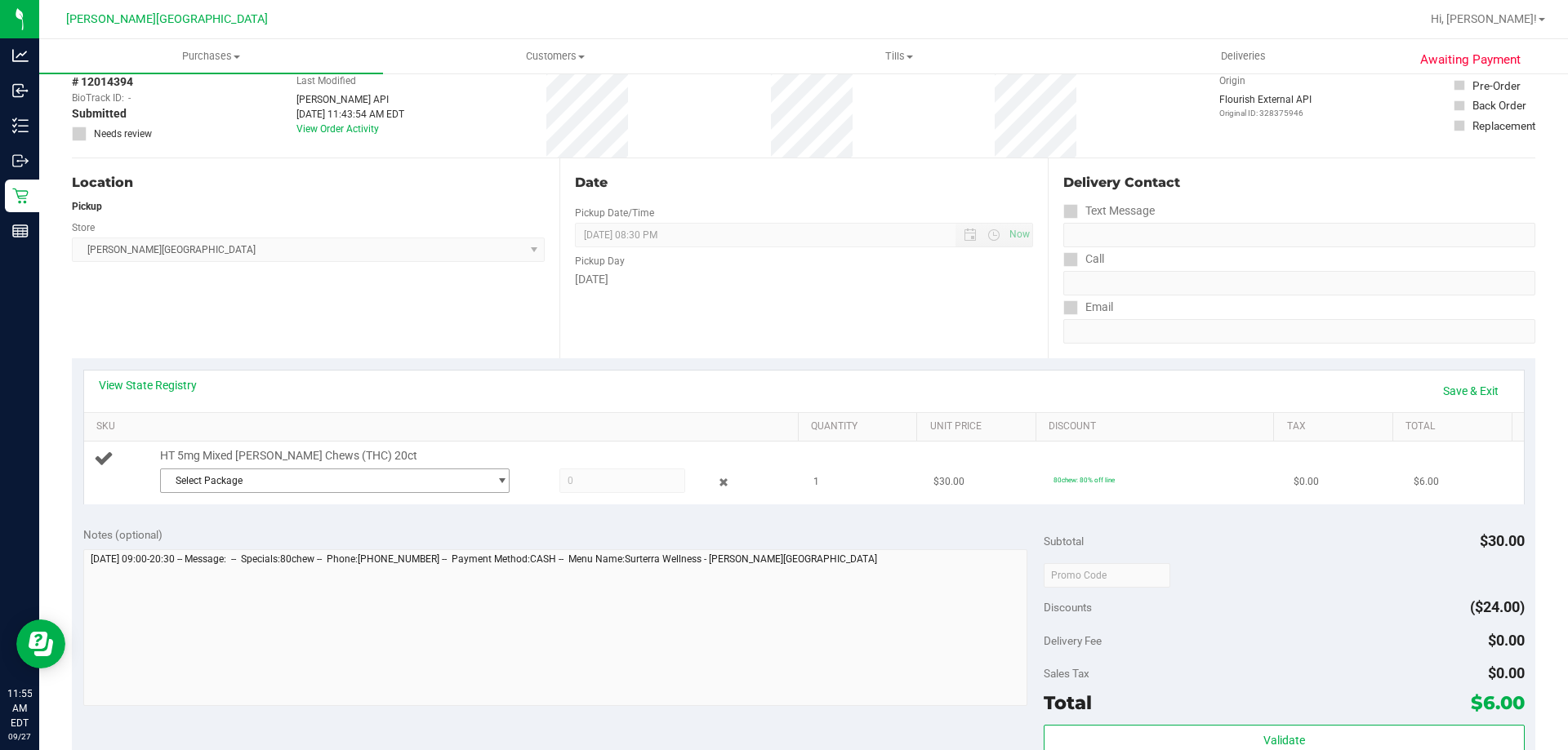
click at [220, 483] on span "Select Package" at bounding box center [325, 481] width 327 height 23
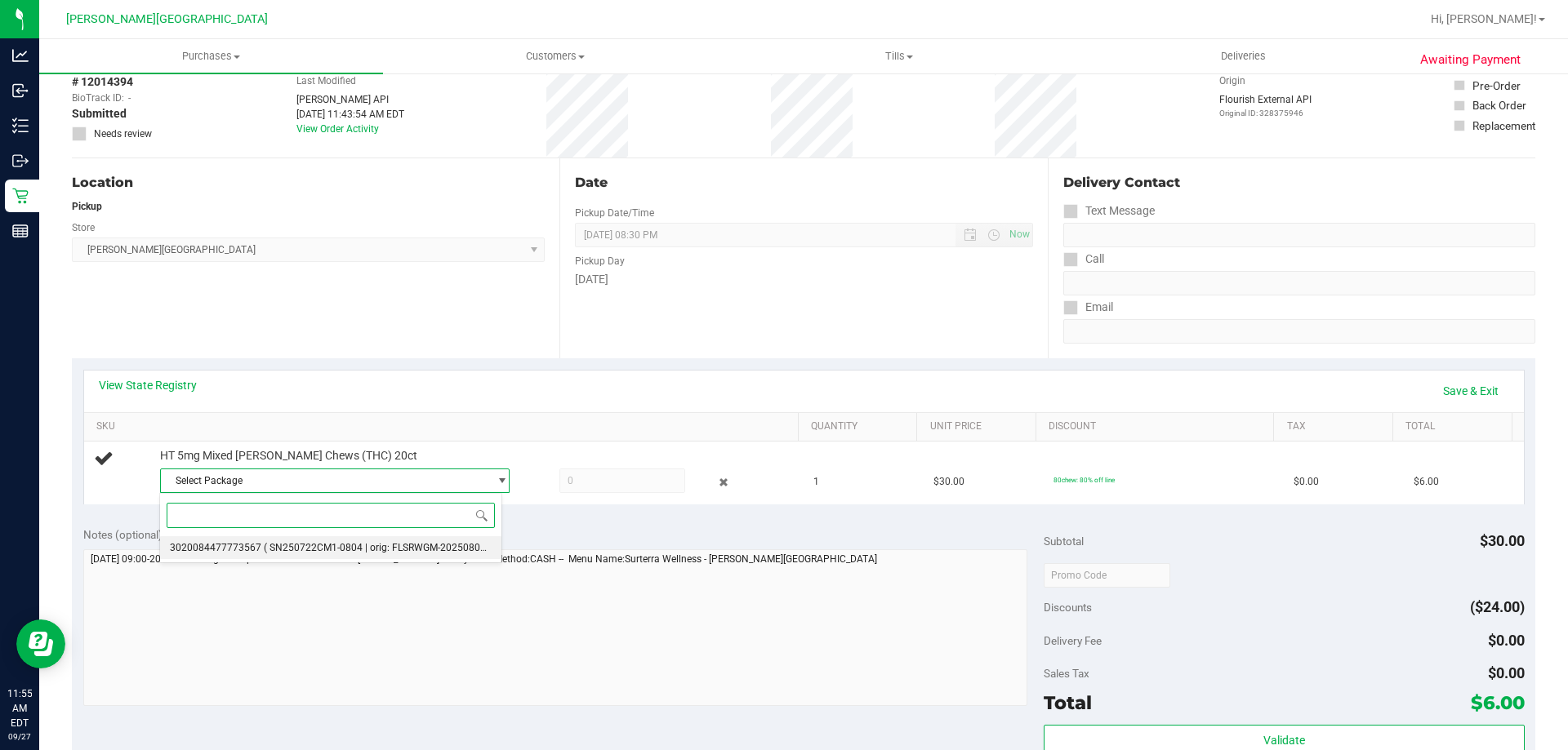
click at [270, 549] on span "( SN250722CM1-0804 | orig: FLSRWGM-20250808-1409 )" at bounding box center [390, 548] width 253 height 11
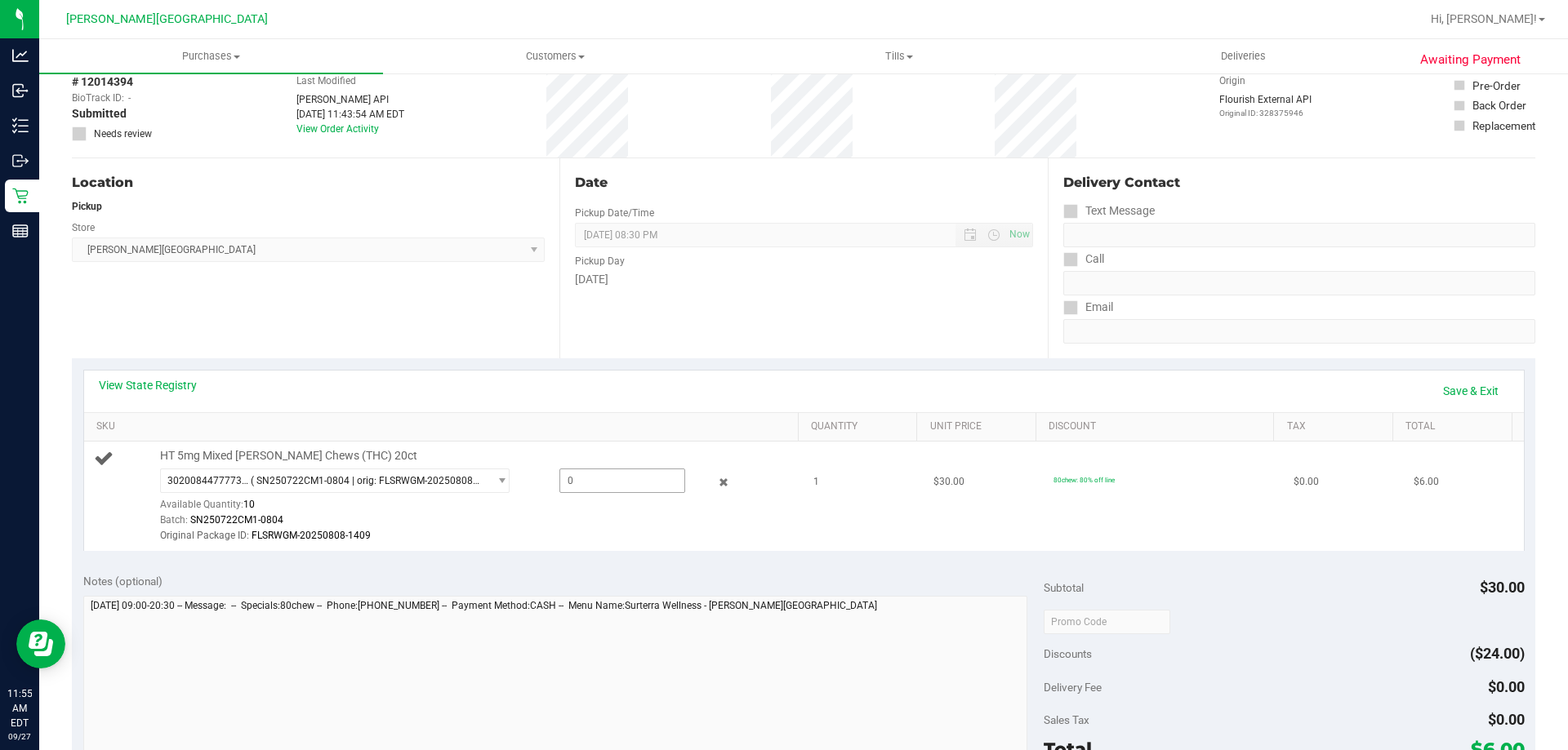
drag, startPoint x: 585, startPoint y: 480, endPoint x: 537, endPoint y: 457, distance: 53.2
click at [545, 469] on div "3020084477773567 ( SN250722CM1-0804 | orig: FLSRWGM-20250808-1409 ) 30200844777…" at bounding box center [475, 469] width 631 height 0
drag, startPoint x: 565, startPoint y: 484, endPoint x: 545, endPoint y: 501, distance: 26.2
click at [543, 496] on div "3020084477773567 ( SN250722CM1-0804 | orig: FLSRWGM-20250808-1409 ) 30200844777…" at bounding box center [475, 506] width 631 height 76
type input "1"
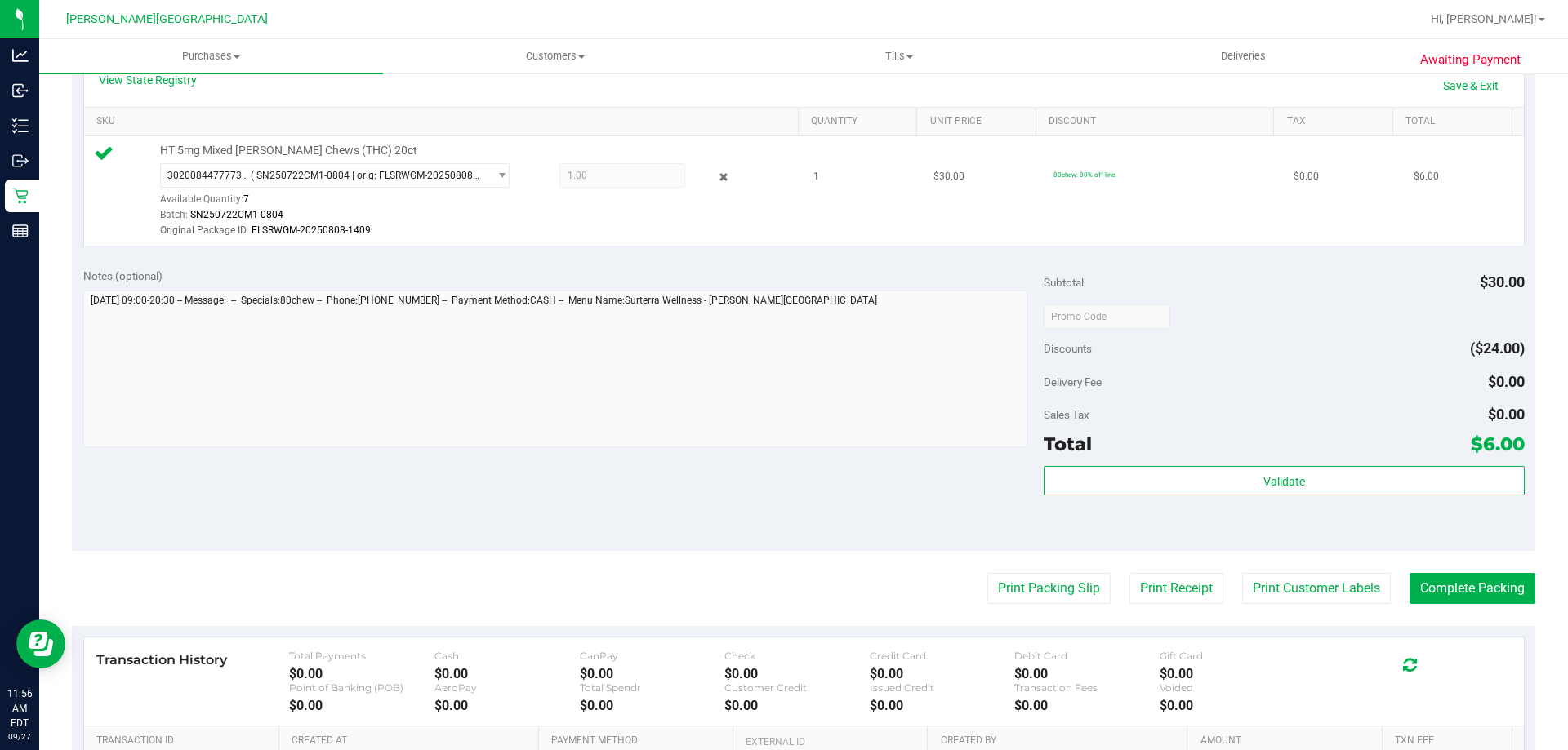
scroll to position [326, 0]
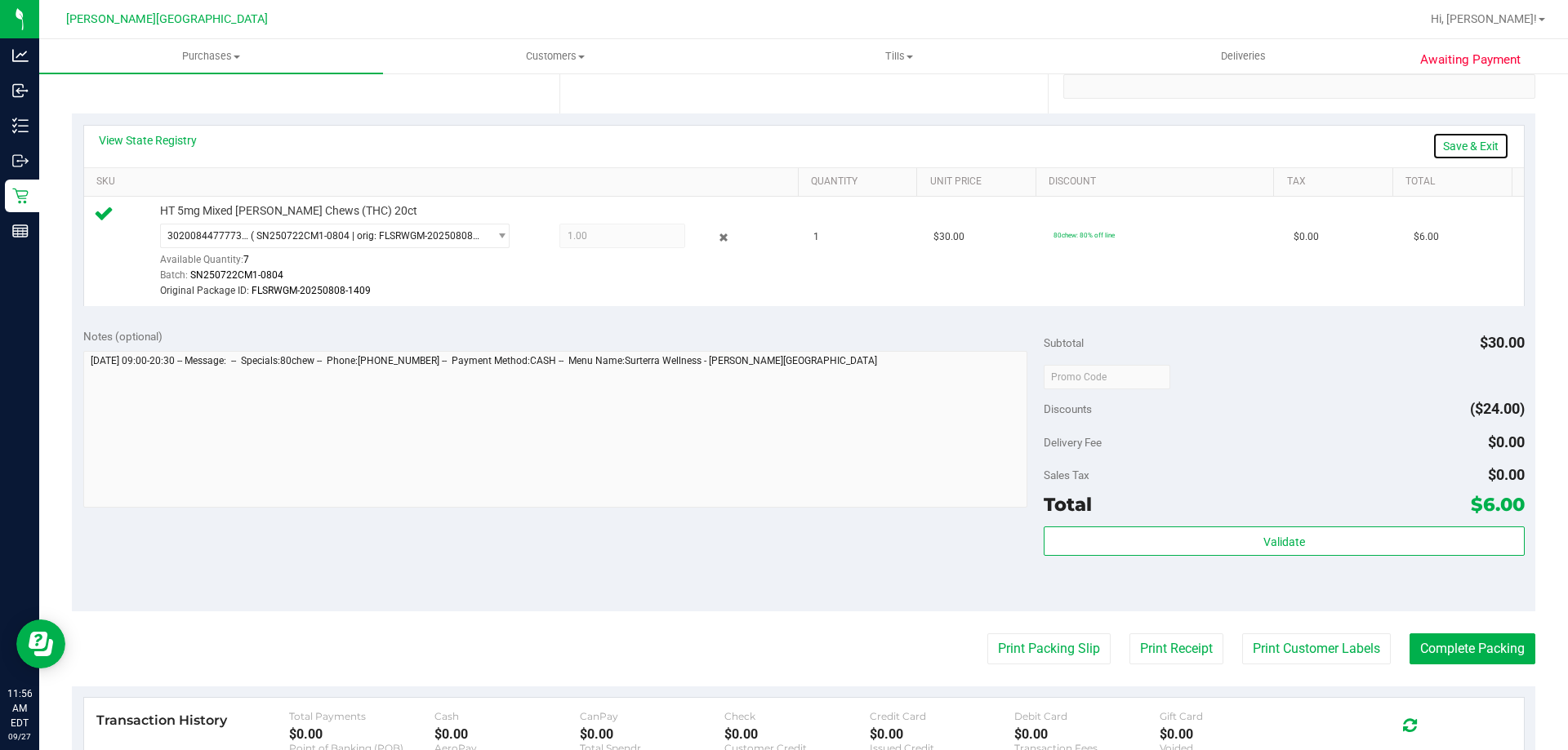
click at [1455, 152] on link "Save & Exit" at bounding box center [1470, 146] width 77 height 28
click at [1445, 644] on button "Complete Packing" at bounding box center [1472, 649] width 126 height 31
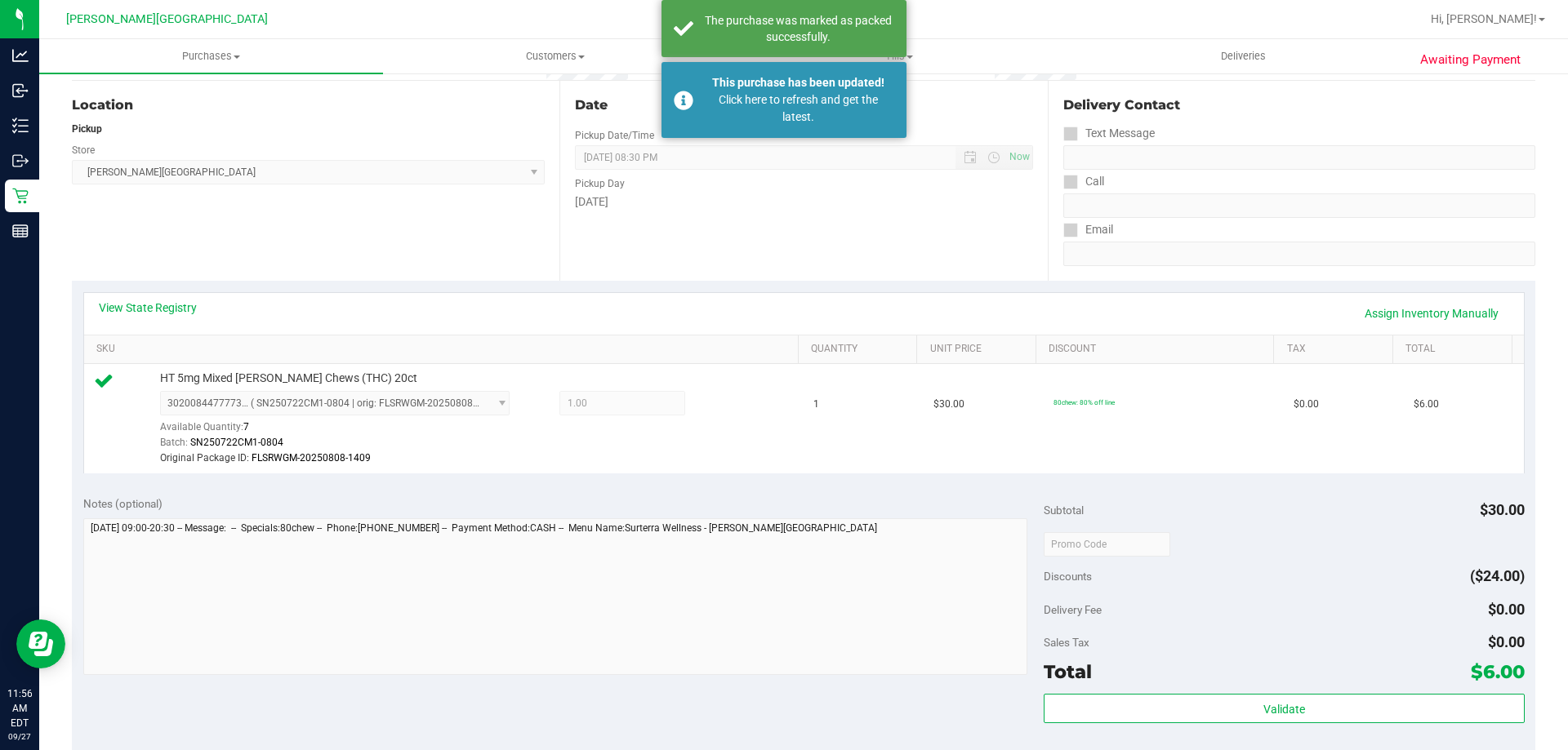
scroll to position [0, 0]
